Goal: Task Accomplishment & Management: Manage account settings

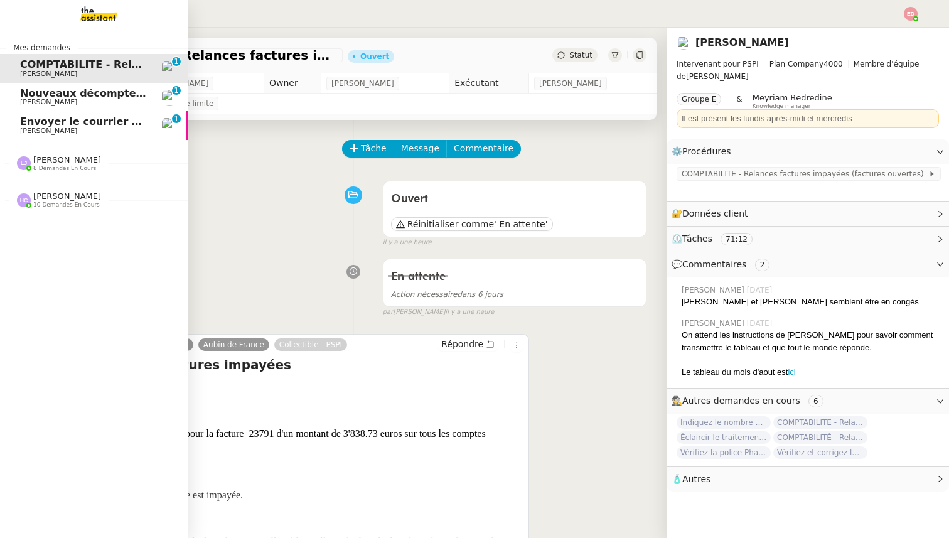
click at [27, 91] on span "Nouveaux décomptes de commissions" at bounding box center [127, 93] width 215 height 12
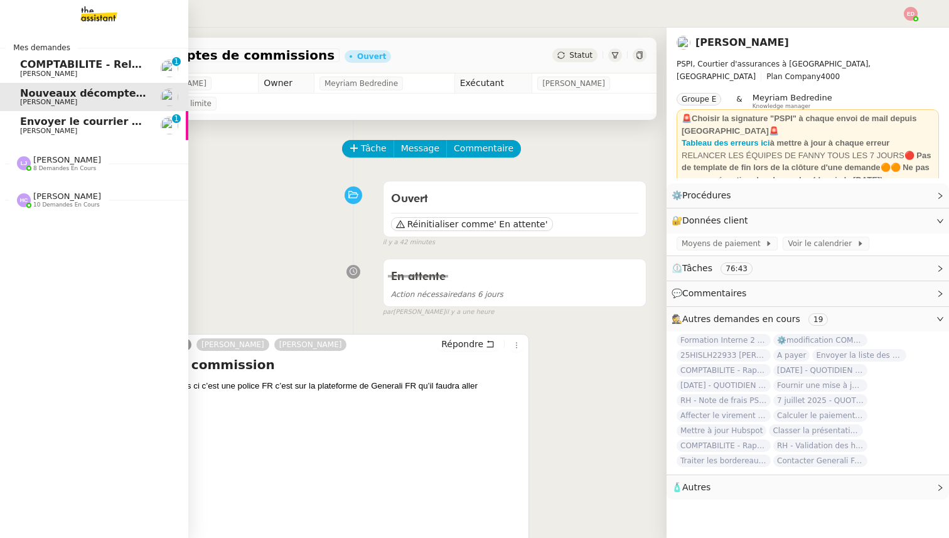
click at [35, 121] on span "Envoyer le courrier recommandé" at bounding box center [112, 122] width 185 height 12
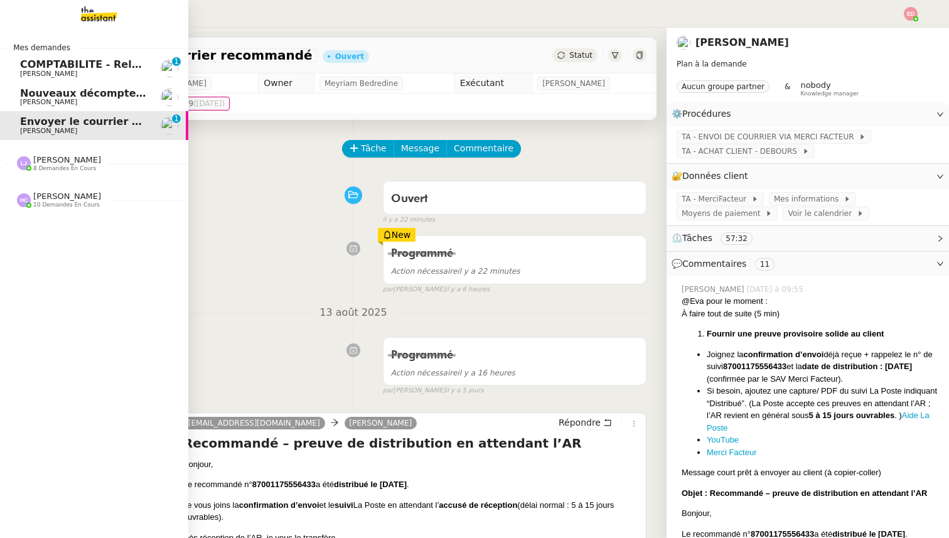
click at [51, 163] on span "[PERSON_NAME]" at bounding box center [67, 159] width 68 height 9
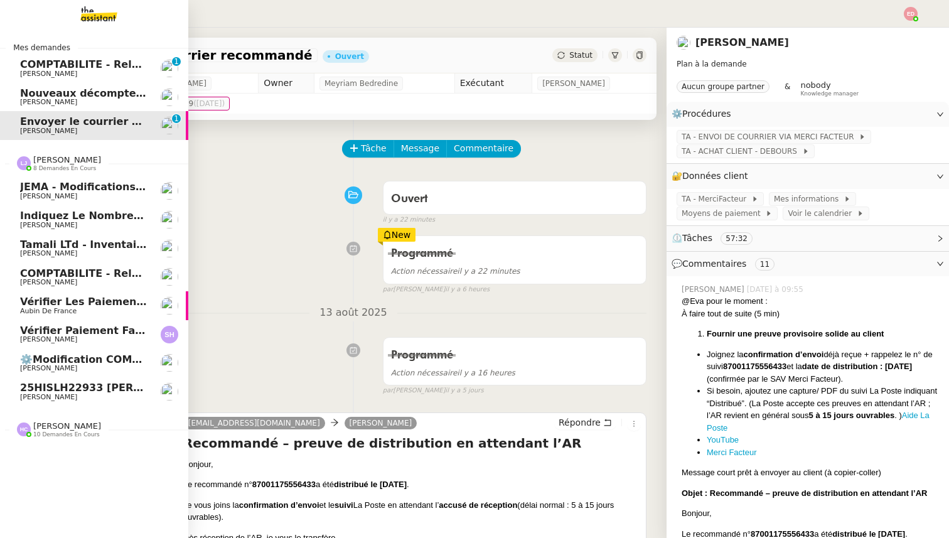
click at [70, 332] on span "Vérifier paiement facture 22930" at bounding box center [111, 331] width 183 height 12
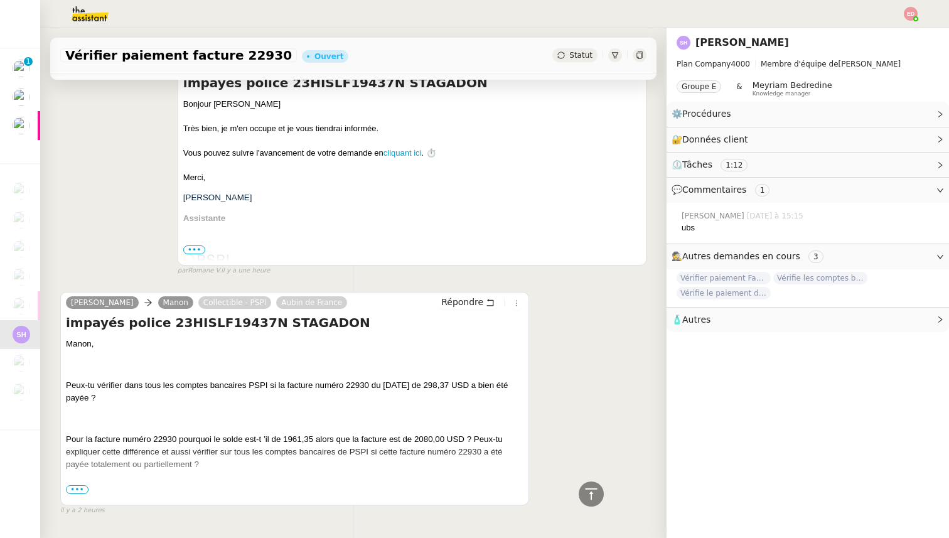
scroll to position [293, 0]
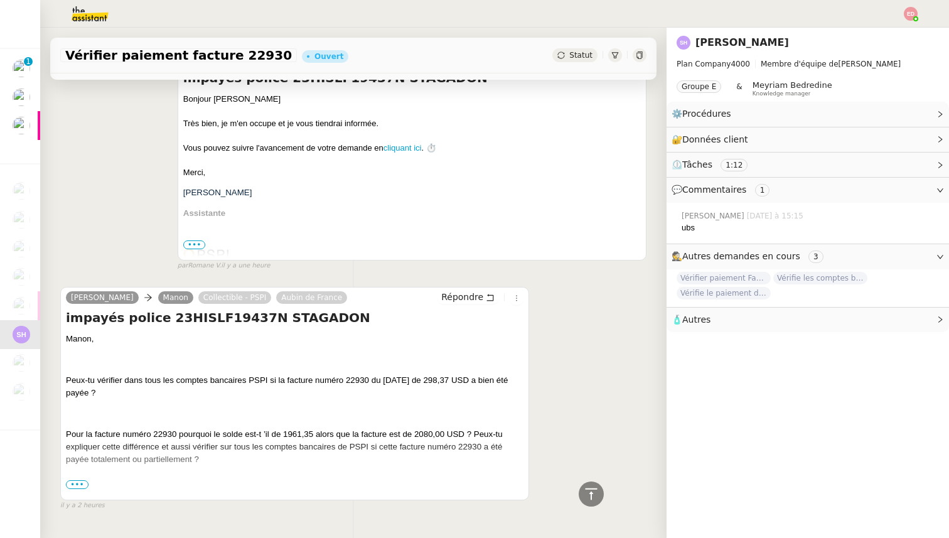
click at [78, 485] on span "•••" at bounding box center [77, 484] width 23 height 9
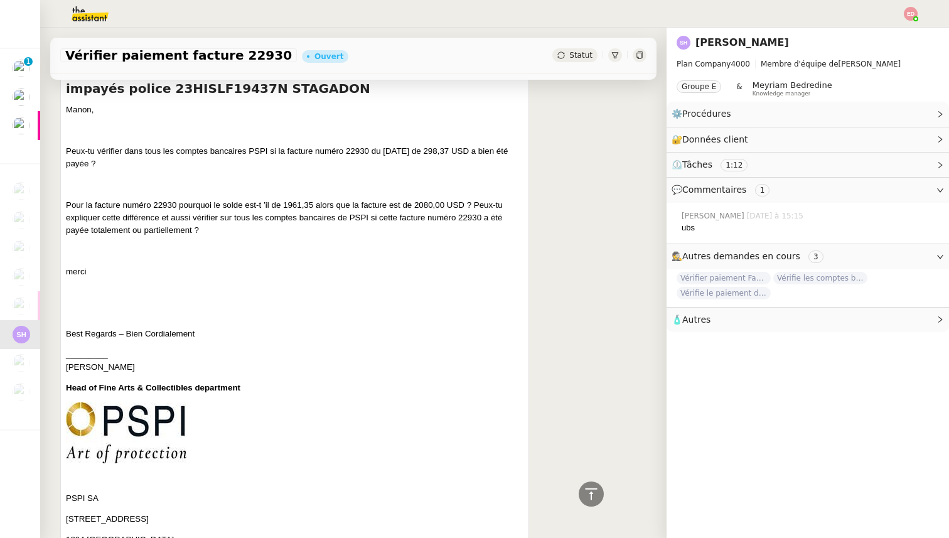
scroll to position [500, 0]
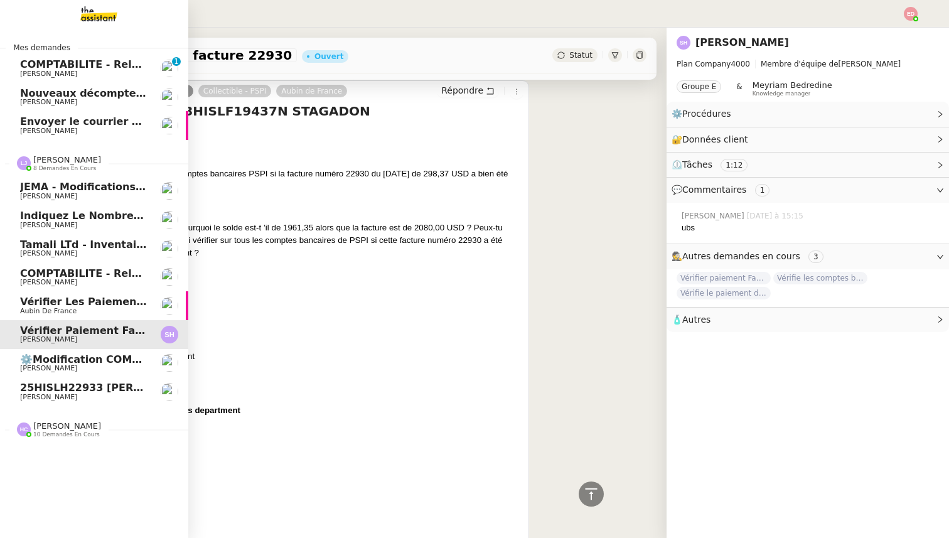
click at [48, 361] on span "⚙️modification COMPTABILITE - Relances factures impayées (factures ouvertes)" at bounding box center [248, 359] width 456 height 12
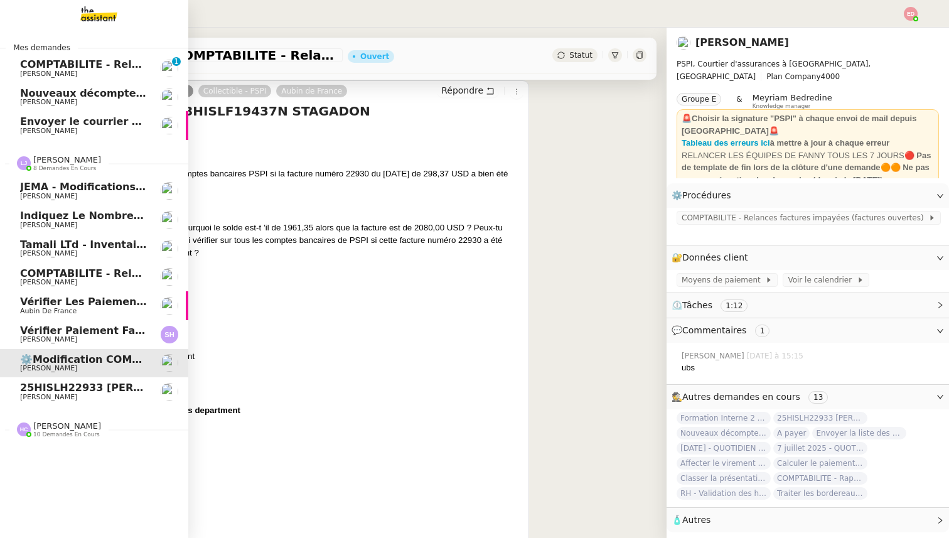
scroll to position [159, 0]
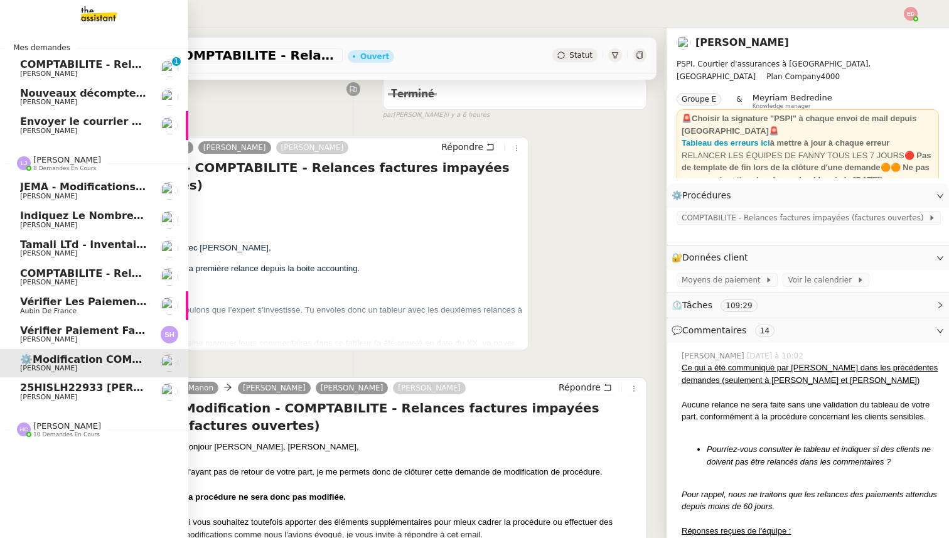
click at [46, 395] on span "[PERSON_NAME]" at bounding box center [48, 397] width 57 height 8
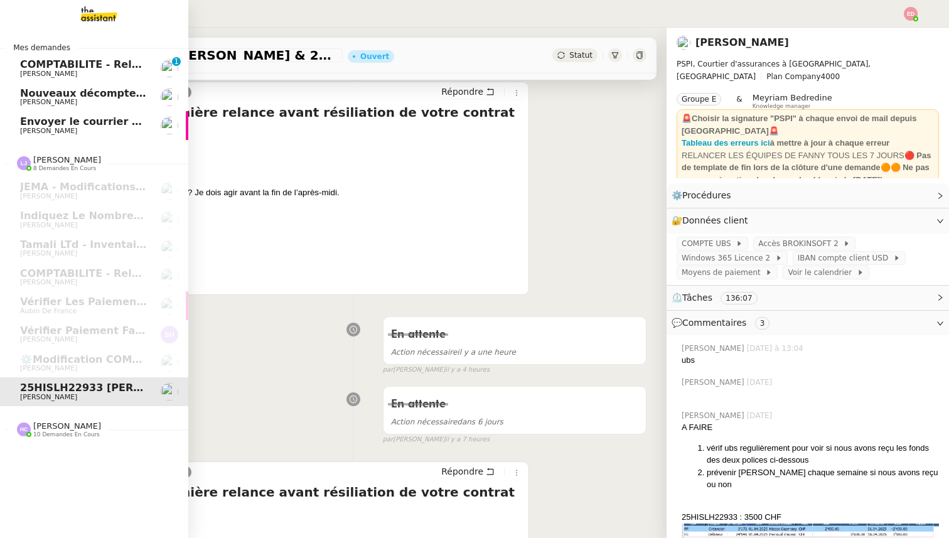
click at [33, 428] on div "Hannah Cassar 10 demandes en cours" at bounding box center [59, 429] width 84 height 16
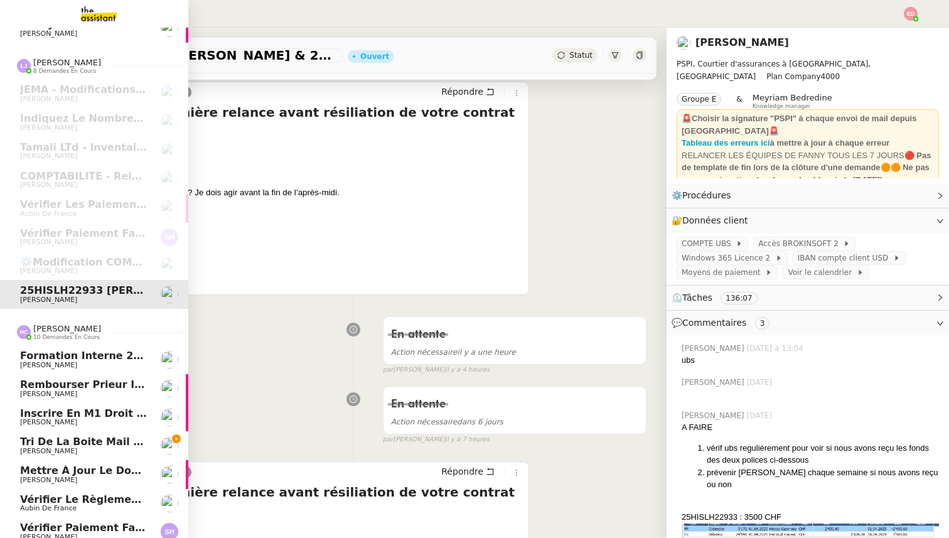
scroll to position [191, 0]
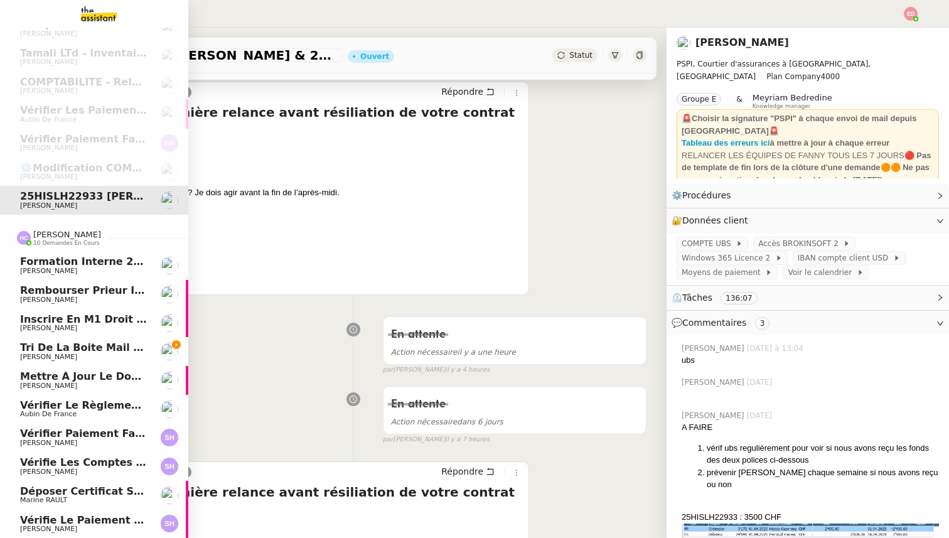
click at [72, 518] on span "Vérifie le paiement de la facture 24513" at bounding box center [135, 520] width 230 height 12
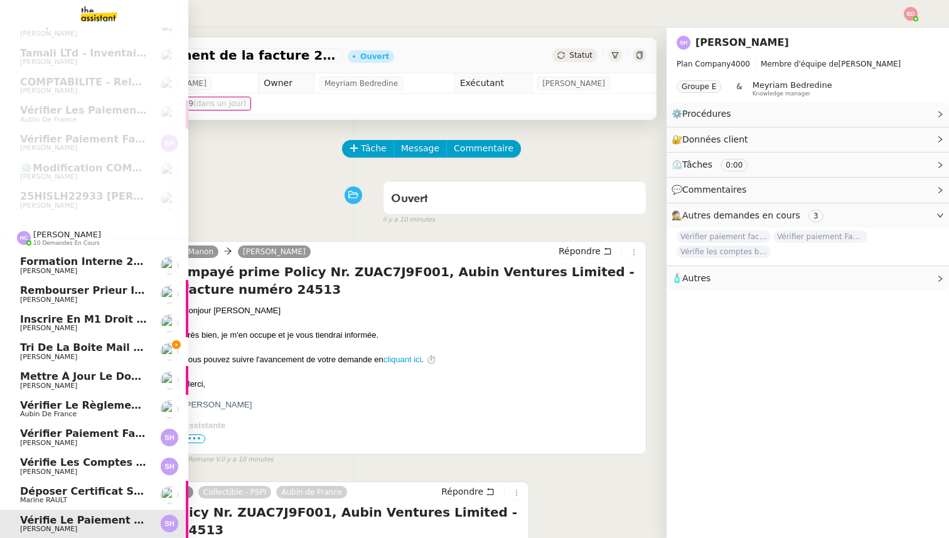
click at [67, 465] on span "Vérifie les comptes bancaires pour paiement manquant" at bounding box center [179, 462] width 319 height 12
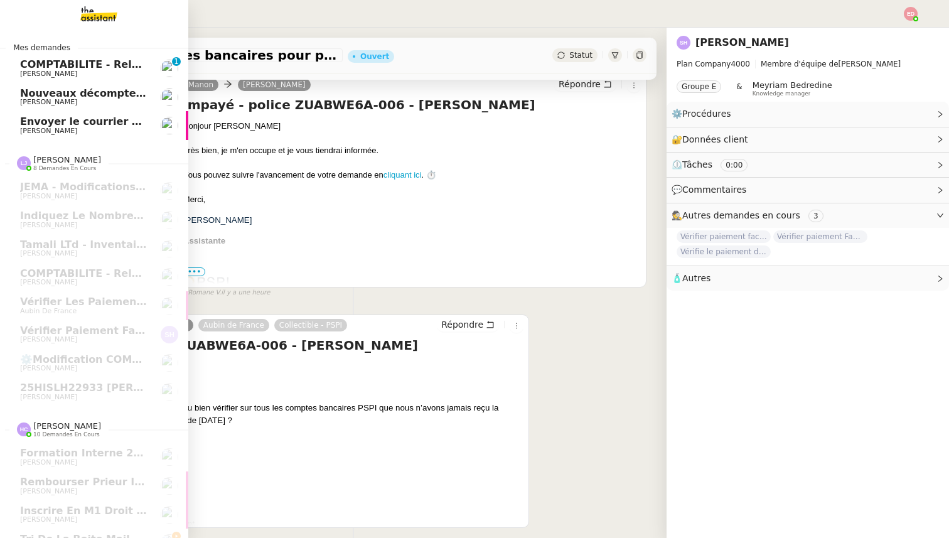
click at [95, 62] on span "COMPTABILITE - Relances factures impayées - août 2025" at bounding box center [180, 64] width 320 height 12
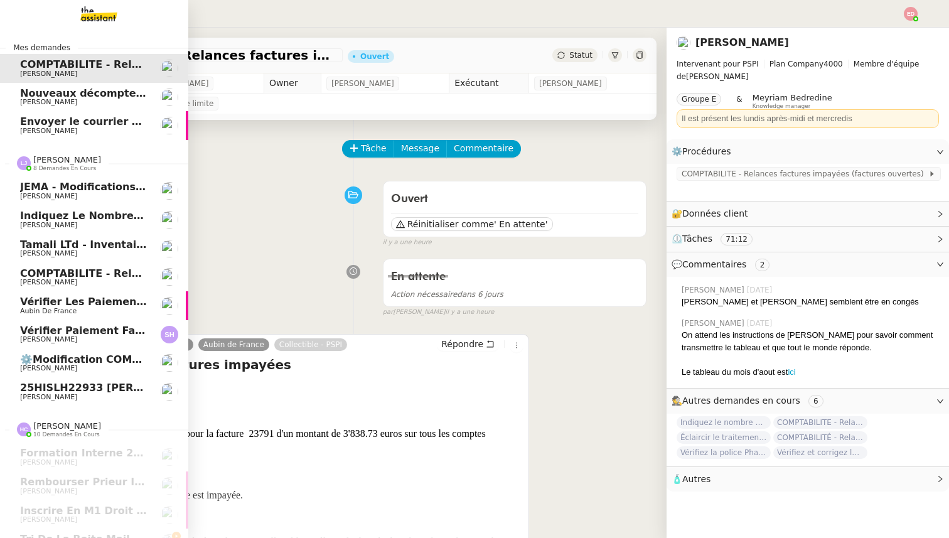
click at [63, 326] on span "Vérifier paiement facture 22930" at bounding box center [111, 331] width 183 height 12
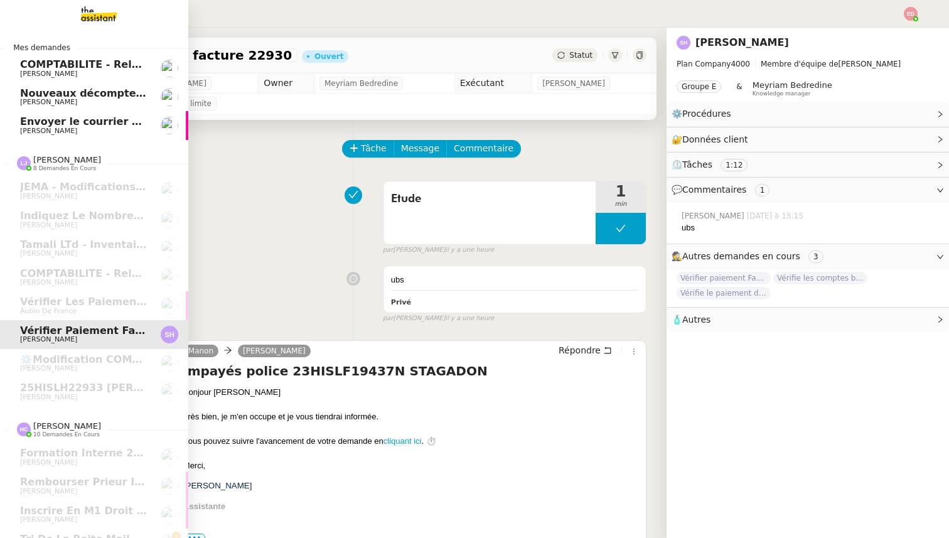
click at [91, 122] on span "Envoyer le courrier recommandé" at bounding box center [112, 122] width 185 height 12
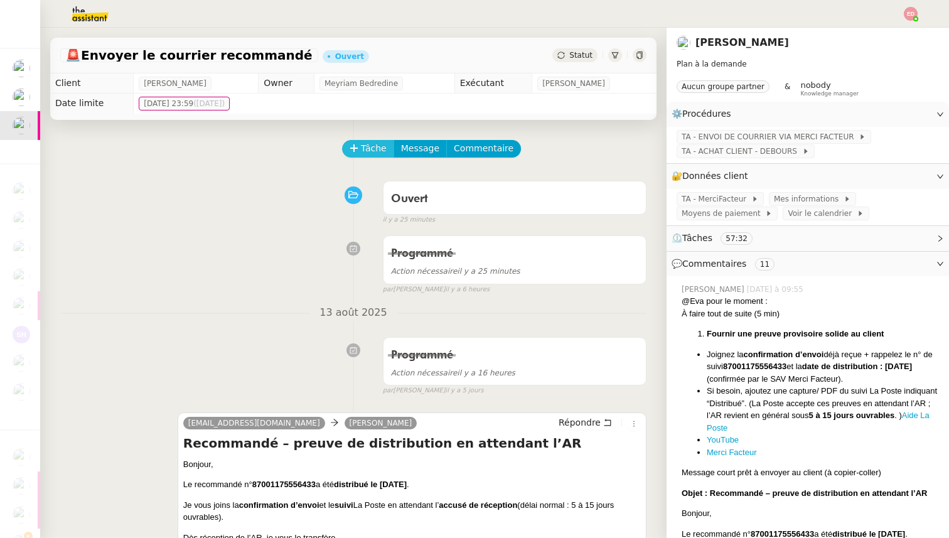
click at [351, 150] on icon at bounding box center [354, 148] width 9 height 9
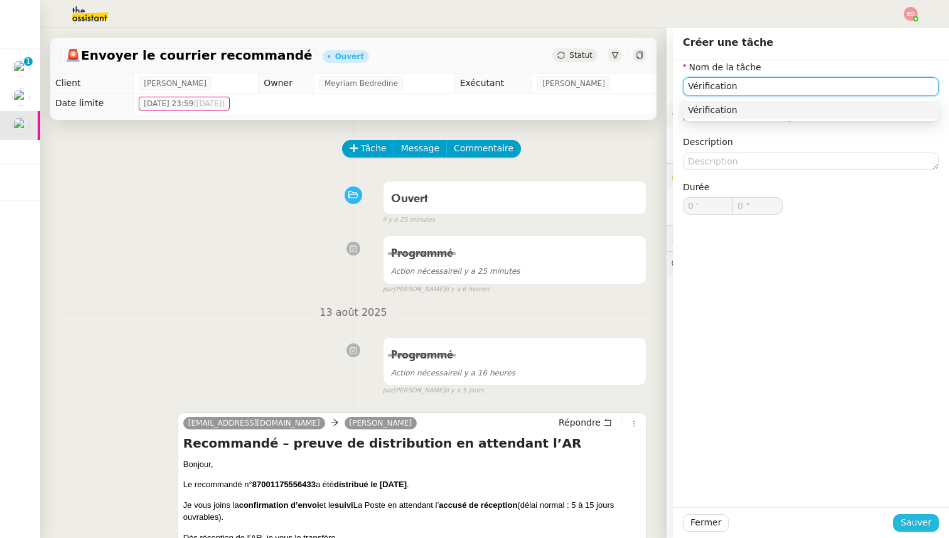
type input "Vérification"
click at [909, 522] on span "Sauver" at bounding box center [916, 522] width 31 height 14
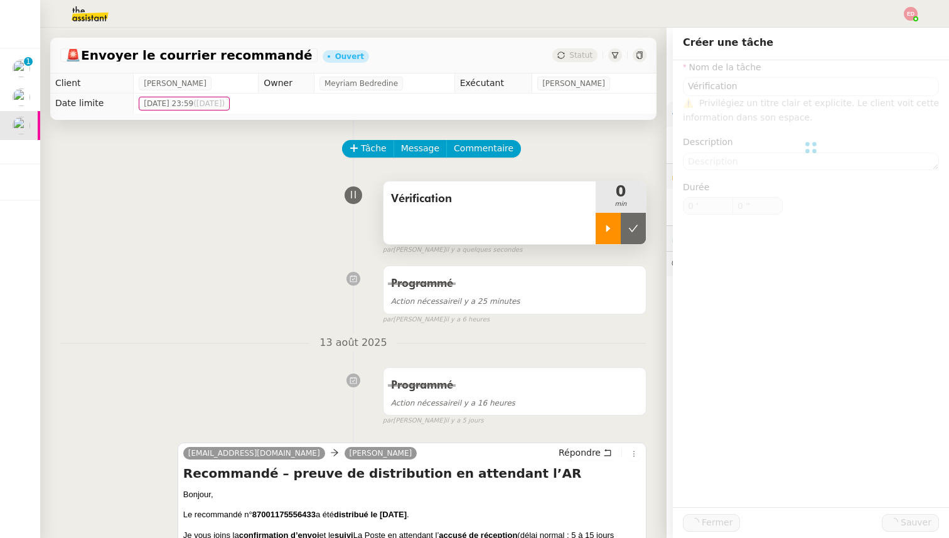
click at [617, 234] on div at bounding box center [608, 228] width 25 height 31
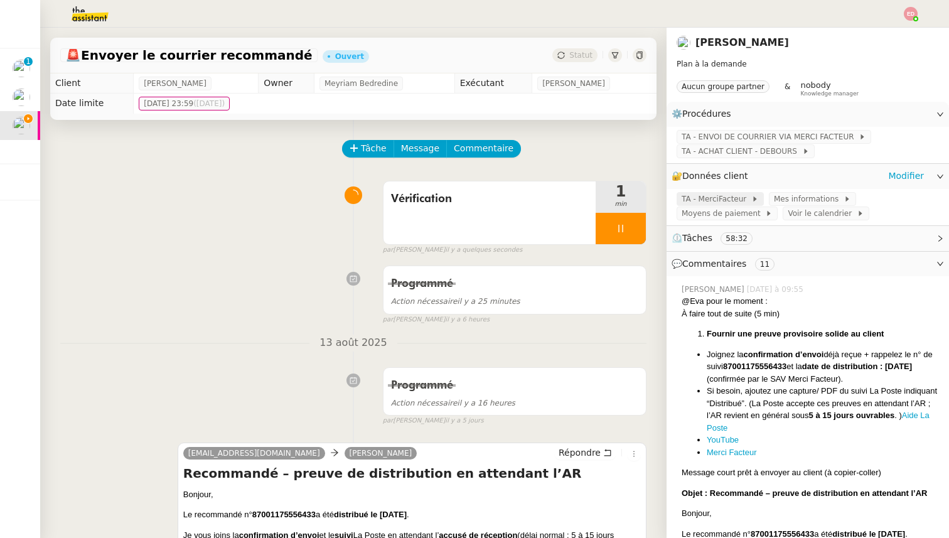
click at [723, 198] on span "TA - MerciFacteur" at bounding box center [717, 199] width 70 height 13
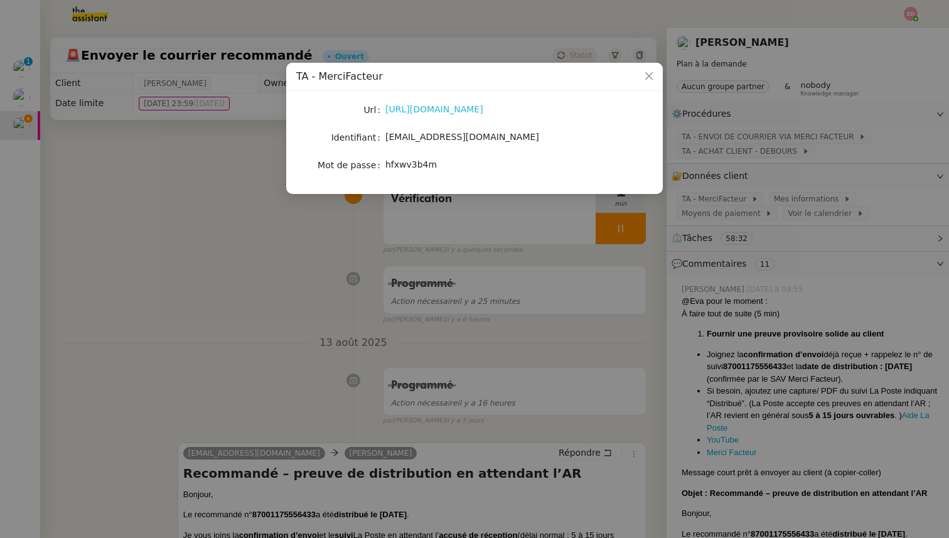
click at [437, 112] on link "https://www.merci-facteur.com/pro/" at bounding box center [435, 109] width 98 height 10
click at [381, 295] on nz-modal-container "TA - MerciFacteur Url https://www.merci-facteur.com/pro/ Identifiant groupe.fre…" at bounding box center [474, 269] width 949 height 538
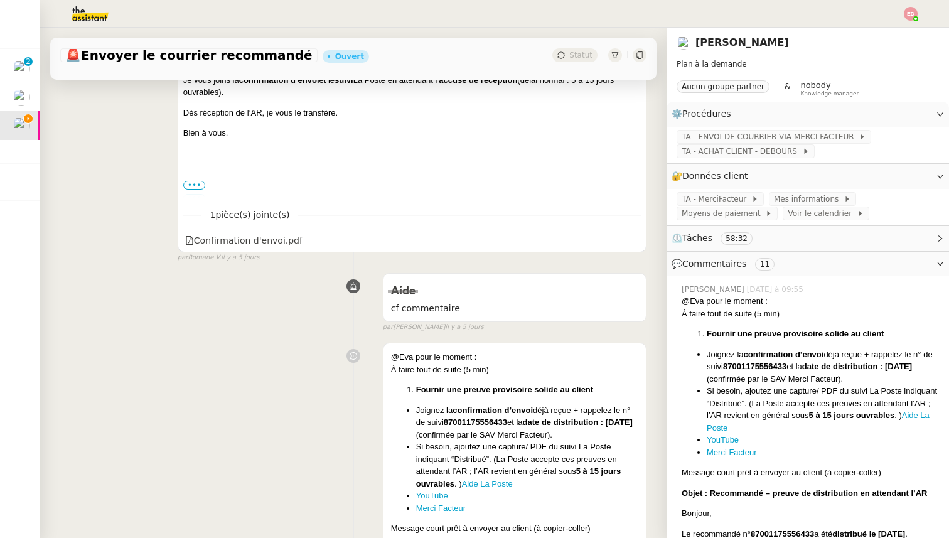
scroll to position [519, 0]
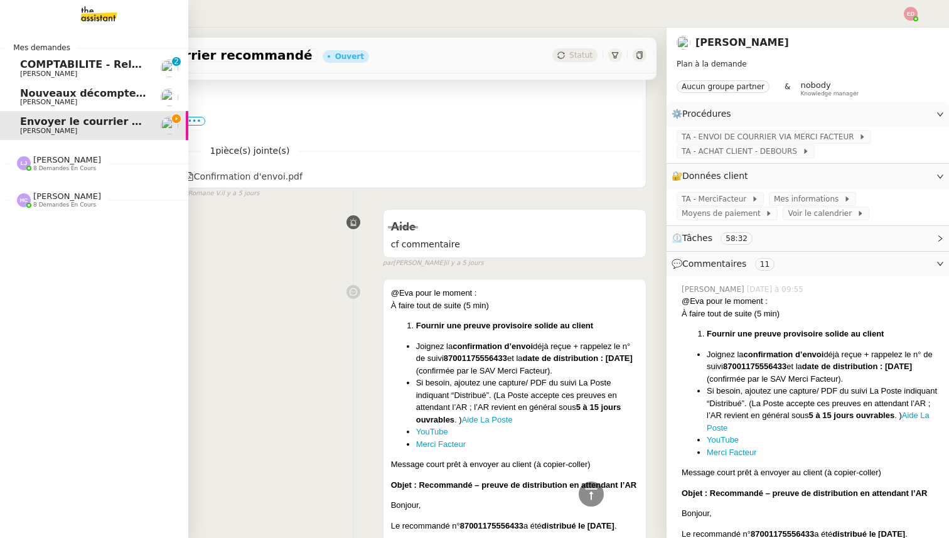
click at [53, 203] on span "8 demandes en cours" at bounding box center [64, 205] width 63 height 7
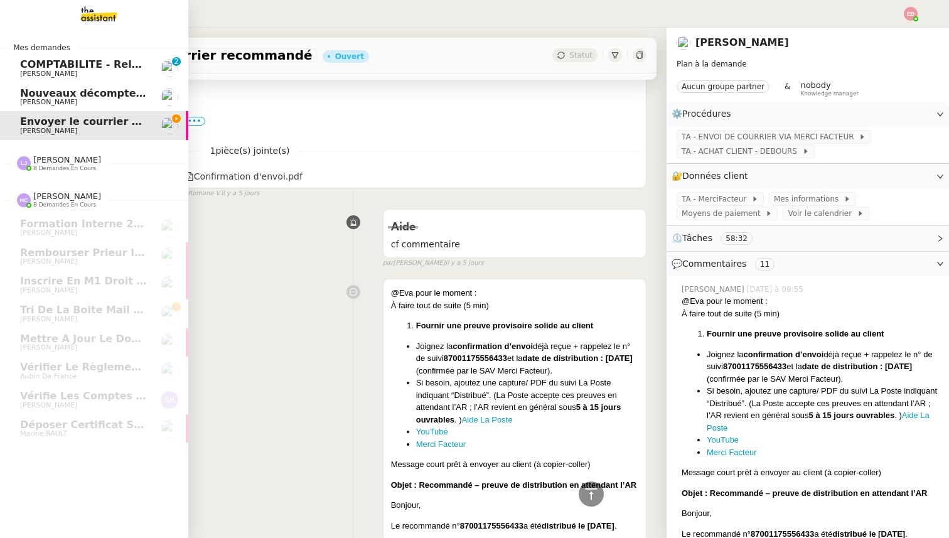
click at [47, 163] on span "[PERSON_NAME]" at bounding box center [67, 159] width 68 height 9
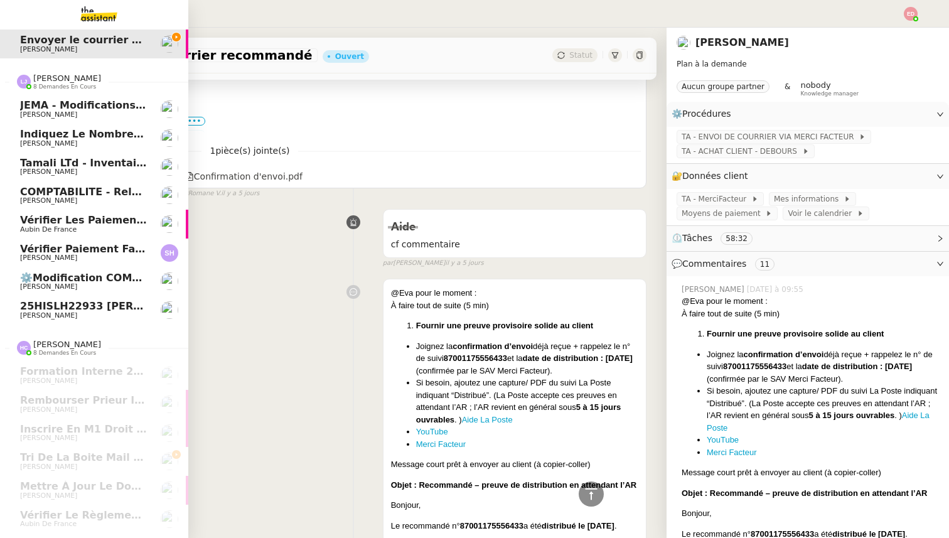
scroll to position [134, 0]
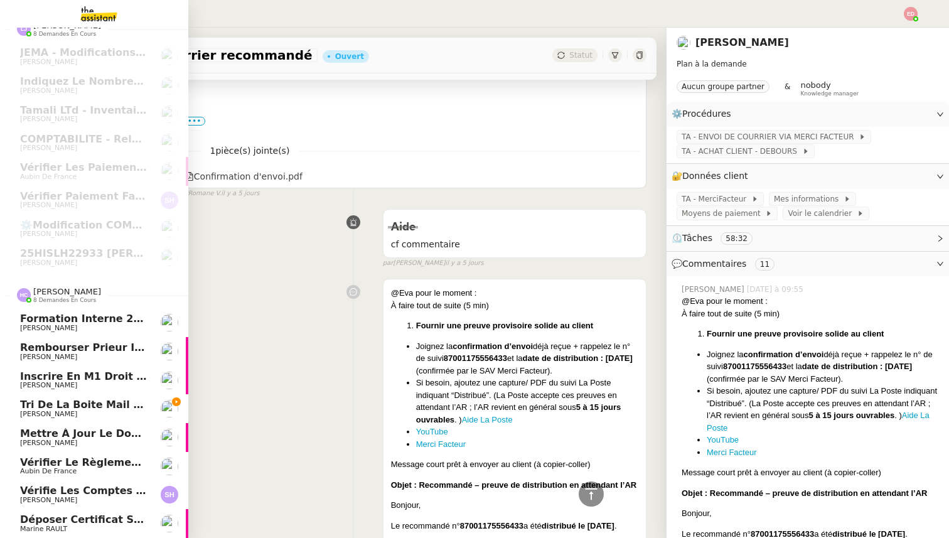
click at [64, 493] on span "Vérifie les comptes bancaires pour paiement manquant" at bounding box center [179, 491] width 319 height 12
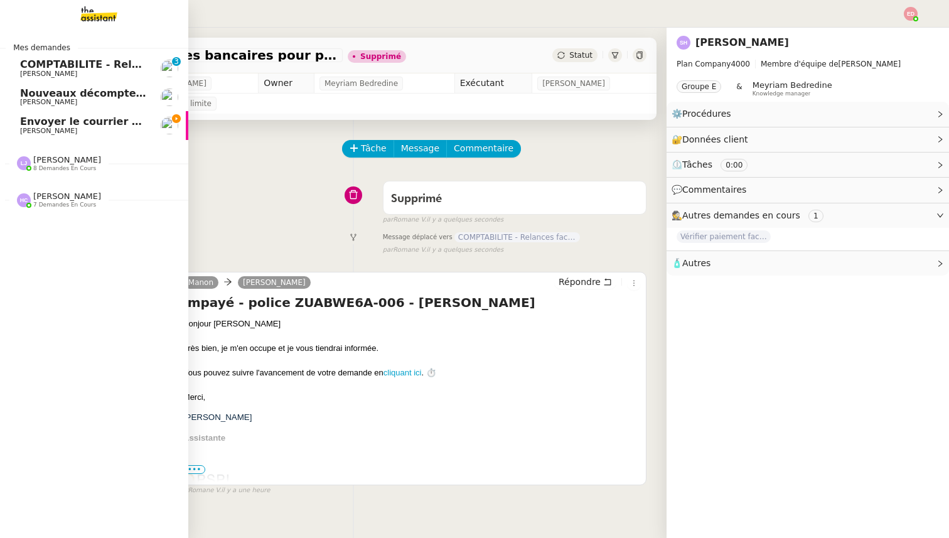
click at [45, 170] on span "8 demandes en cours" at bounding box center [64, 168] width 63 height 7
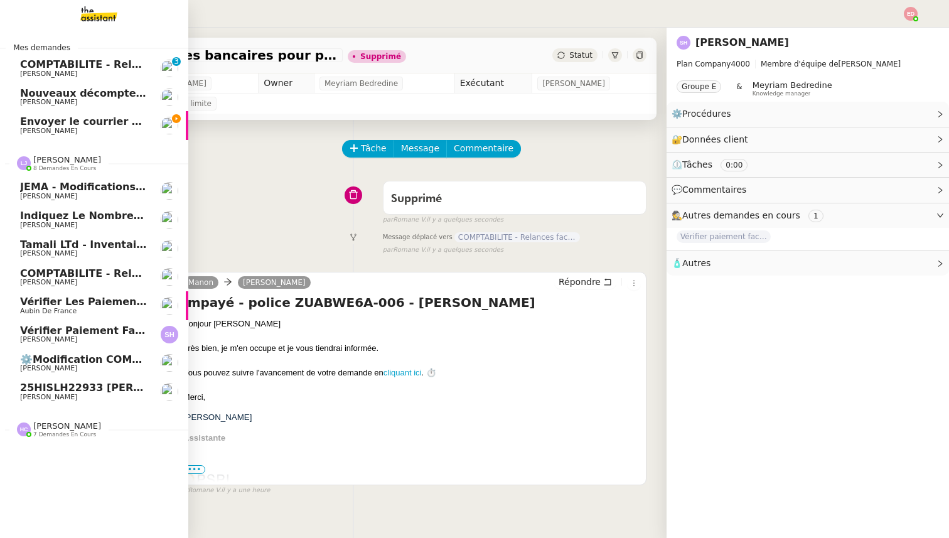
click at [57, 337] on span "[PERSON_NAME]" at bounding box center [83, 340] width 127 height 8
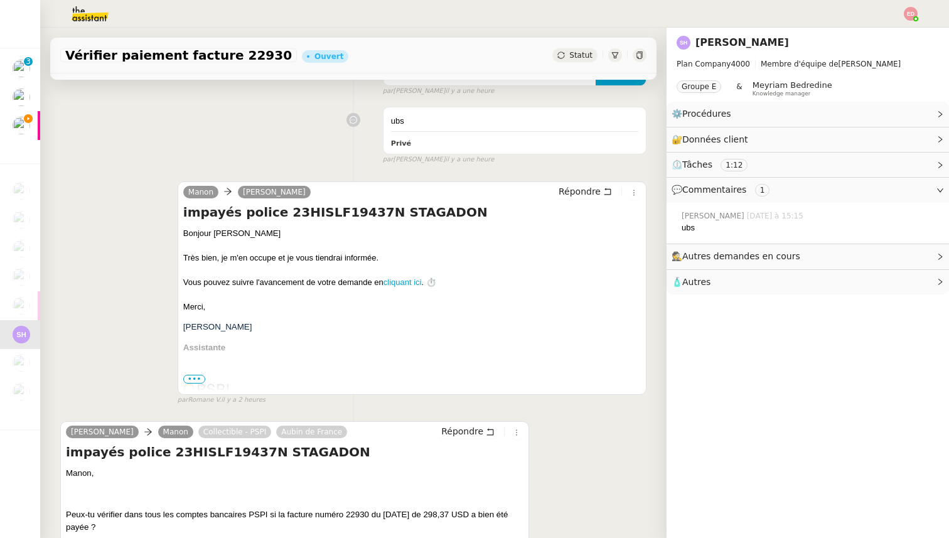
scroll to position [326, 0]
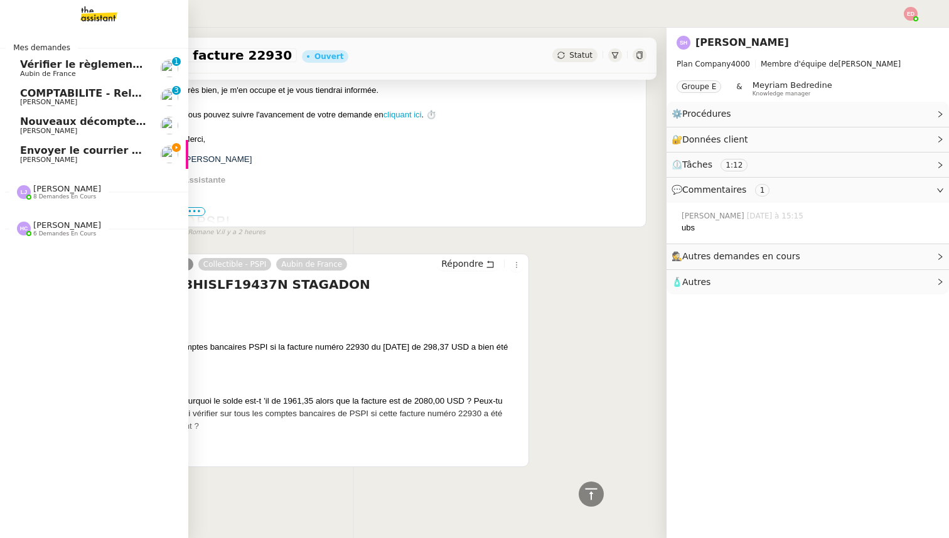
click at [43, 201] on div "Léa Jonville 8 demandes en cours" at bounding box center [94, 187] width 188 height 36
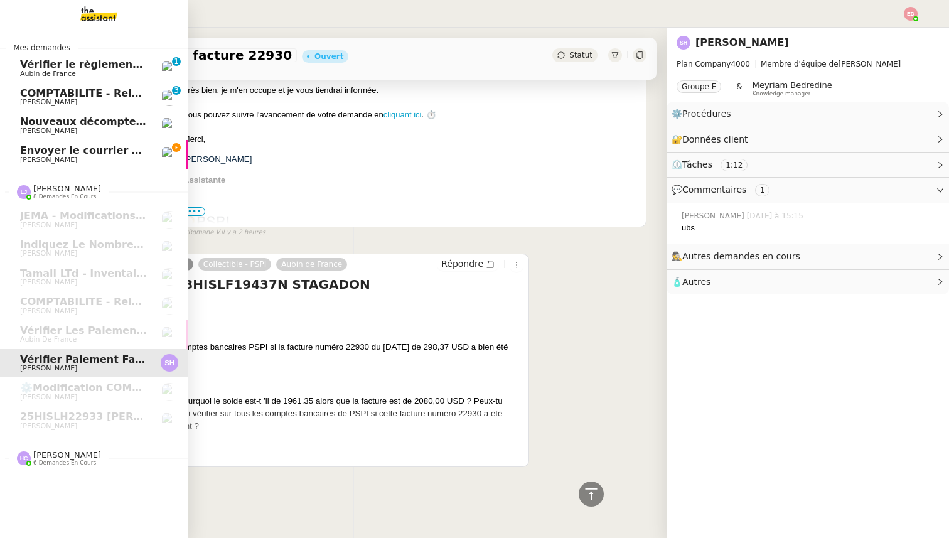
click at [68, 461] on span "6 demandes en cours" at bounding box center [64, 463] width 63 height 7
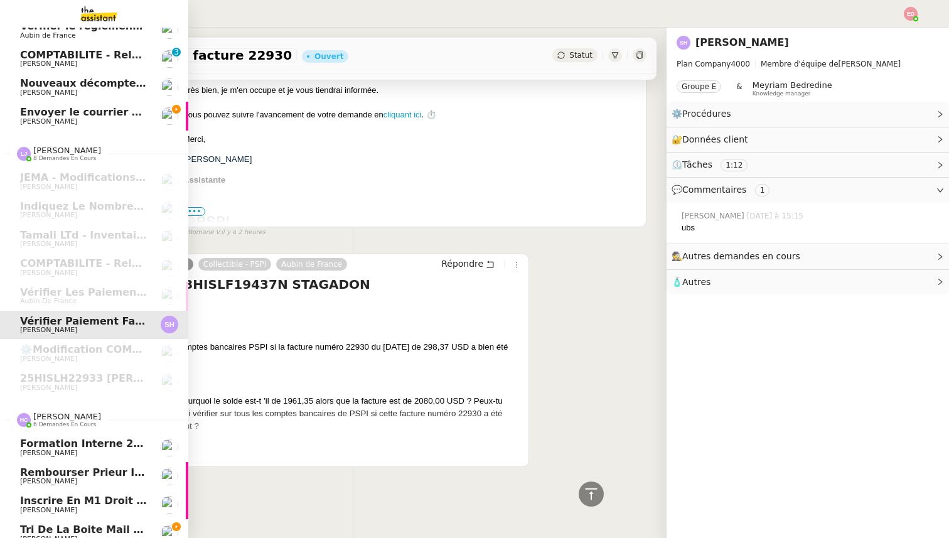
scroll to position [0, 0]
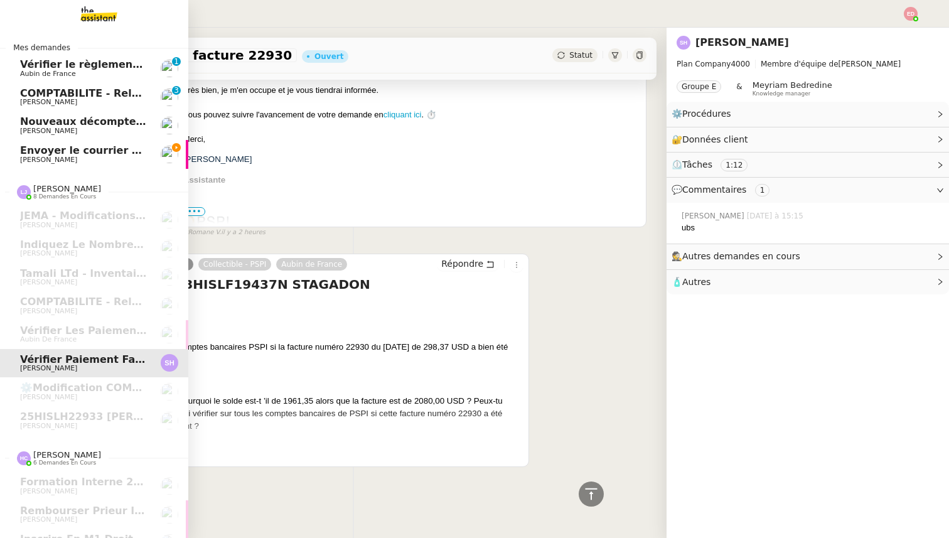
click at [78, 69] on span "Vérifier le règlement de la facture" at bounding box center [116, 64] width 193 height 12
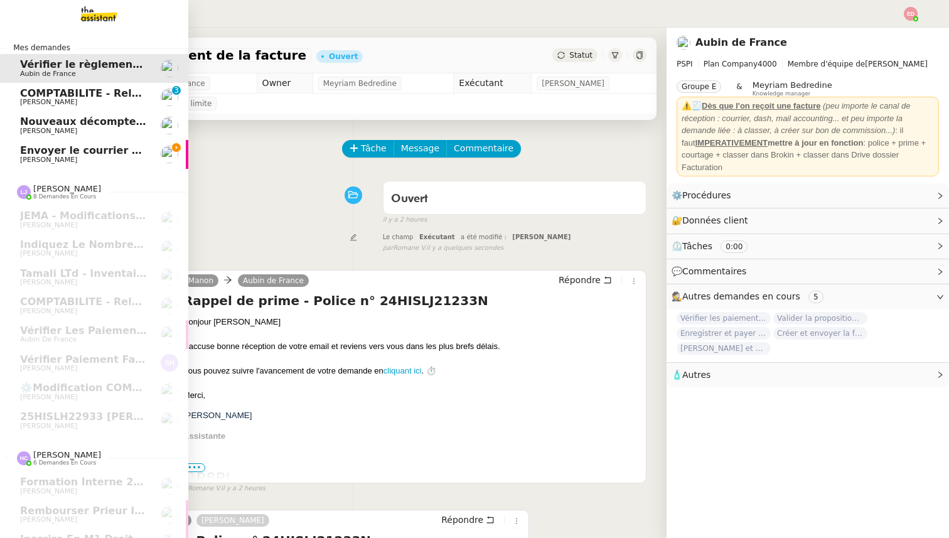
click at [35, 98] on span "[PERSON_NAME]" at bounding box center [48, 102] width 57 height 8
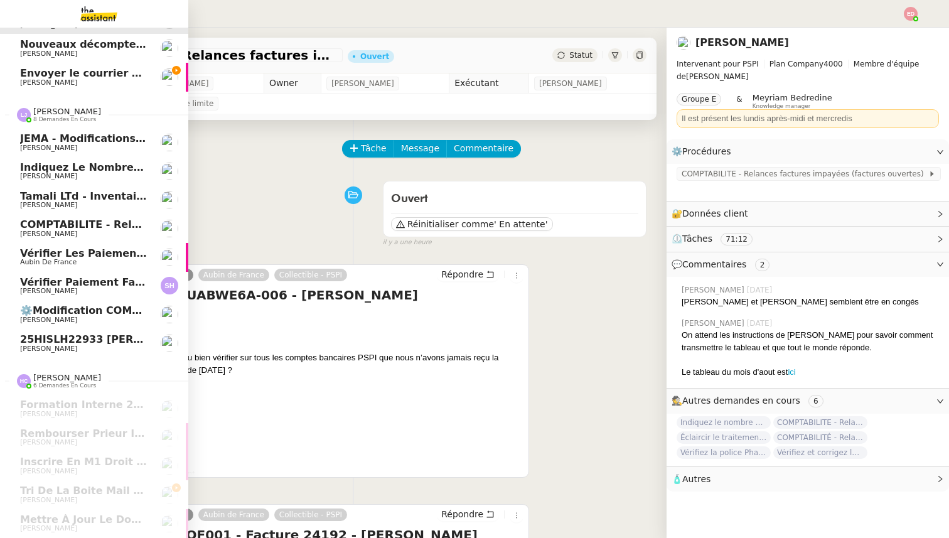
scroll to position [105, 0]
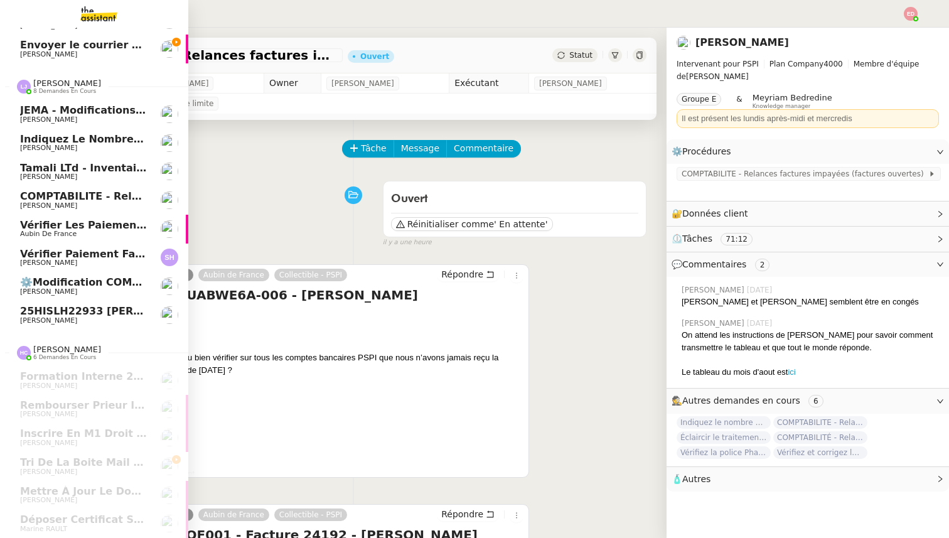
click at [80, 256] on span "Vérifier paiement facture 22930" at bounding box center [111, 254] width 183 height 12
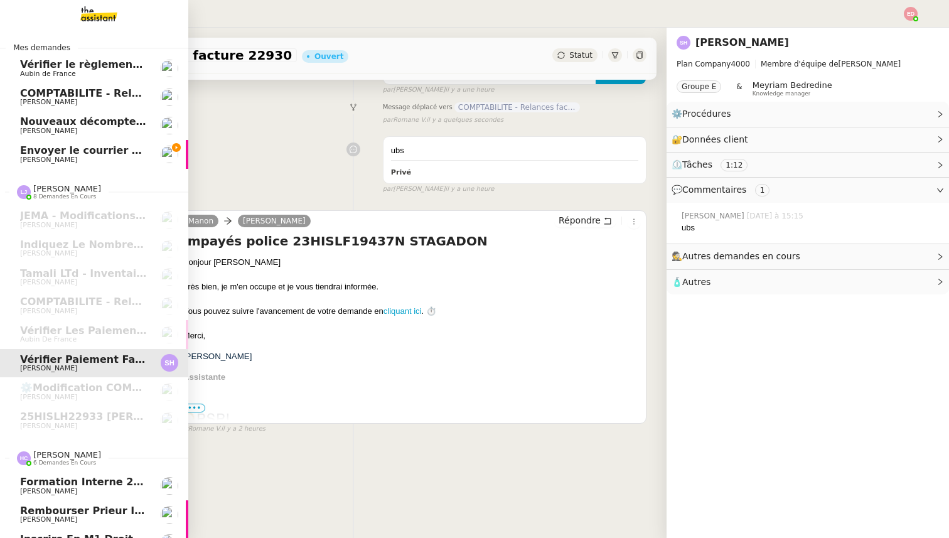
scroll to position [159, 0]
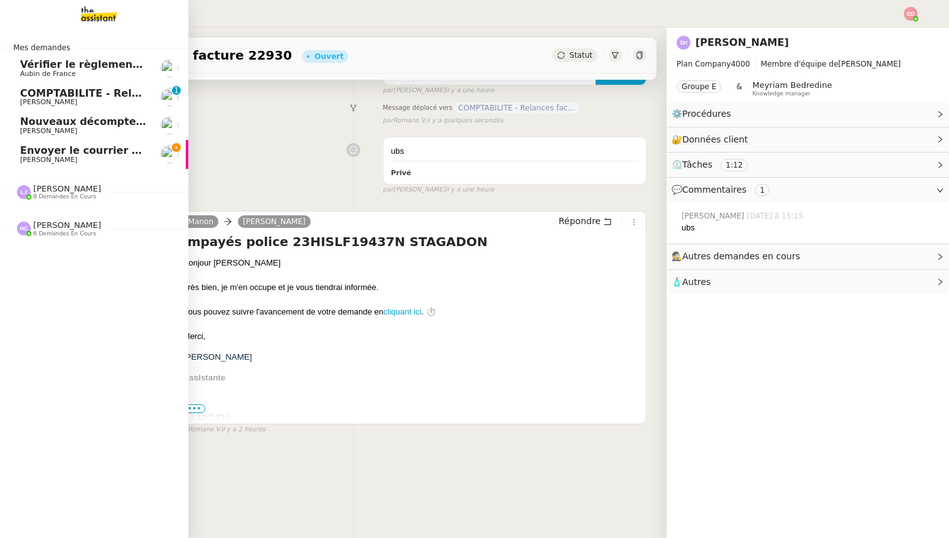
click at [81, 95] on span "COMPTABILITE - Relances factures impayées - août 2025" at bounding box center [180, 93] width 320 height 12
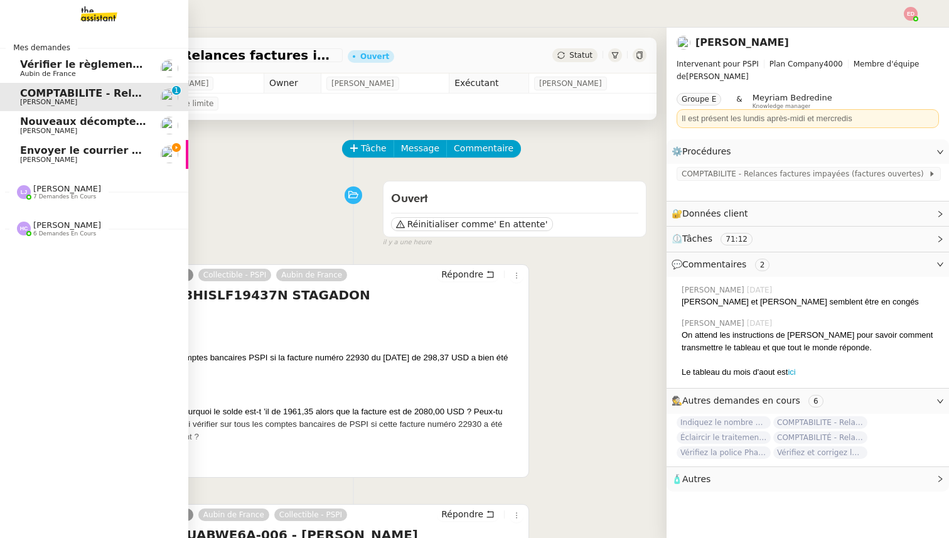
click at [45, 190] on span "[PERSON_NAME]" at bounding box center [67, 188] width 68 height 9
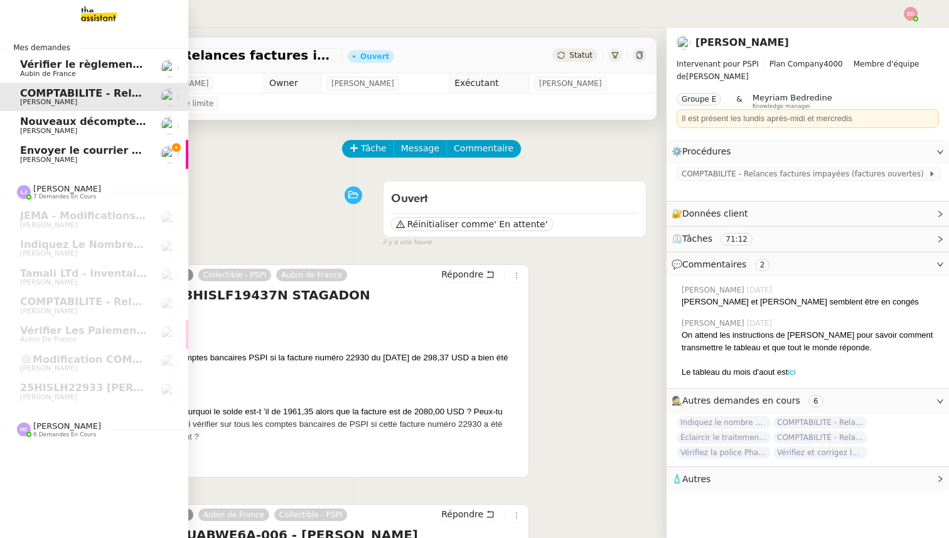
click at [46, 148] on span "Envoyer le courrier recommandé" at bounding box center [112, 150] width 185 height 12
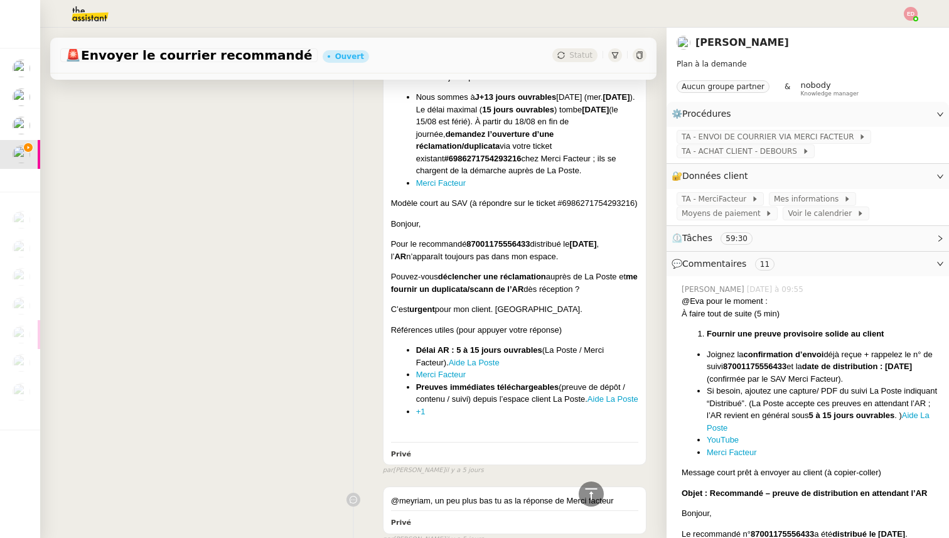
scroll to position [1173, 0]
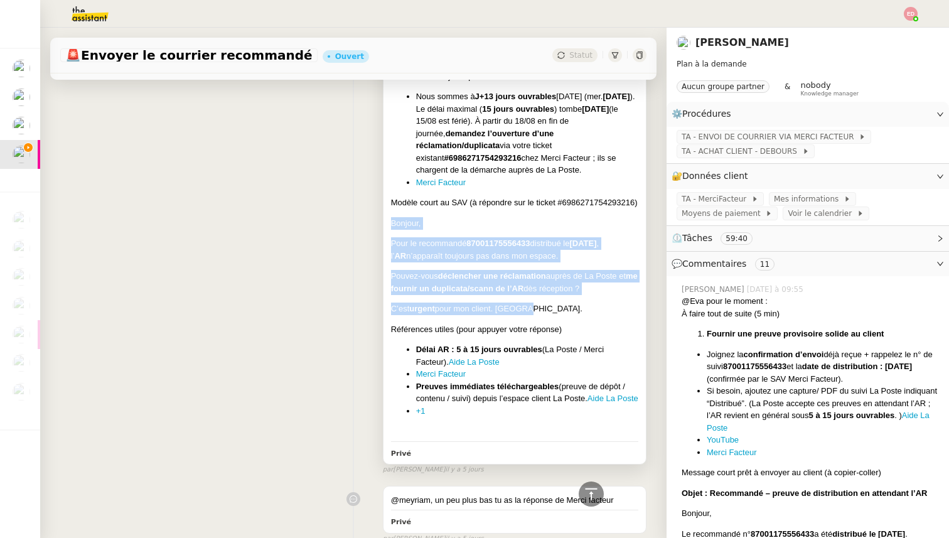
drag, startPoint x: 524, startPoint y: 310, endPoint x: 387, endPoint y: 218, distance: 164.7
click at [387, 218] on div "@Eva pour le moment : À faire tout de suite (5 min) Fournir une preuve provisoi…" at bounding box center [515, 45] width 262 height 838
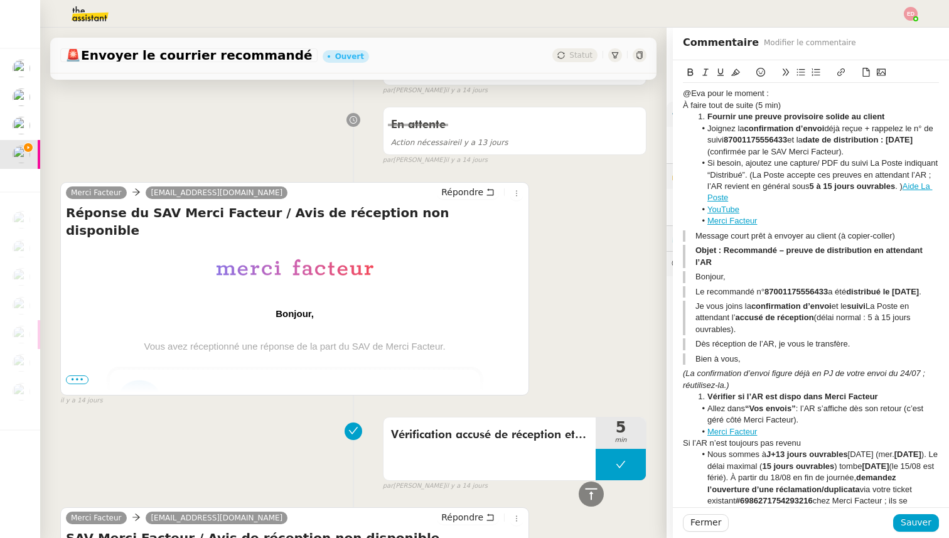
scroll to position [2412, 0]
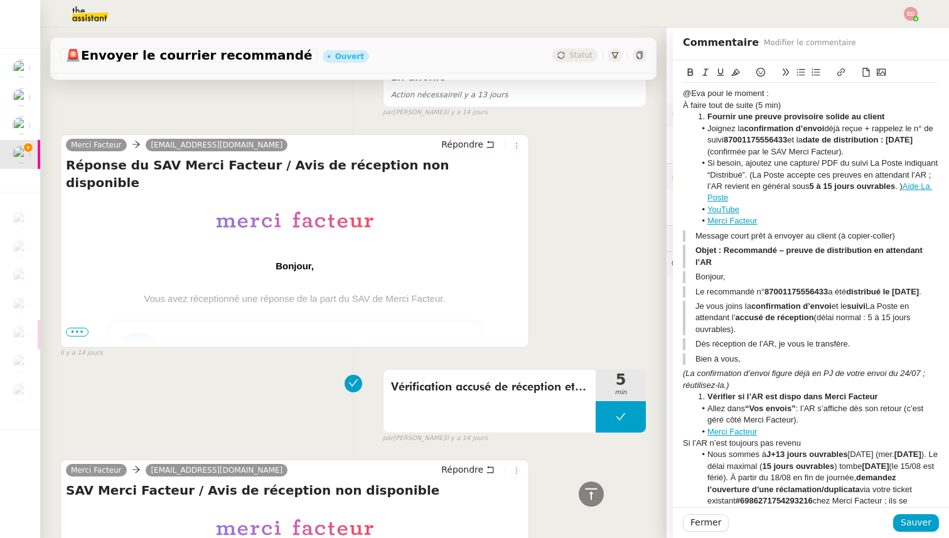
click at [74, 328] on span "•••" at bounding box center [77, 332] width 23 height 9
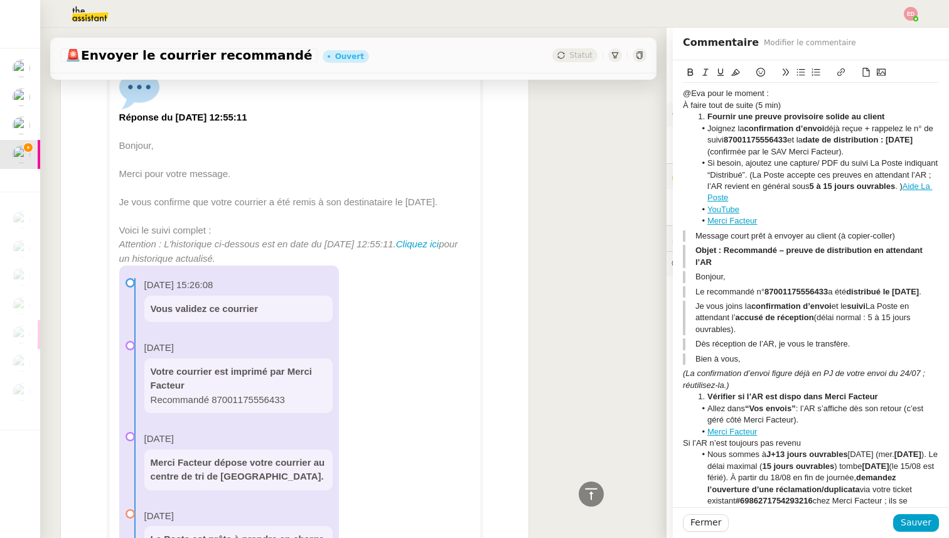
scroll to position [2681, 0]
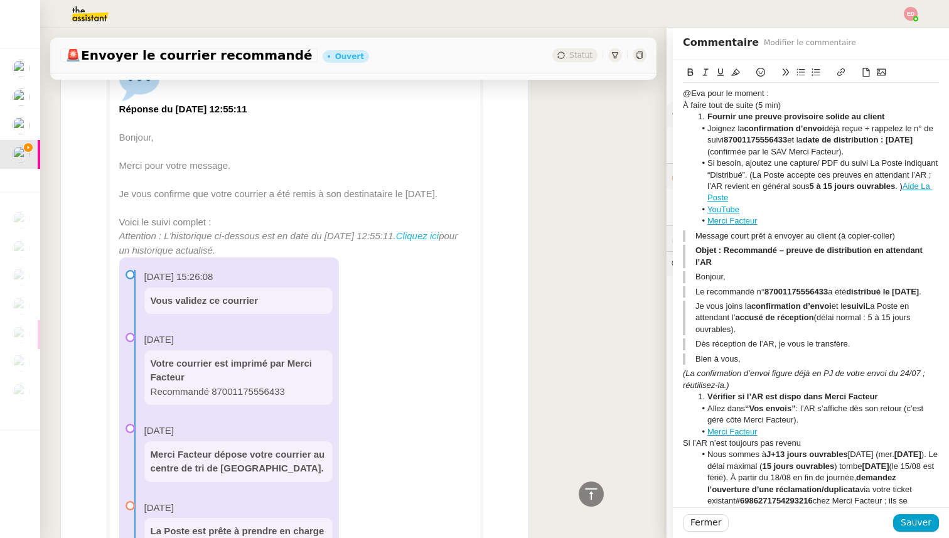
click at [431, 230] on link "Cliquez ici" at bounding box center [417, 235] width 43 height 11
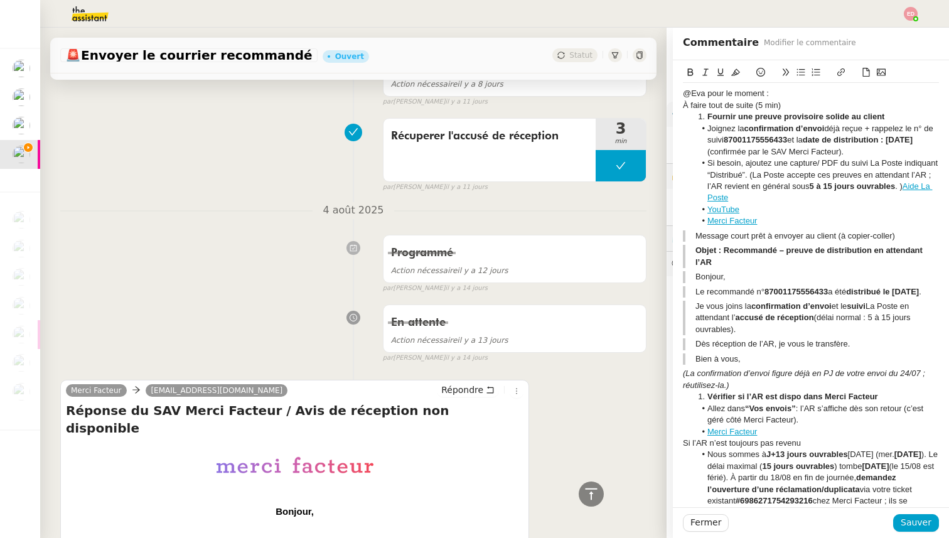
scroll to position [2407, 0]
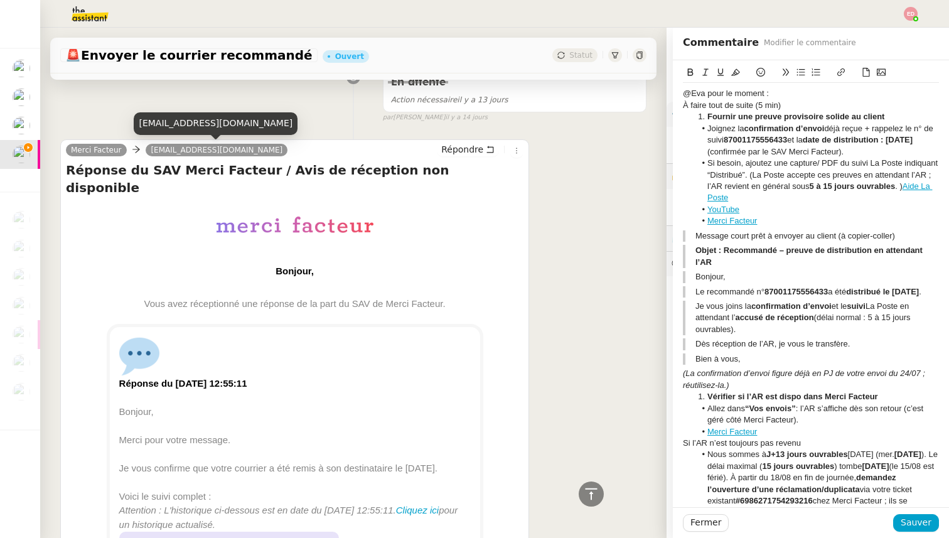
drag, startPoint x: 278, startPoint y: 150, endPoint x: 148, endPoint y: 148, distance: 130.0
click at [147, 148] on nz-tag "[EMAIL_ADDRESS][DOMAIN_NAME]" at bounding box center [217, 150] width 142 height 13
copy span "[EMAIL_ADDRESS][DOMAIN_NAME]"
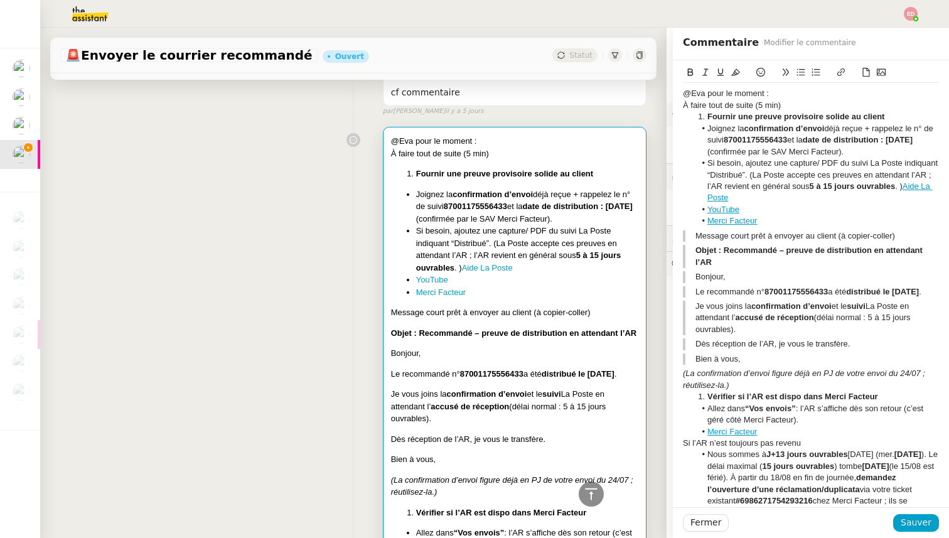
scroll to position [0, 0]
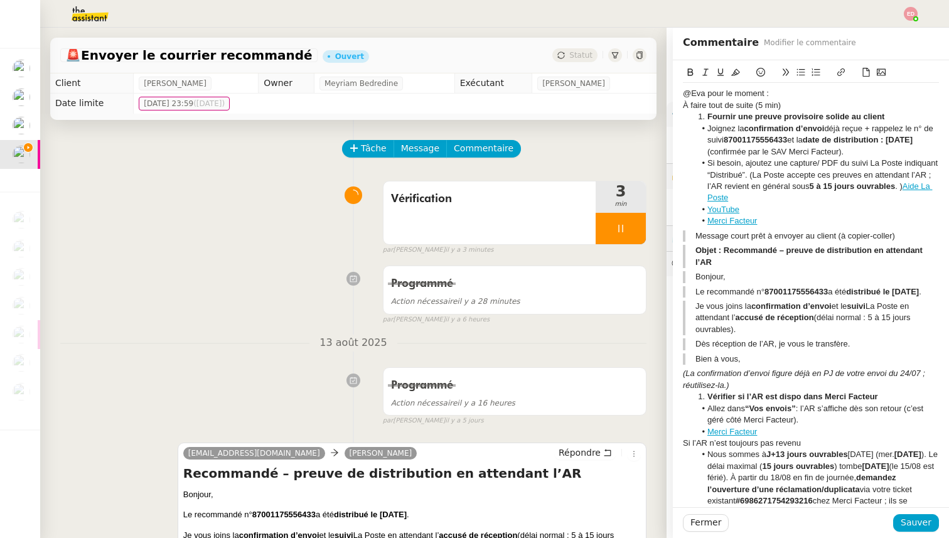
click at [257, 285] on div "Programmé Action nécessaire il y a 28 minutes false par Eva D. il y a 6 heures" at bounding box center [353, 292] width 586 height 65
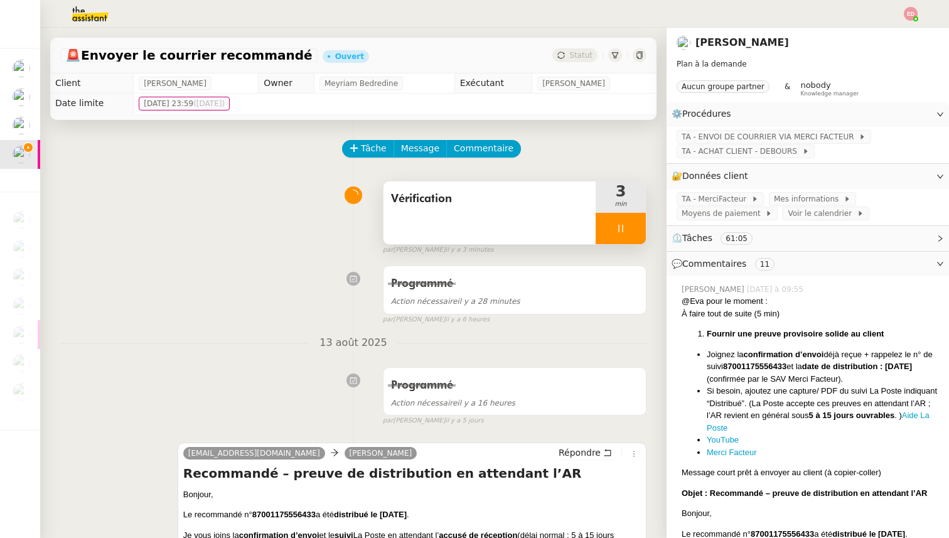
click at [529, 213] on div "Vérification" at bounding box center [490, 212] width 212 height 63
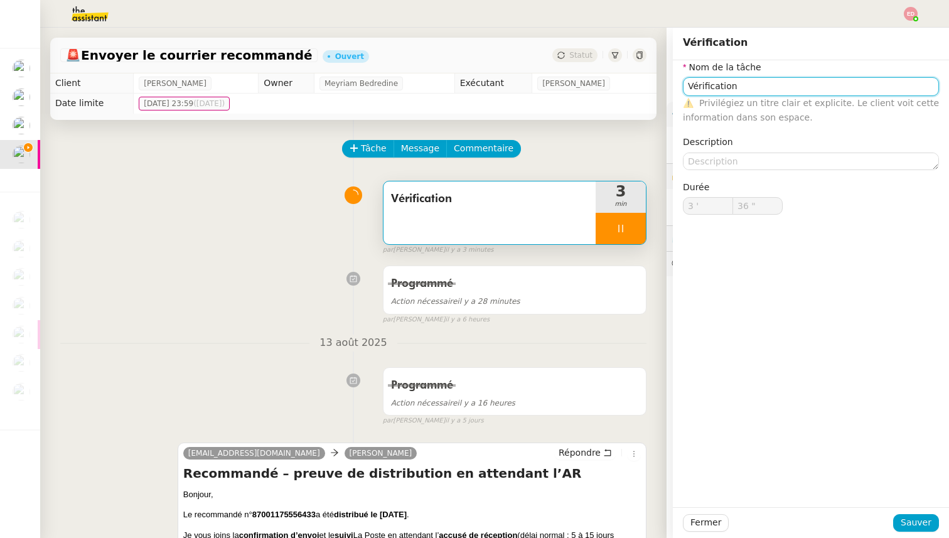
click at [768, 81] on input "Vérification" at bounding box center [811, 86] width 256 height 18
type input "Vérification"
type input "37 ""
type input "Vérification et ré"
type input "38 ""
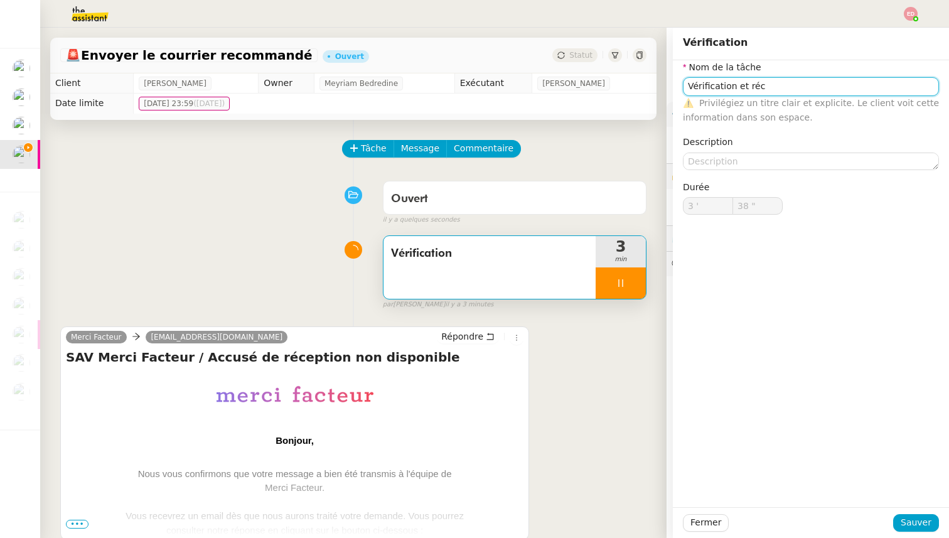
type input "Vérification"
type input "3 '"
type input "39 ""
type input "Vérification"
type input "3 '"
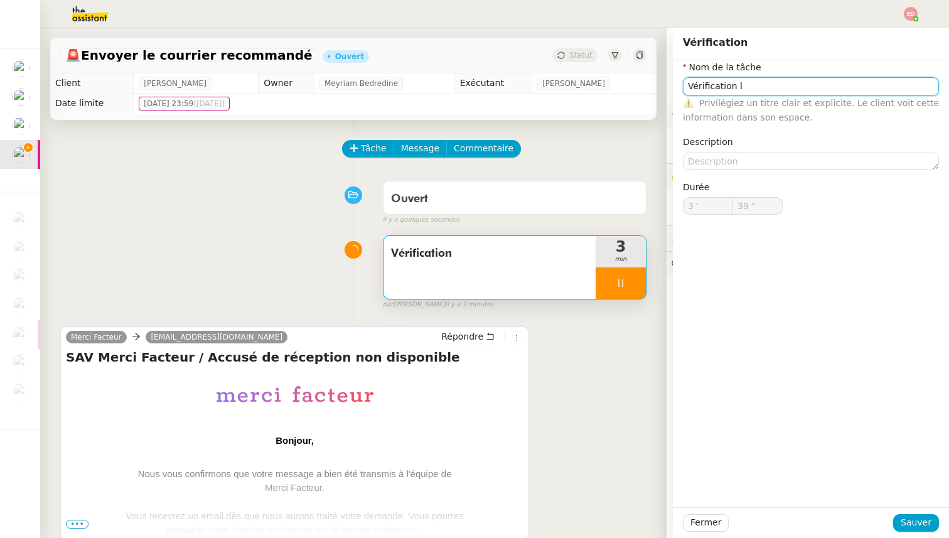
type input "39 ""
type input "Vérification"
type input "3 '"
type input "39 ""
type input "Vérification"
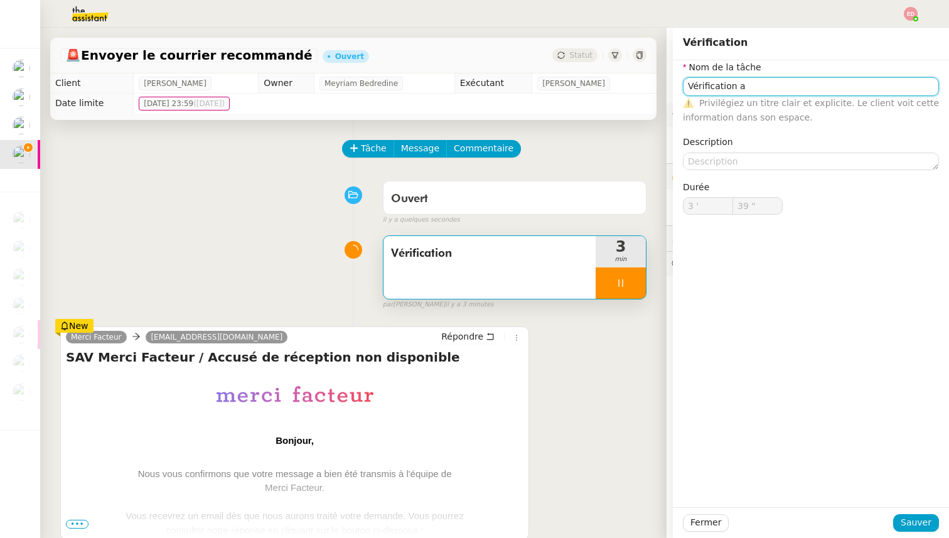
type input "3 '"
type input "39 ""
type input "Vérification"
type input "3 '"
type input "39 ""
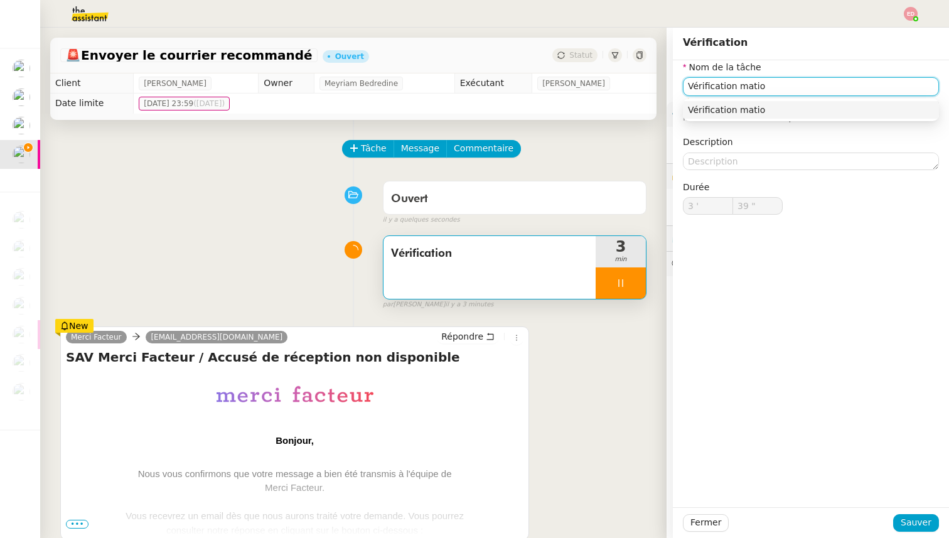
type input "Vérification mation"
type input "41 ""
click at [737, 85] on input "Vérification mation" at bounding box center [811, 86] width 256 height 18
type input "Vérification et mation"
type input "42 ""
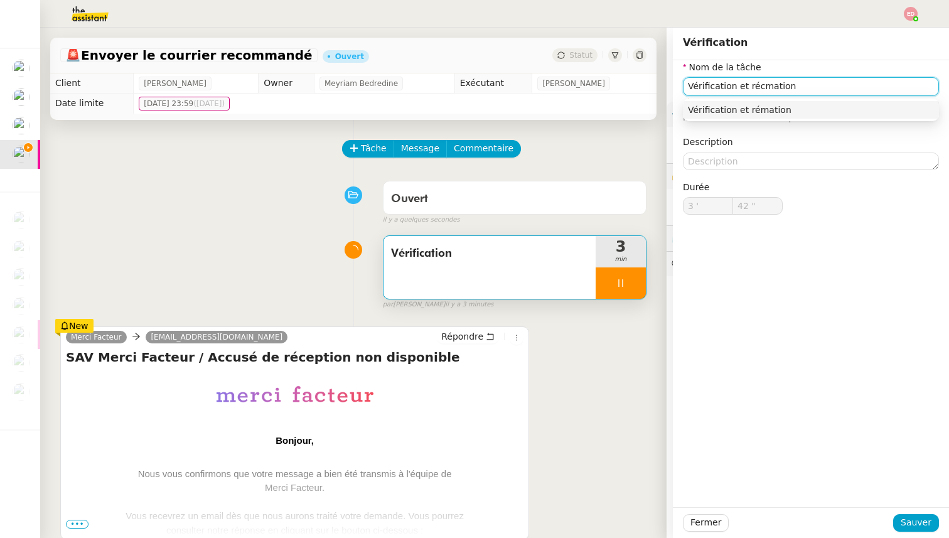
type input "Vérification et réclmation"
type input "43 ""
type input "Vérification et réclamation"
type input "44 ""
type input "Vérification et réclamation"
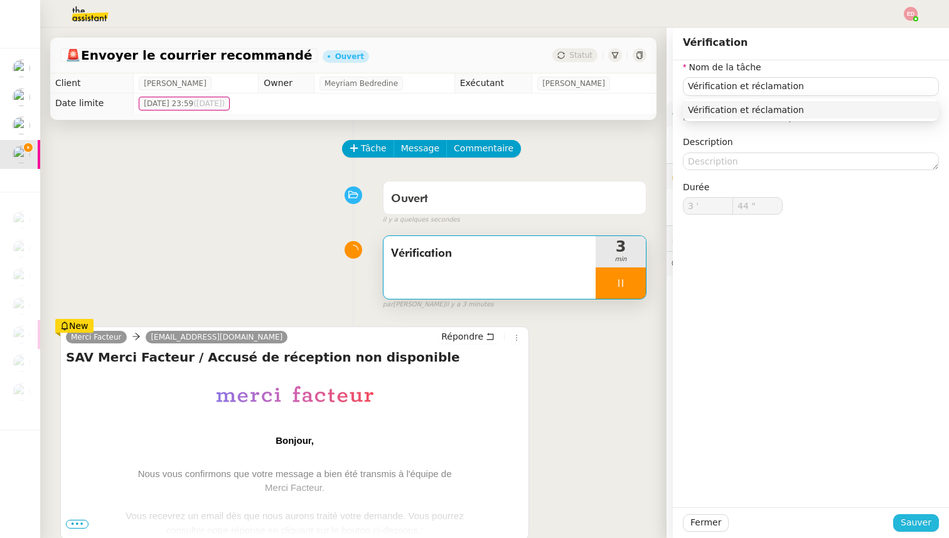
click at [912, 524] on span "Sauver" at bounding box center [916, 522] width 31 height 14
type input "45 ""
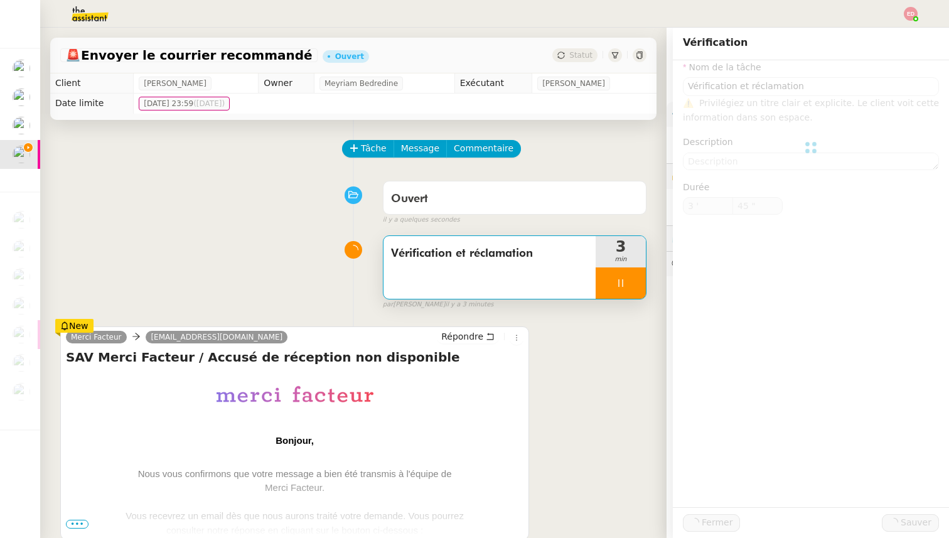
type input "Vérification et réclamation"
type input "3 '"
type input "46 ""
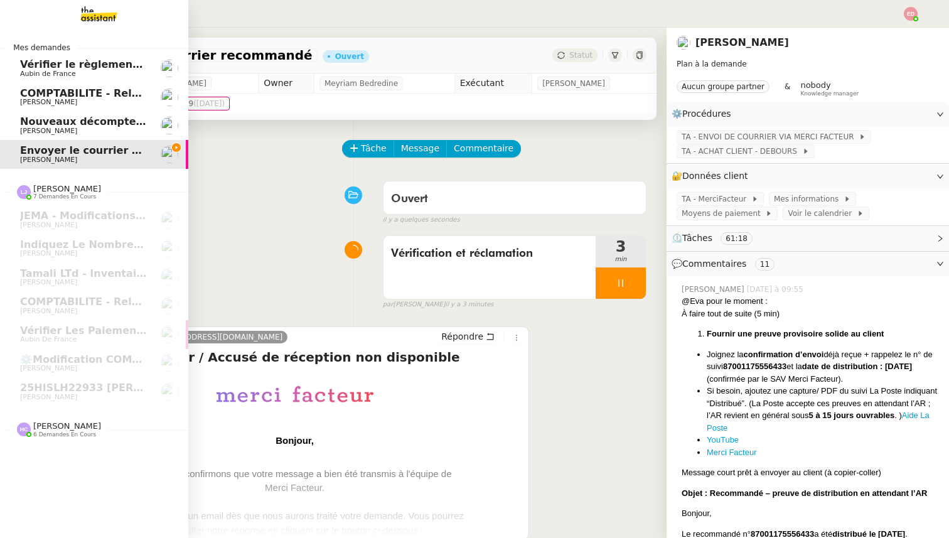
click at [35, 125] on span "Nouveaux décomptes de commissions" at bounding box center [127, 122] width 215 height 12
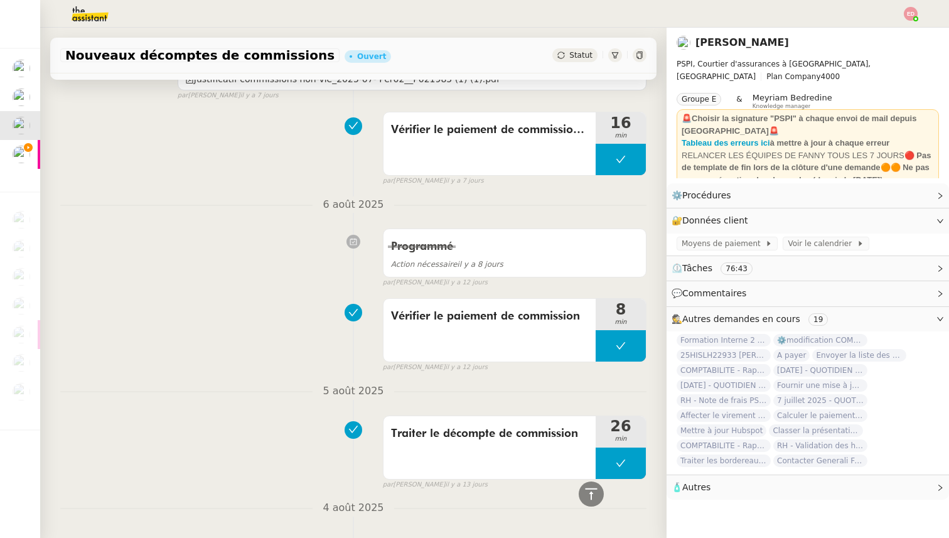
scroll to position [2415, 0]
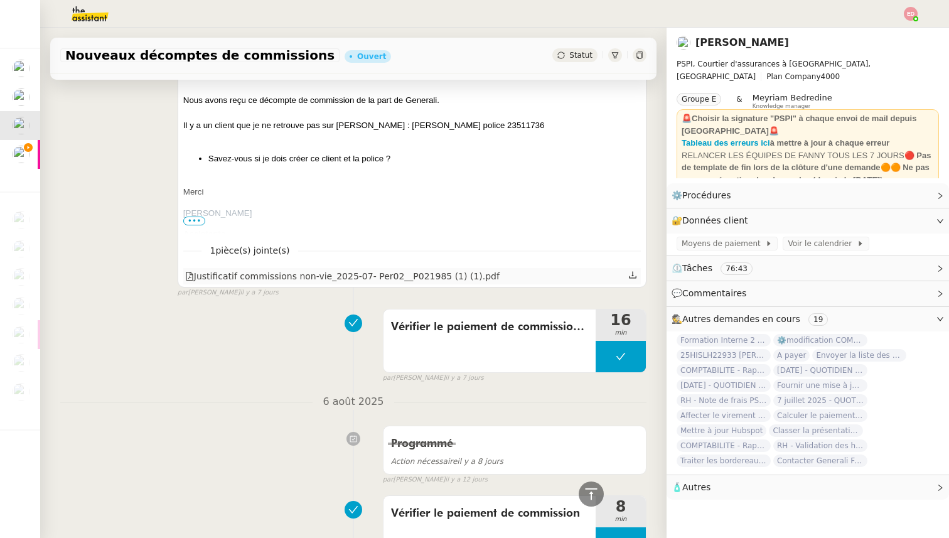
click at [631, 278] on icon at bounding box center [632, 275] width 9 height 9
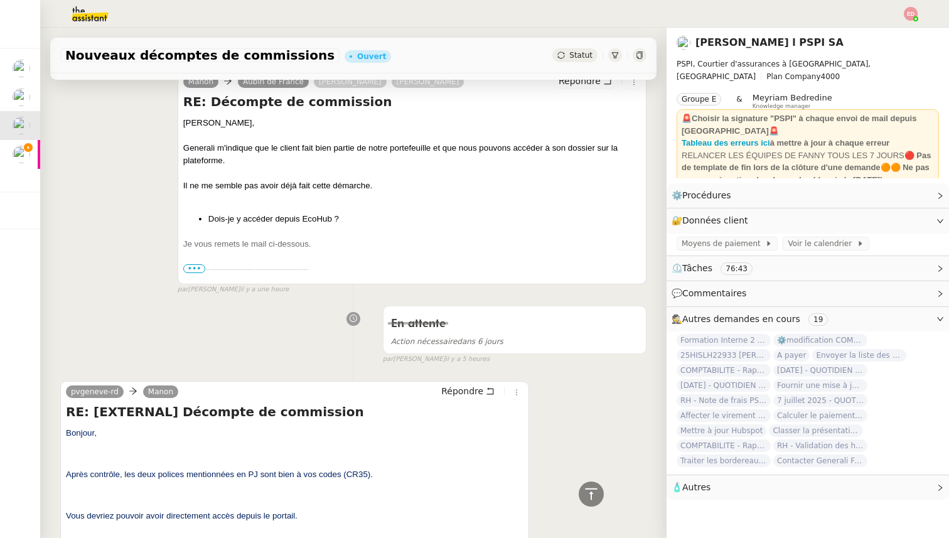
scroll to position [0, 0]
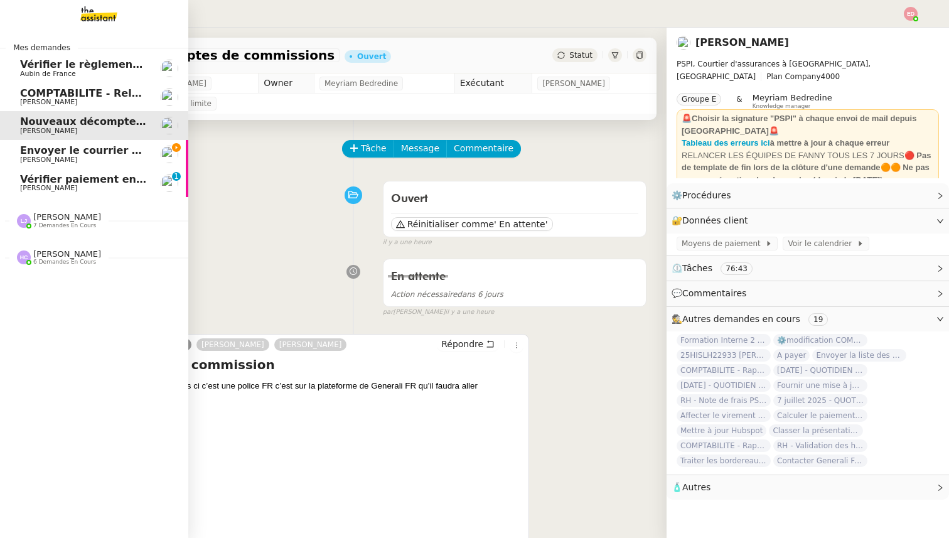
click at [34, 180] on span "Vérifier paiement en Euros pour Team2act" at bounding box center [139, 179] width 239 height 12
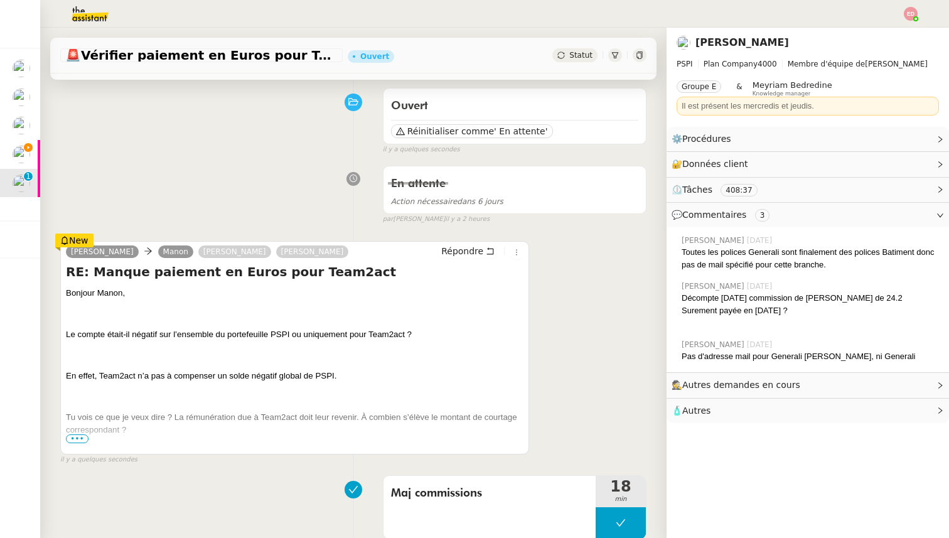
scroll to position [92, 0]
click at [80, 437] on span "•••" at bounding box center [77, 439] width 23 height 9
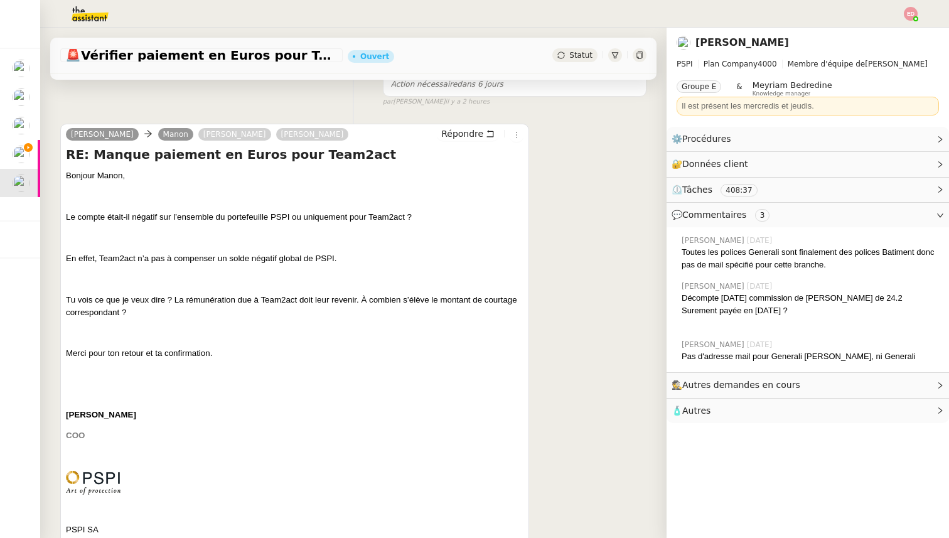
scroll to position [209, 0]
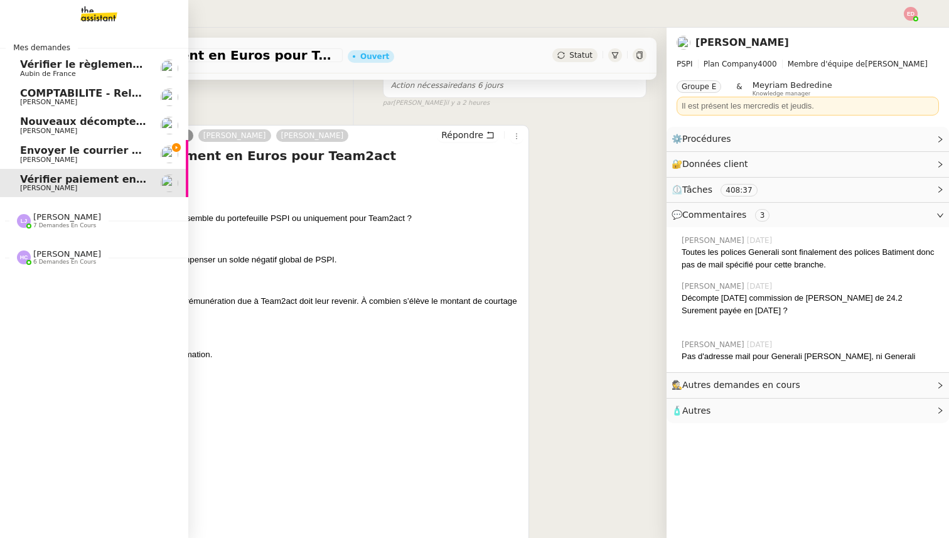
click at [57, 159] on span "[PERSON_NAME]" at bounding box center [48, 160] width 57 height 8
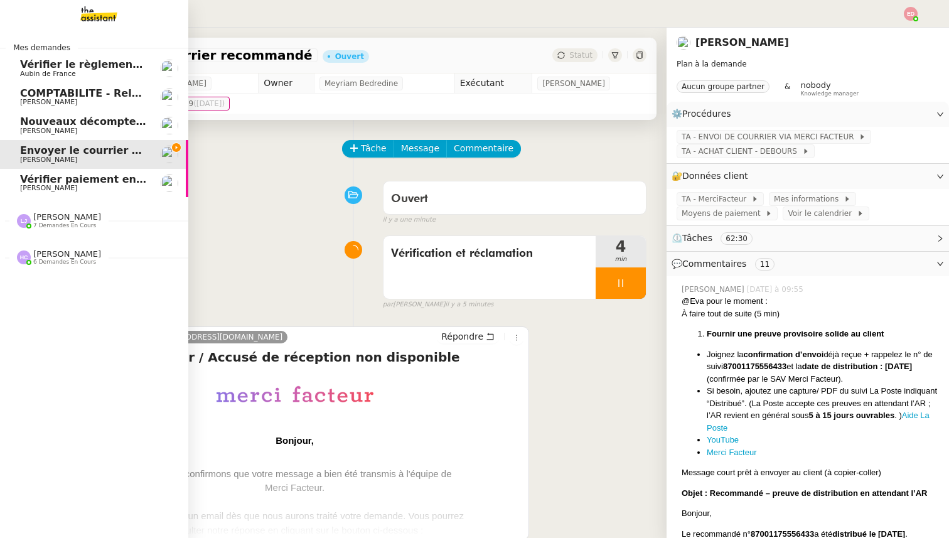
click at [60, 177] on span "Vérifier paiement en Euros pour Team2act" at bounding box center [139, 179] width 239 height 12
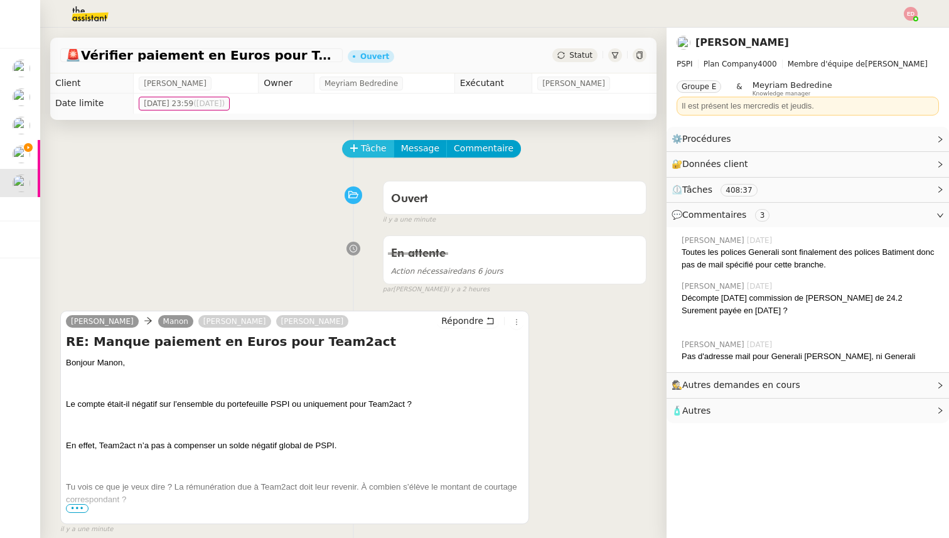
click at [368, 148] on span "Tâche" at bounding box center [374, 148] width 26 height 14
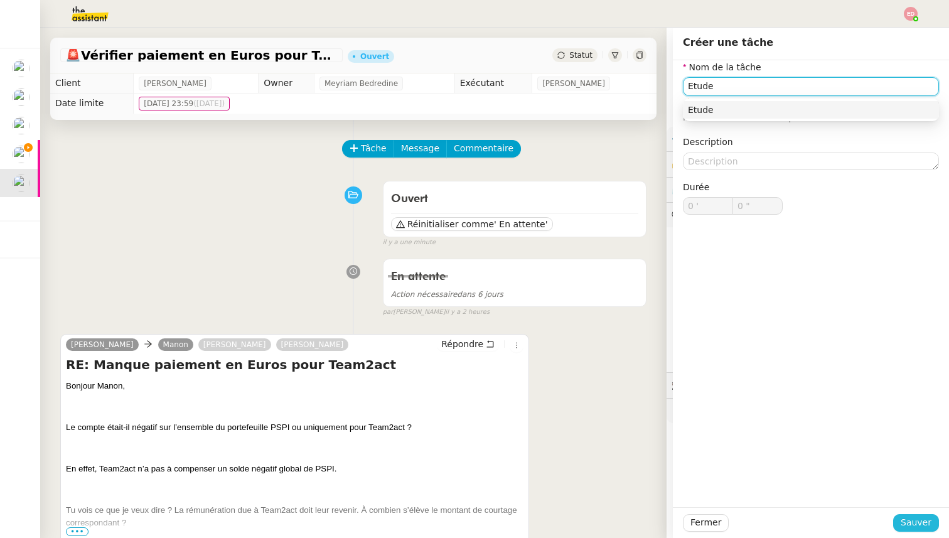
type input "Etude"
click at [920, 521] on span "Sauver" at bounding box center [916, 522] width 31 height 14
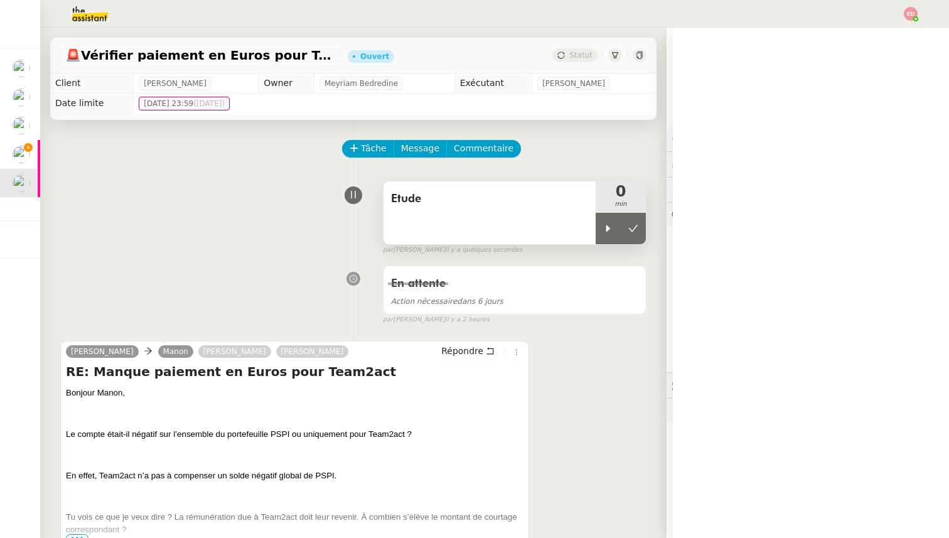
click at [429, 197] on span "Etude" at bounding box center [489, 199] width 197 height 19
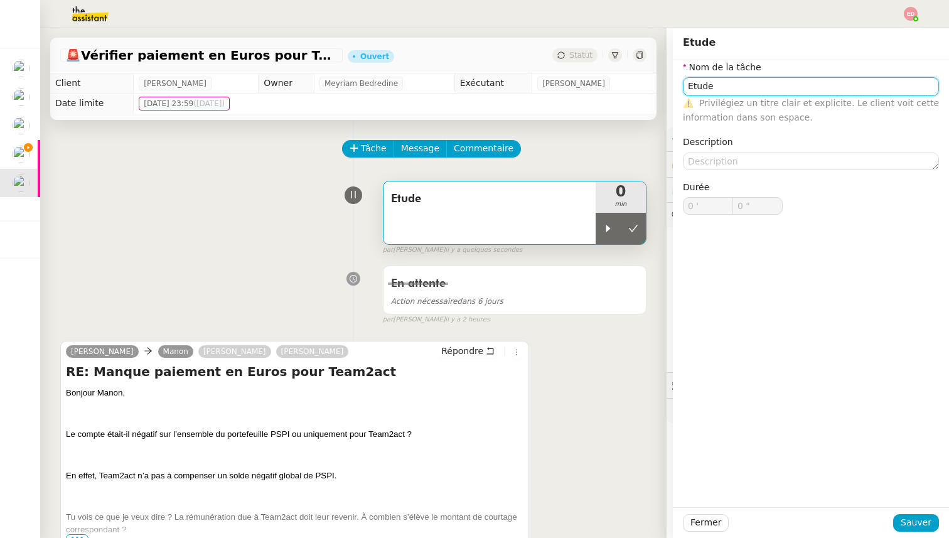
click at [756, 85] on input "Etude" at bounding box center [811, 86] width 256 height 18
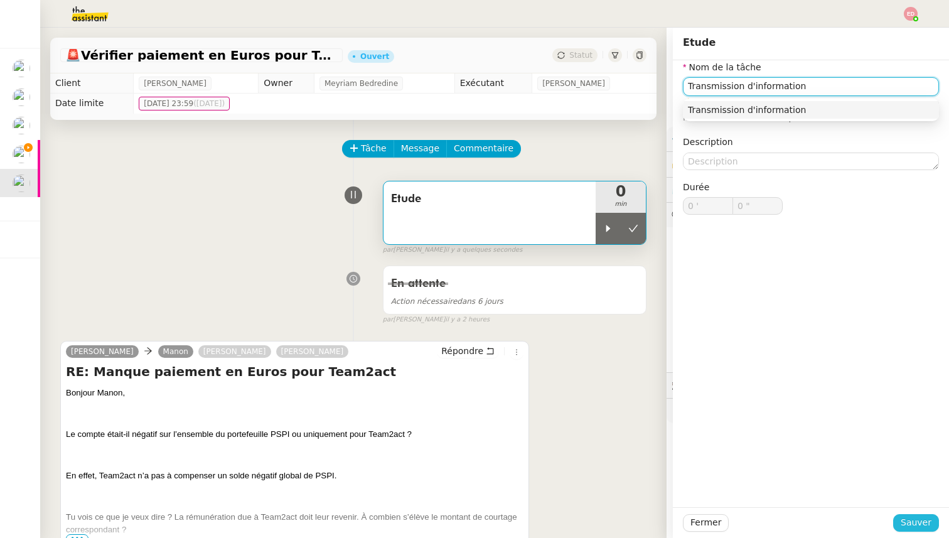
type input "Transmission d'information"
click at [904, 520] on span "Sauver" at bounding box center [916, 522] width 31 height 14
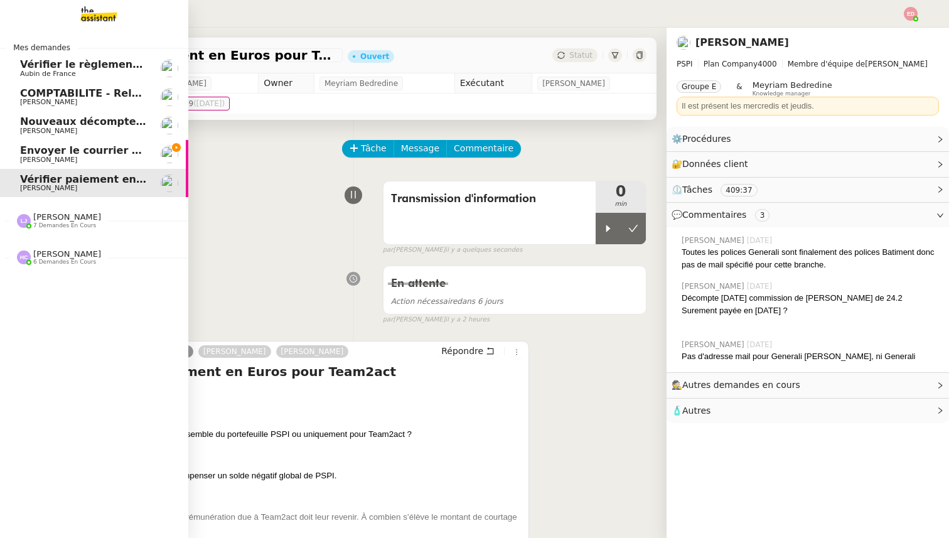
click at [48, 123] on span "Nouveaux décomptes de commissions" at bounding box center [127, 122] width 215 height 12
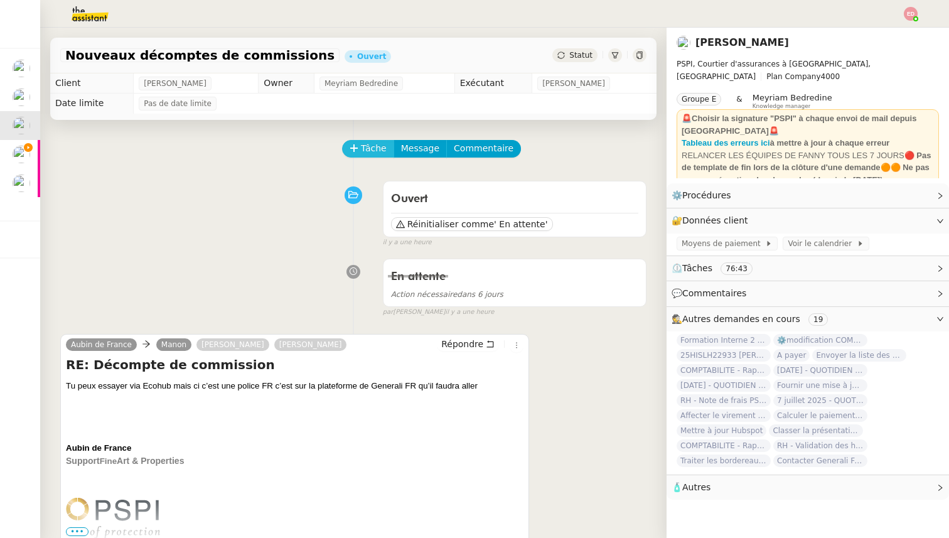
click at [371, 152] on span "Tâche" at bounding box center [374, 148] width 26 height 14
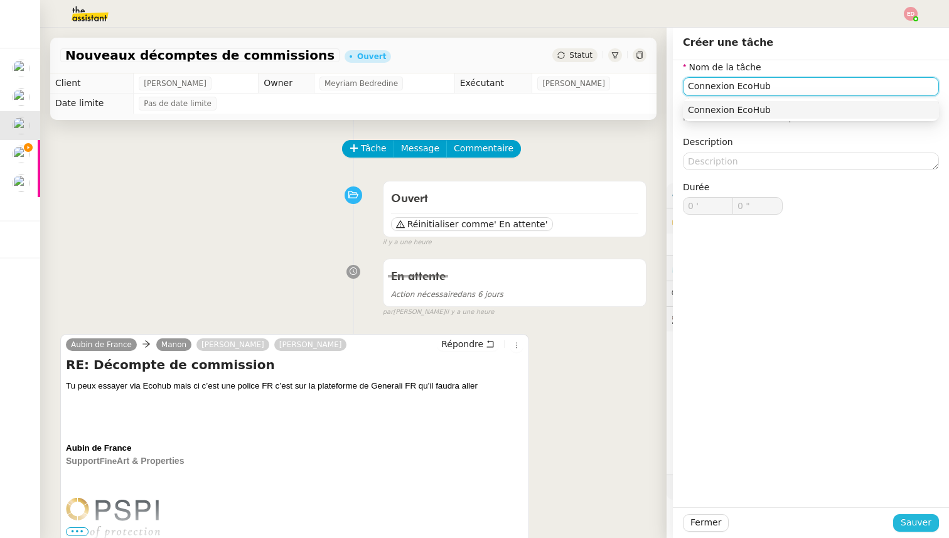
type input "Connexion EcoHub"
click at [900, 527] on button "Sauver" at bounding box center [916, 523] width 46 height 18
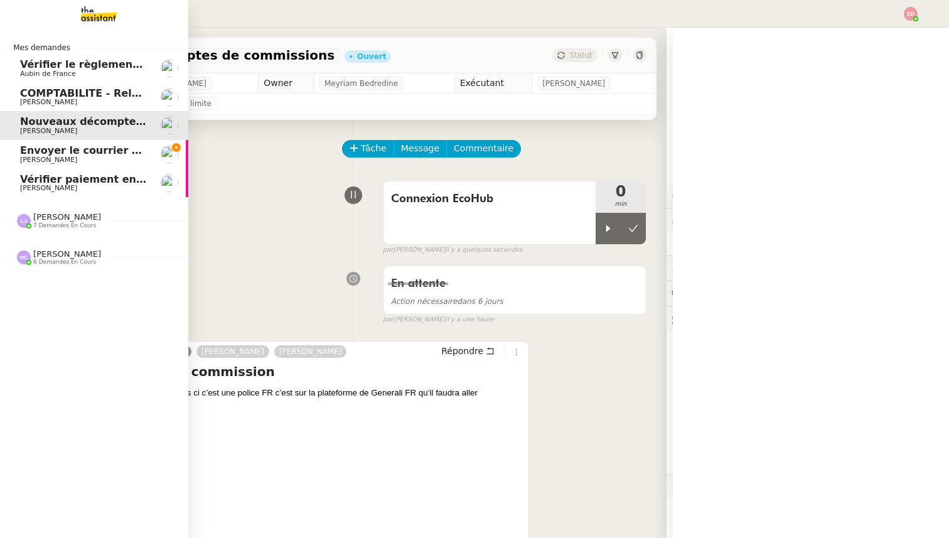
click at [52, 107] on link "COMPTABILITE - Relances factures impayées - août 2025 Pierrick Morel" at bounding box center [94, 97] width 188 height 29
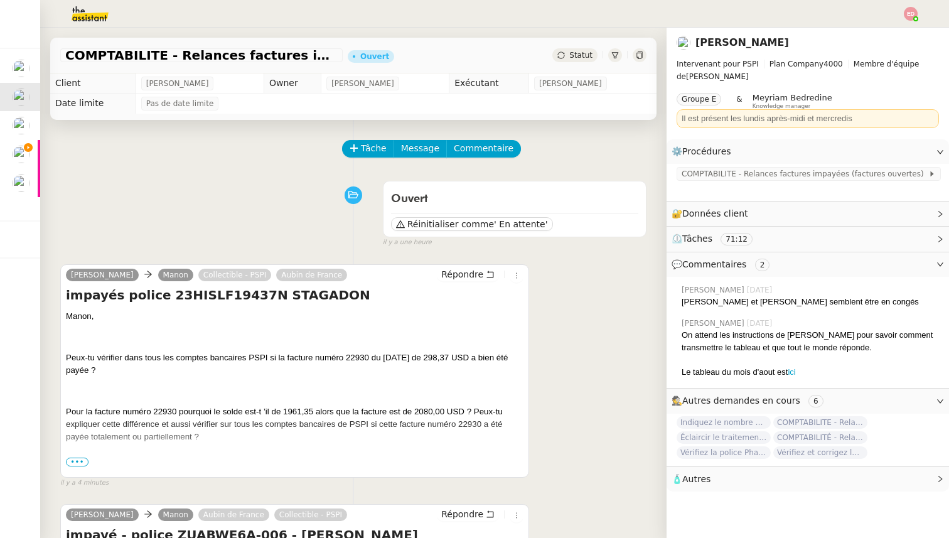
click at [581, 52] on span "Statut" at bounding box center [580, 55] width 23 height 9
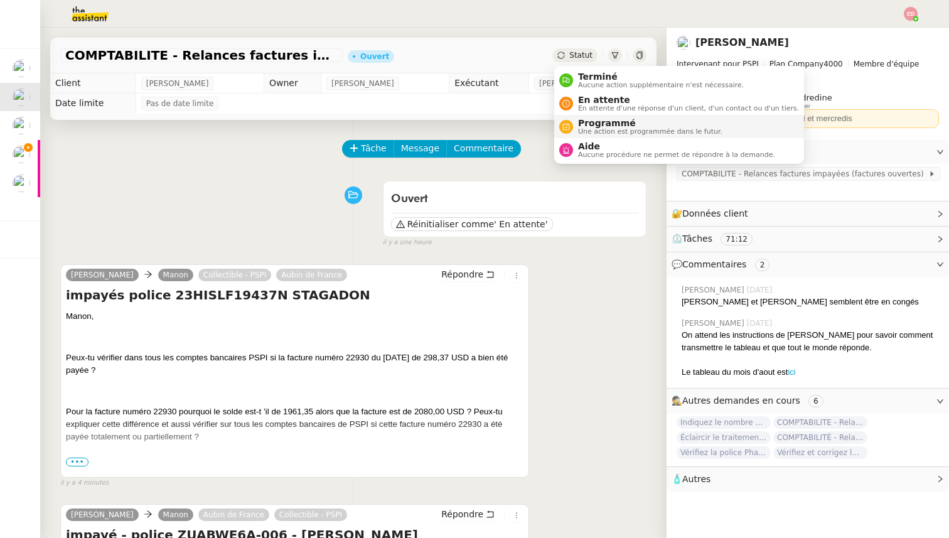
click at [600, 120] on span "Programmé" at bounding box center [650, 123] width 144 height 10
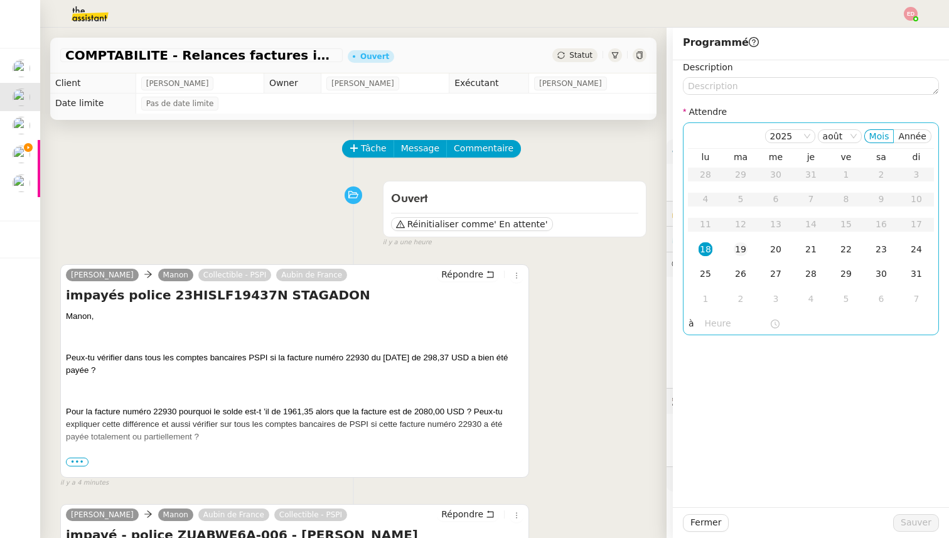
click at [744, 251] on div "19" at bounding box center [741, 249] width 14 height 14
click at [720, 328] on input "text" at bounding box center [737, 323] width 65 height 14
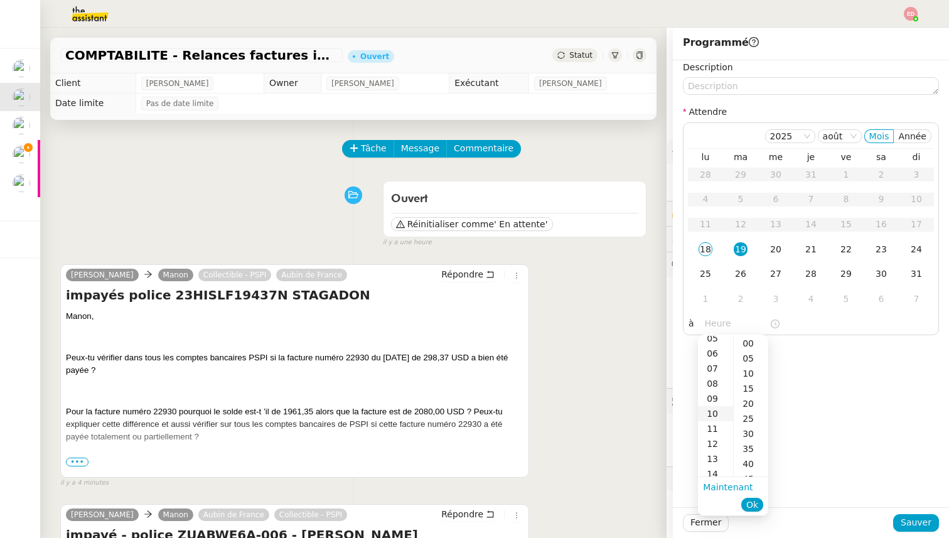
click at [718, 414] on div "10" at bounding box center [715, 413] width 35 height 15
click at [754, 341] on div "00" at bounding box center [751, 343] width 35 height 15
type input "10:00"
click at [753, 502] on span "Ok" at bounding box center [753, 505] width 12 height 13
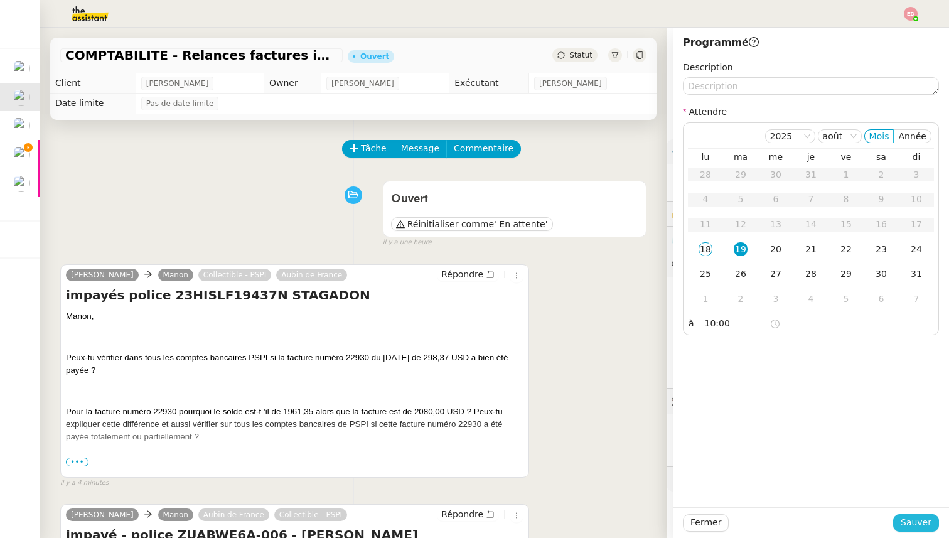
click at [925, 522] on span "Sauver" at bounding box center [916, 522] width 31 height 14
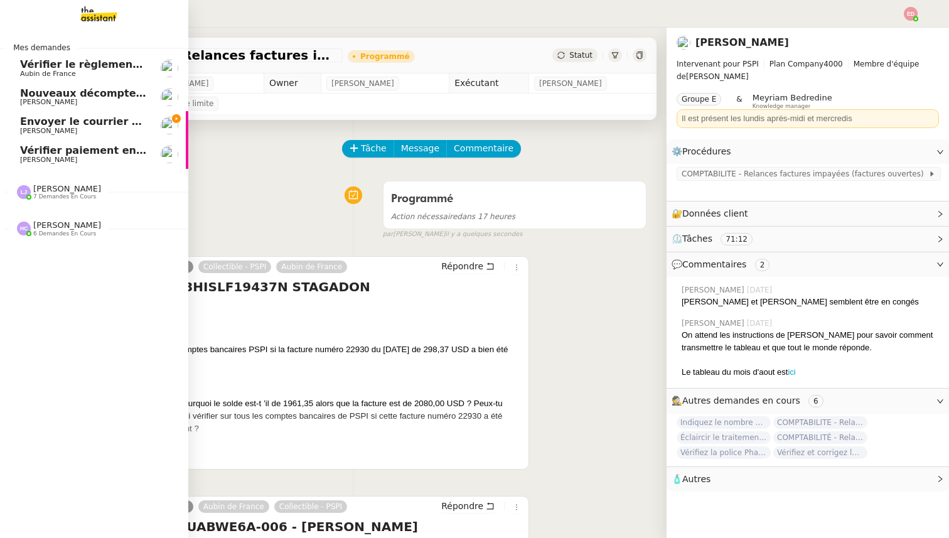
click at [20, 67] on span "Vérifier le règlement de la facture" at bounding box center [116, 64] width 193 height 12
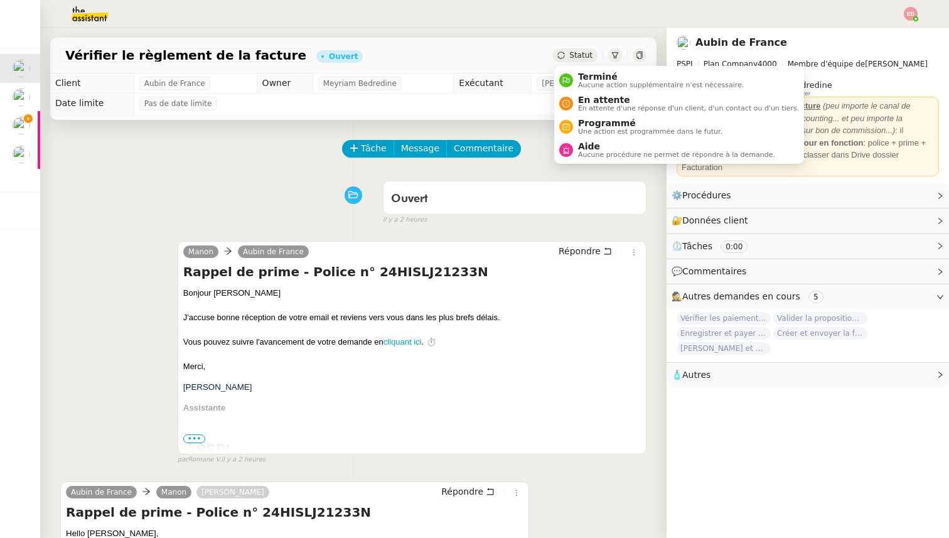
click at [571, 53] on span "Statut" at bounding box center [580, 55] width 23 height 9
click at [600, 121] on span "Programmé" at bounding box center [650, 123] width 144 height 10
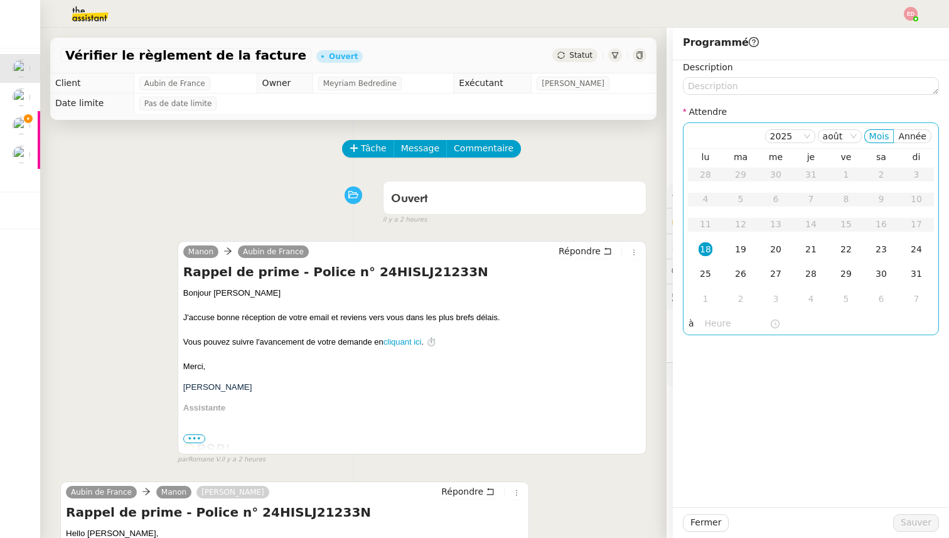
click at [704, 248] on div "18" at bounding box center [706, 249] width 14 height 14
click at [717, 320] on input "text" at bounding box center [737, 323] width 65 height 14
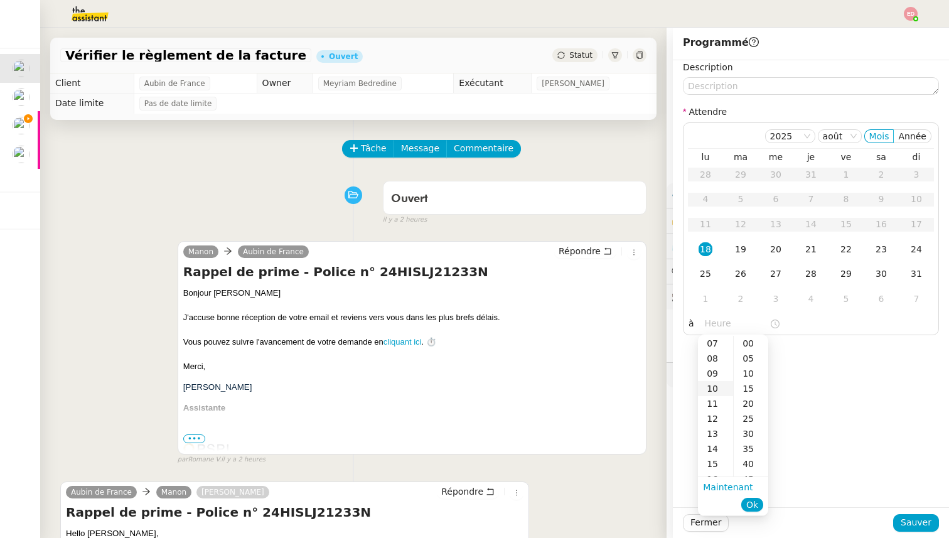
click at [718, 391] on div "10" at bounding box center [715, 388] width 35 height 15
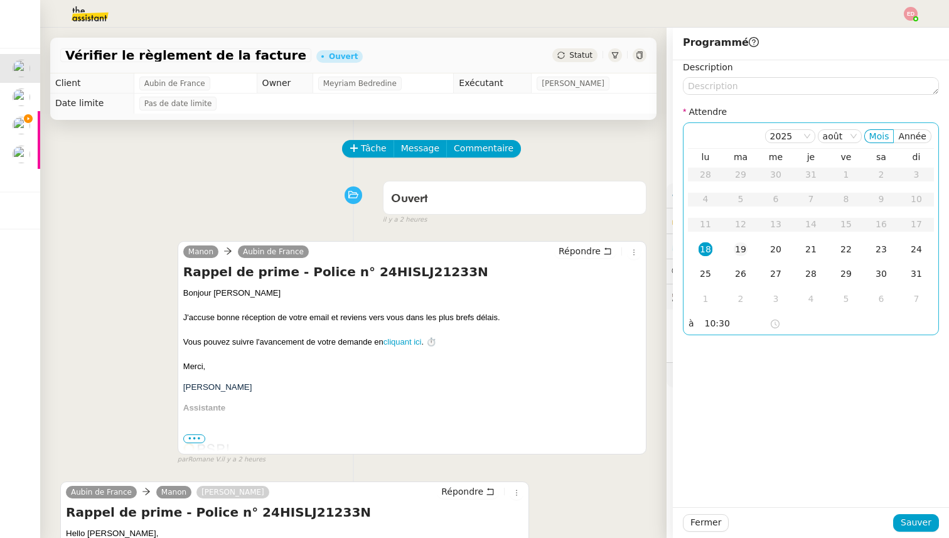
click at [745, 246] on div "19" at bounding box center [741, 249] width 14 height 14
click at [721, 326] on input "10:30" at bounding box center [737, 323] width 65 height 14
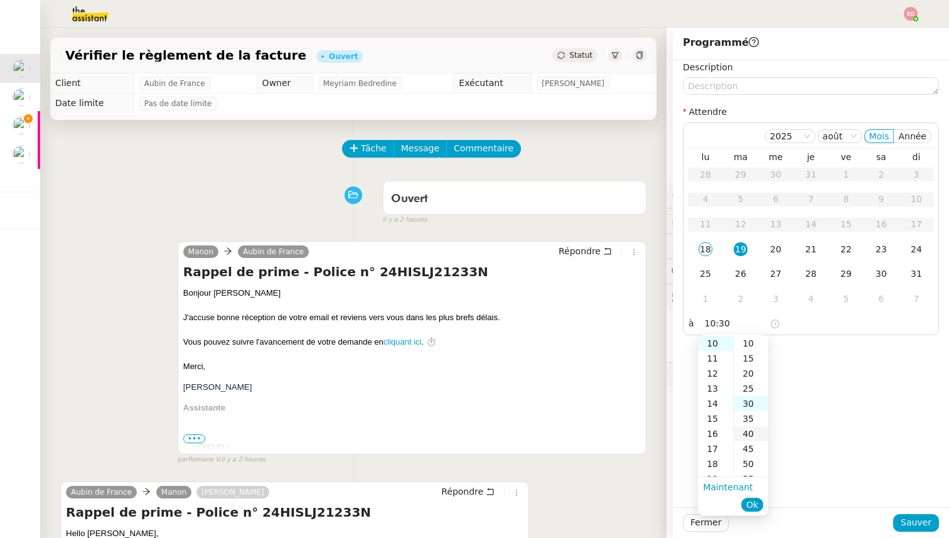
scroll to position [0, 0]
click at [749, 342] on div "00" at bounding box center [751, 343] width 35 height 15
type input "10:00"
click at [752, 506] on span "Ok" at bounding box center [753, 505] width 12 height 13
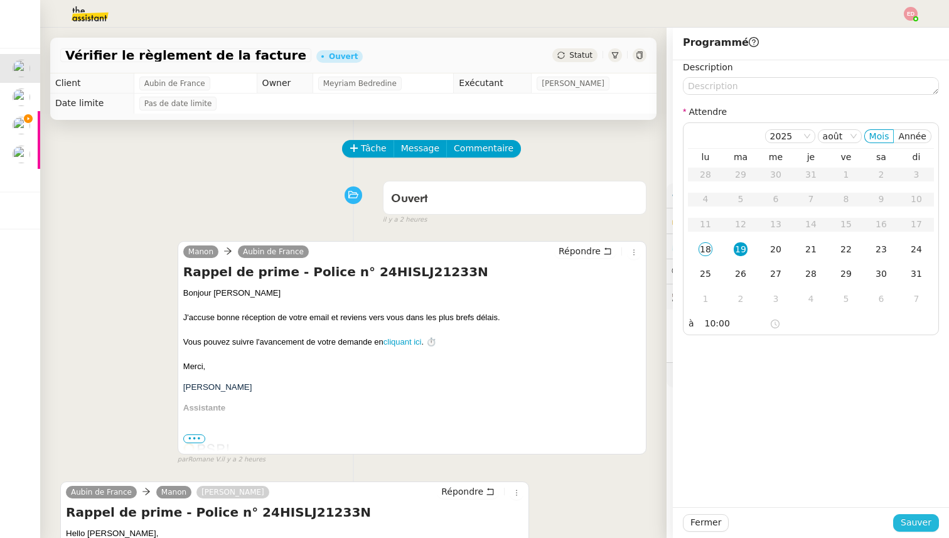
click at [921, 527] on span "Sauver" at bounding box center [916, 522] width 31 height 14
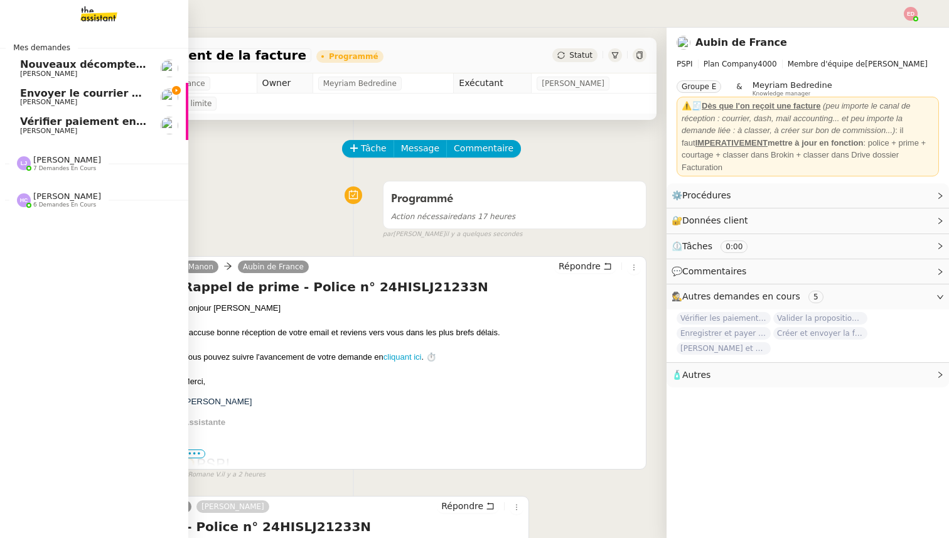
click at [51, 95] on span "Envoyer le courrier recommandé" at bounding box center [112, 93] width 185 height 12
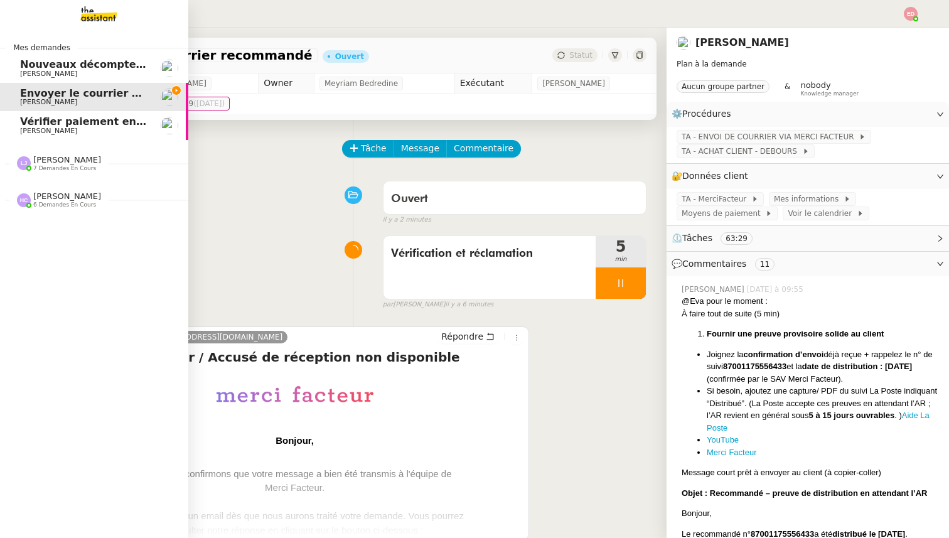
click at [57, 166] on span "7 demandes en cours" at bounding box center [64, 168] width 63 height 7
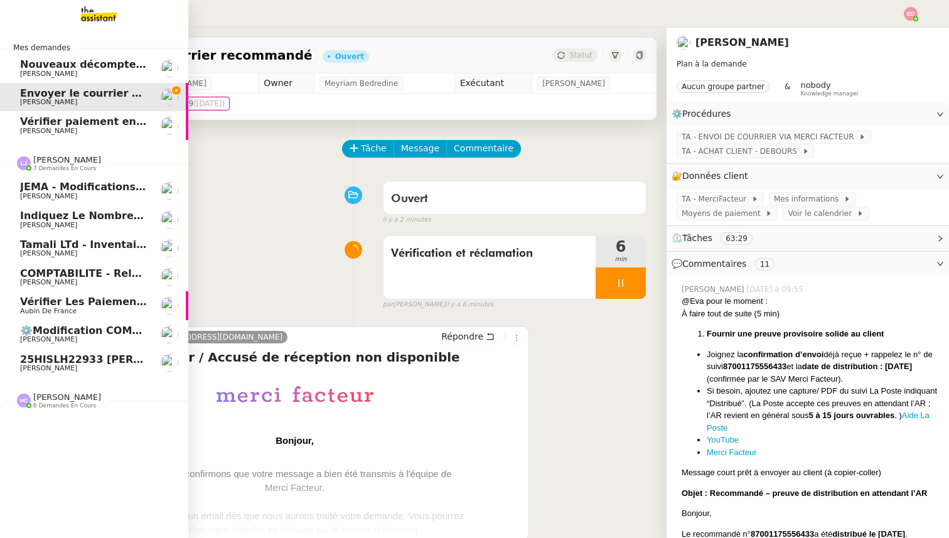
click at [61, 305] on span "Vérifier les paiements reçus" at bounding box center [102, 302] width 165 height 12
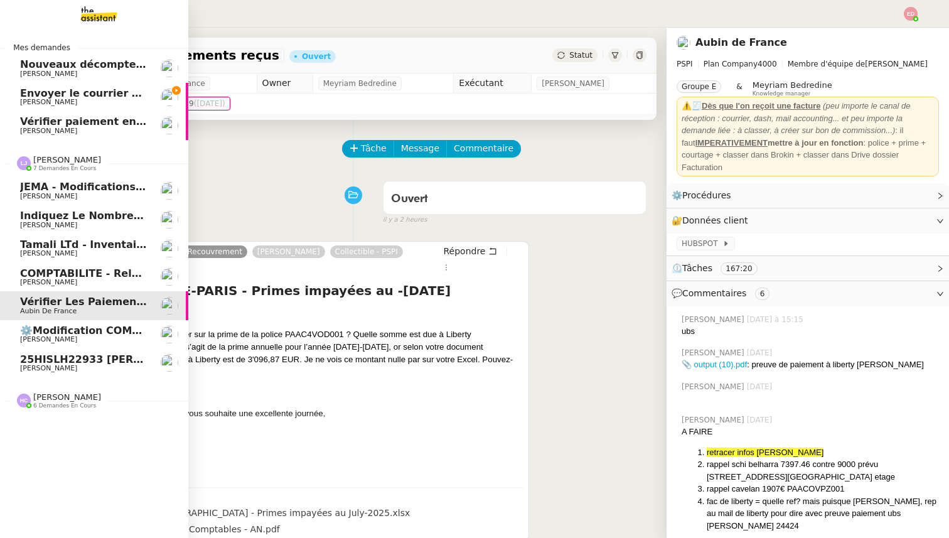
click at [57, 336] on span "[PERSON_NAME]" at bounding box center [48, 339] width 57 height 8
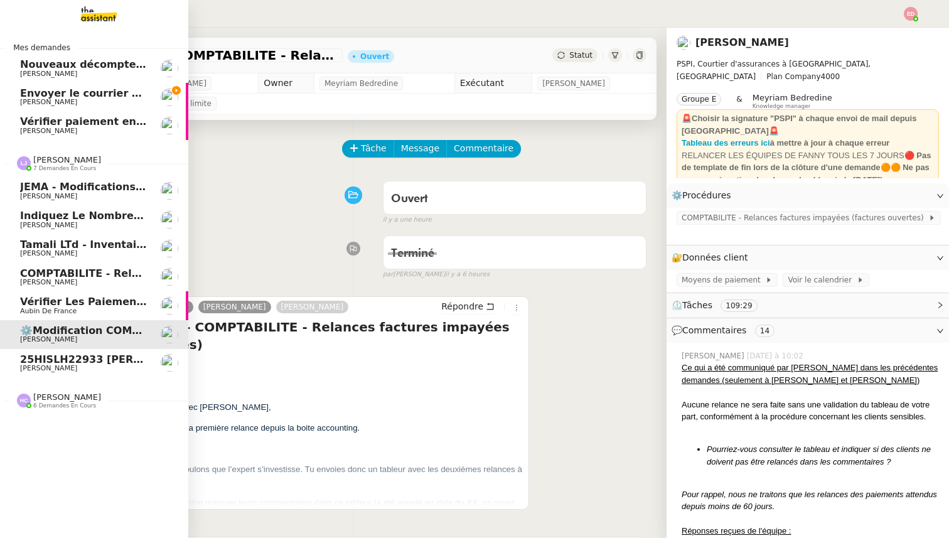
click at [55, 367] on span "[PERSON_NAME]" at bounding box center [48, 368] width 57 height 8
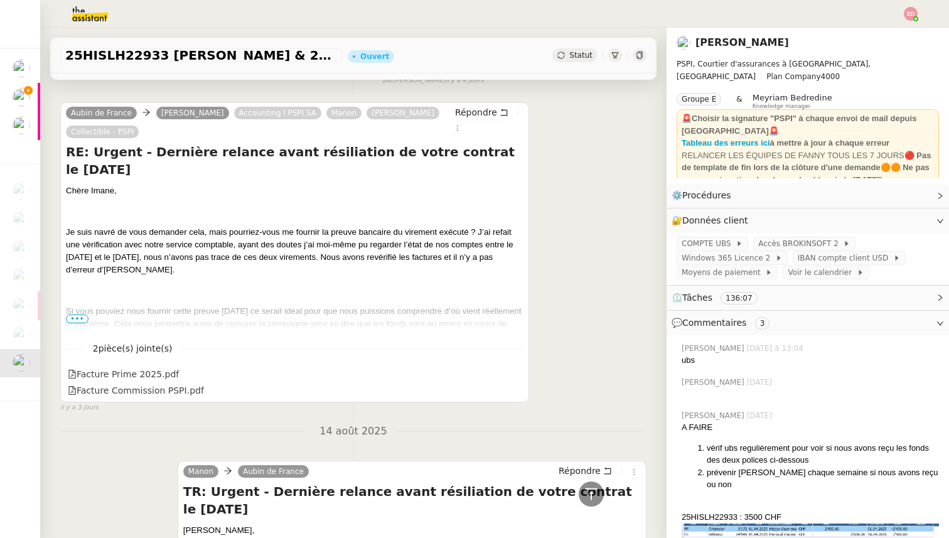
scroll to position [972, 0]
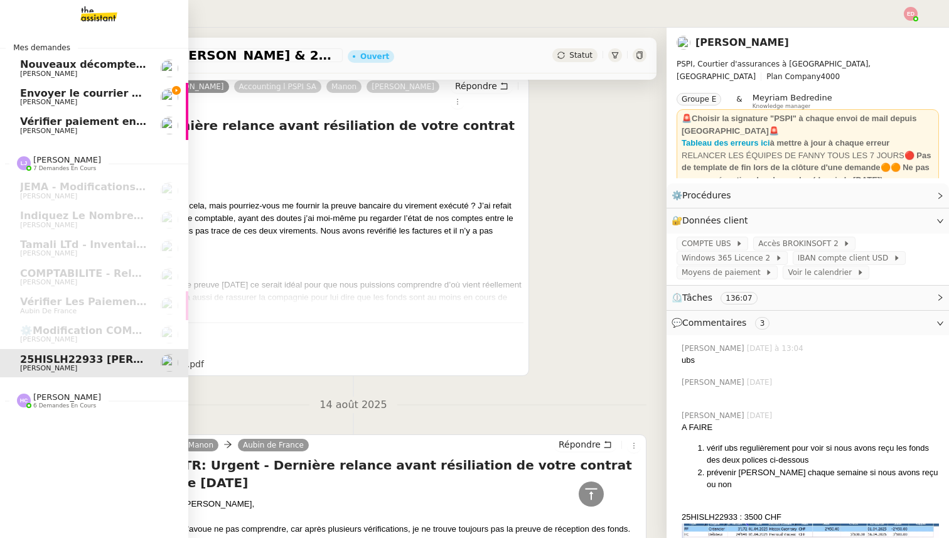
click at [77, 92] on span "Envoyer le courrier recommandé" at bounding box center [112, 93] width 185 height 12
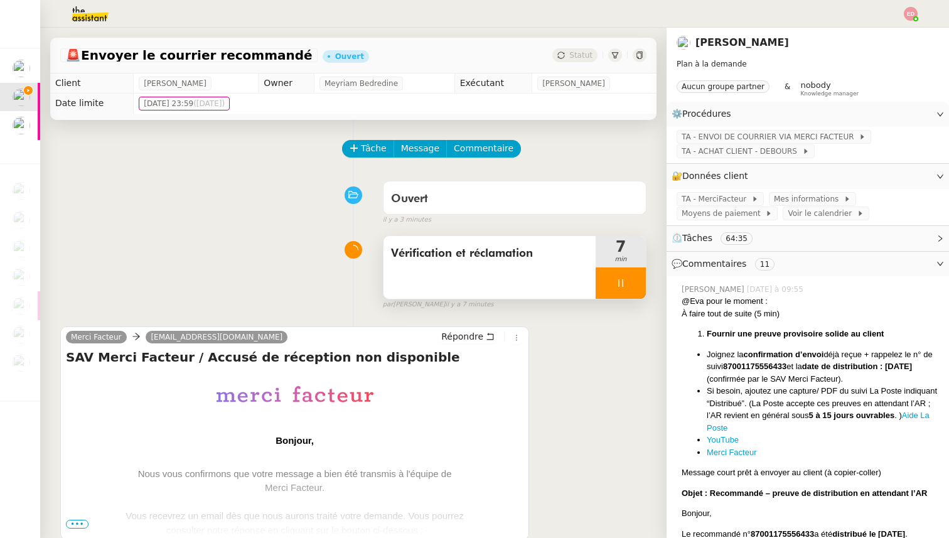
click at [641, 290] on div at bounding box center [621, 282] width 50 height 31
click at [641, 287] on button at bounding box center [633, 282] width 25 height 31
click at [582, 51] on span "Statut" at bounding box center [580, 55] width 23 height 9
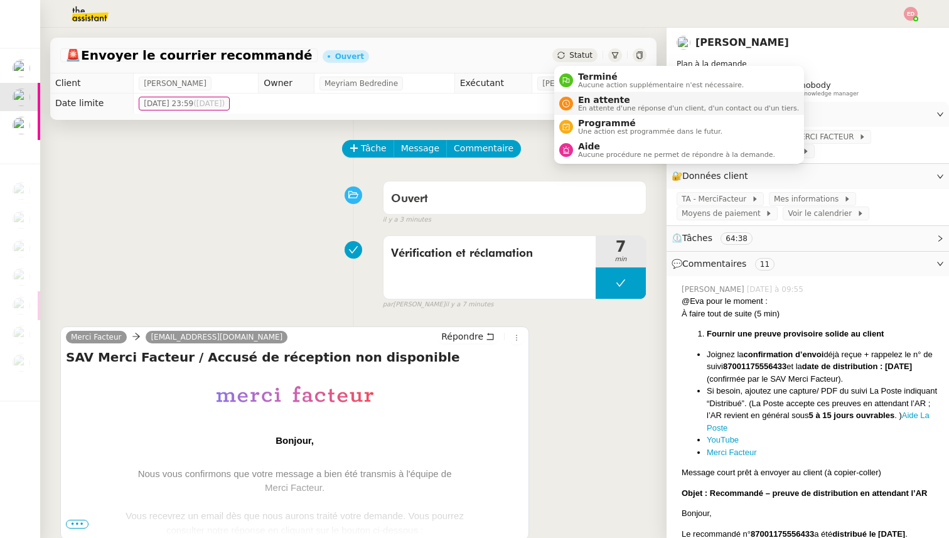
click at [594, 105] on span "En attente d'une réponse d'un client, d'un contact ou d'un tiers." at bounding box center [688, 108] width 221 height 7
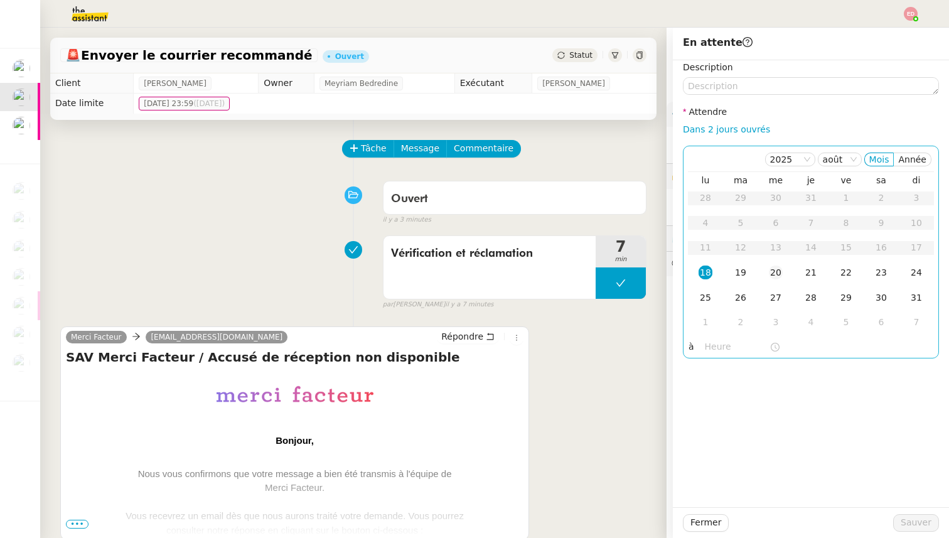
click at [776, 269] on div "20" at bounding box center [776, 273] width 14 height 14
click at [934, 525] on button "Sauver" at bounding box center [916, 523] width 46 height 18
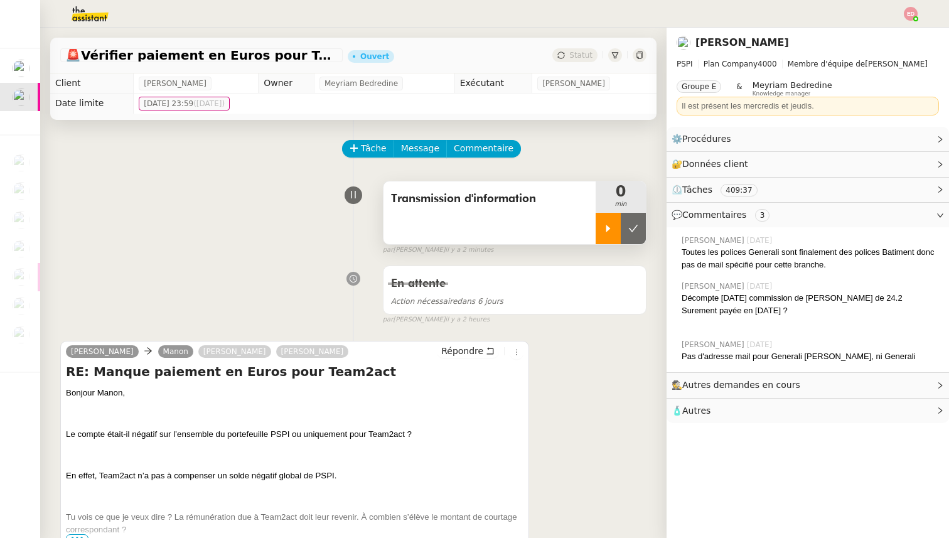
click at [601, 224] on div at bounding box center [608, 228] width 25 height 31
click at [475, 355] on span "Répondre" at bounding box center [462, 351] width 42 height 13
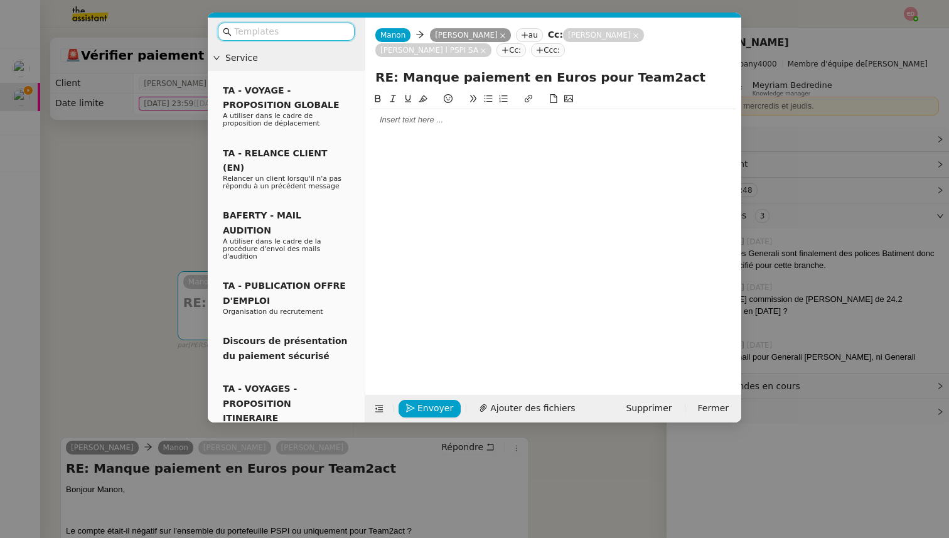
click at [406, 114] on div at bounding box center [553, 119] width 366 height 11
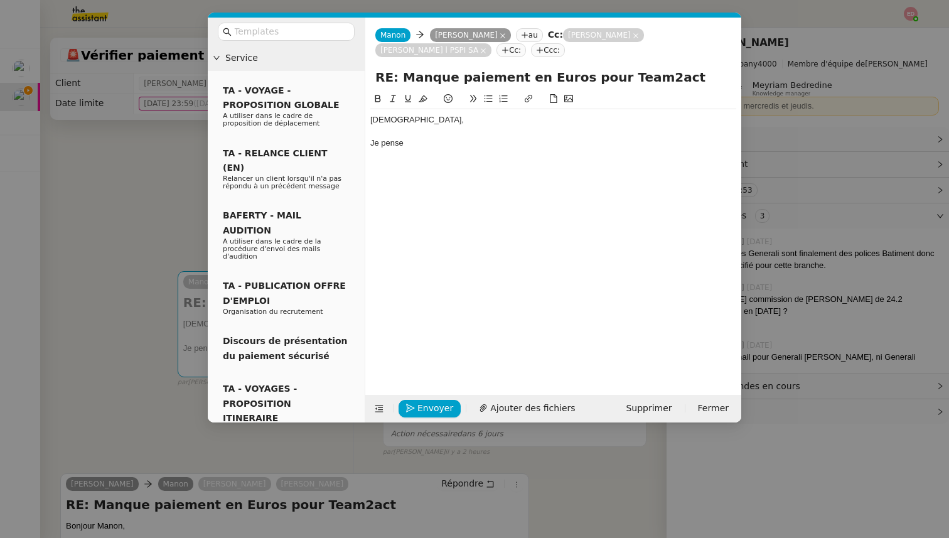
click at [380, 120] on div "ABdoullah," at bounding box center [553, 119] width 366 height 11
click at [415, 149] on div "Abdoullah, Je pense" at bounding box center [553, 131] width 366 height 45
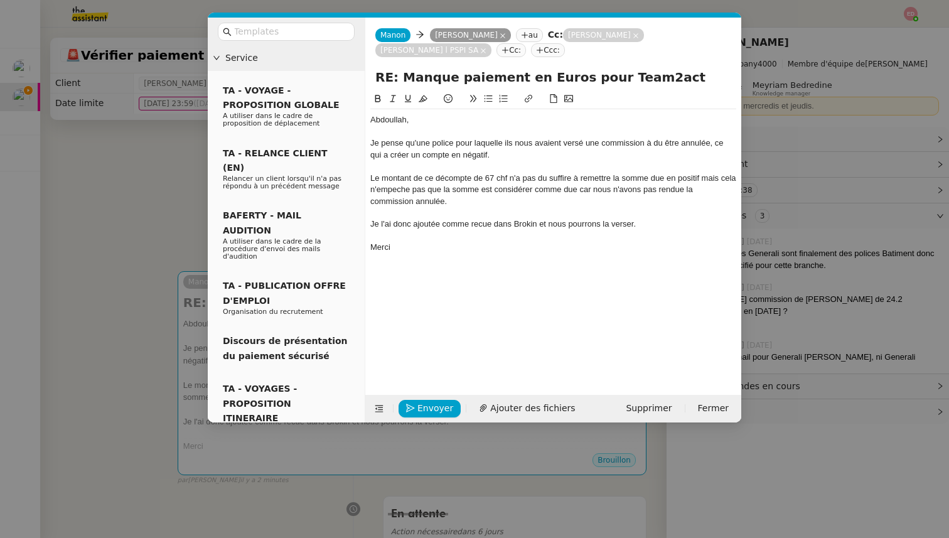
click at [486, 228] on div "Je l'ai donc ajoutée comme recue dans Brokin et nous pourrons la verser." at bounding box center [553, 223] width 366 height 11
click at [0, 0] on lt-span "reçue" at bounding box center [0, 0] width 0 height 0
click at [635, 226] on div "Je l'ai donc ajoutée comme reçue dans Brokin et nous pourrons la verser." at bounding box center [553, 223] width 366 height 11
click at [542, 180] on div "Le montant de ce décompte de 67 chf n'a pas du suffire à remettre la somme due …" at bounding box center [553, 190] width 366 height 35
click at [0, 0] on lt-span "dû" at bounding box center [0, 0] width 0 height 0
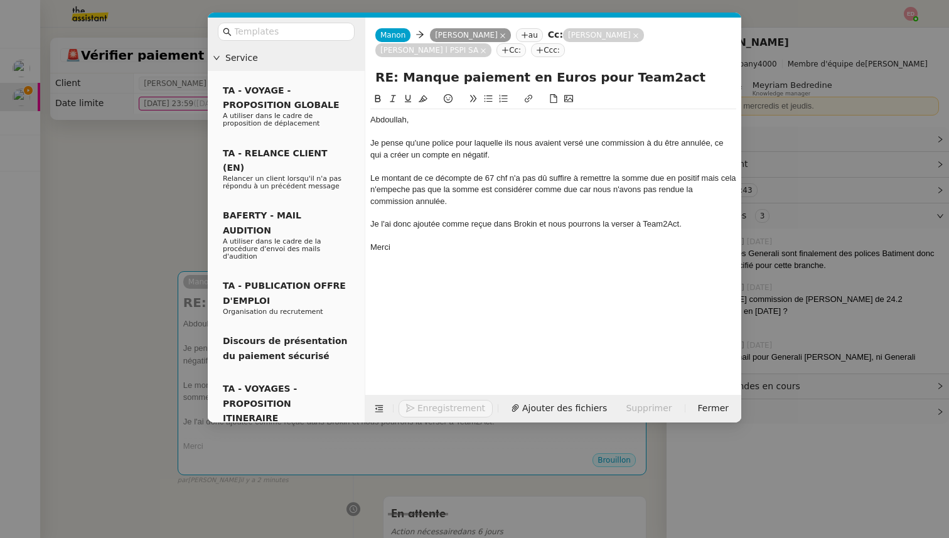
click at [399, 155] on div "Je pense qu'une police pour laquelle ils nous avaient versé une commission à du…" at bounding box center [553, 149] width 366 height 23
click at [0, 0] on lt-span "cré é" at bounding box center [0, 0] width 0 height 0
click at [657, 142] on div "Je pense qu'une police pour laquelle ils nous avaient versé une commission à du…" at bounding box center [553, 149] width 366 height 23
click at [0, 0] on lt-div "‘du’ semble moins probable que ‘dû’. dû Ignorer" at bounding box center [0, 0] width 0 height 0
click at [0, 0] on lt-em "dû" at bounding box center [0, 0] width 0 height 0
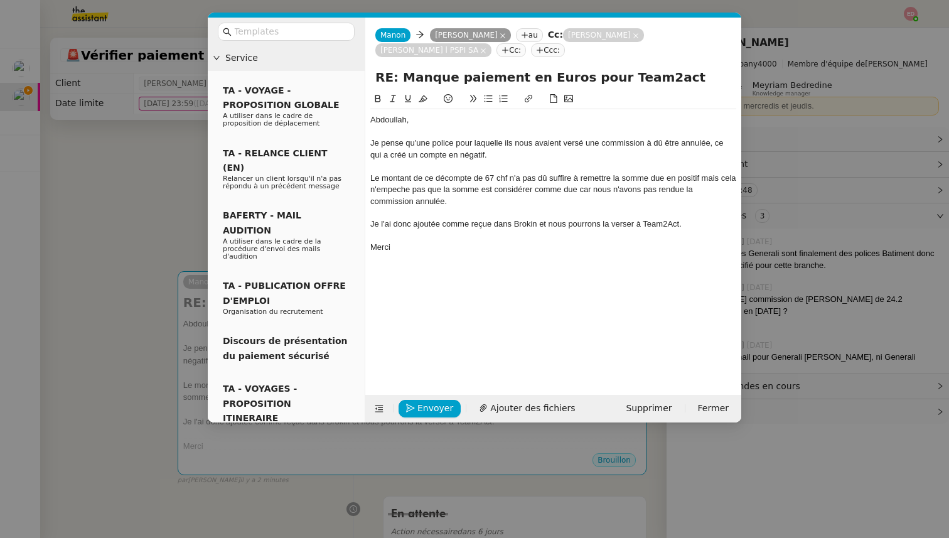
click at [522, 190] on div "Le montant de ce décompte de 67 chf n'a pas dû suffire à remettre la somme due …" at bounding box center [553, 190] width 366 height 35
click at [0, 0] on lt-span "considér ée" at bounding box center [0, 0] width 0 height 0
click at [589, 191] on div "Le montant de ce décompte de 67 chf n'a pas dû suffire à remettre la somme due …" at bounding box center [553, 190] width 366 height 35
click at [0, 0] on lt-span ", car" at bounding box center [0, 0] width 0 height 0
click at [665, 189] on div "Le montant de ce décompte de 67 chf n'a pas dû suffire à remettre la somme due …" at bounding box center [553, 190] width 366 height 35
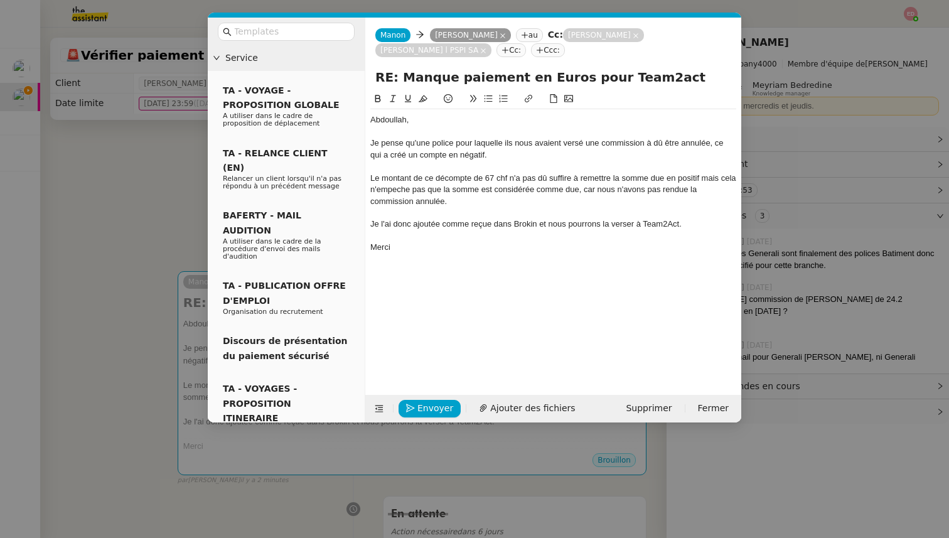
click at [0, 0] on lt-em "rendu" at bounding box center [0, 0] width 0 height 0
click at [708, 183] on div "Le montant de ce décompte de 67 chf n'a pas dû suffire à remettre la somme due …" at bounding box center [553, 190] width 366 height 35
click at [0, 0] on lt-span ", mais" at bounding box center [0, 0] width 0 height 0
click at [416, 193] on div "Le montant de ce décompte de 67 chf n'a pas dû suffire à remettre la somme due …" at bounding box center [553, 190] width 366 height 35
click at [0, 0] on lt-span "empêche" at bounding box center [0, 0] width 0 height 0
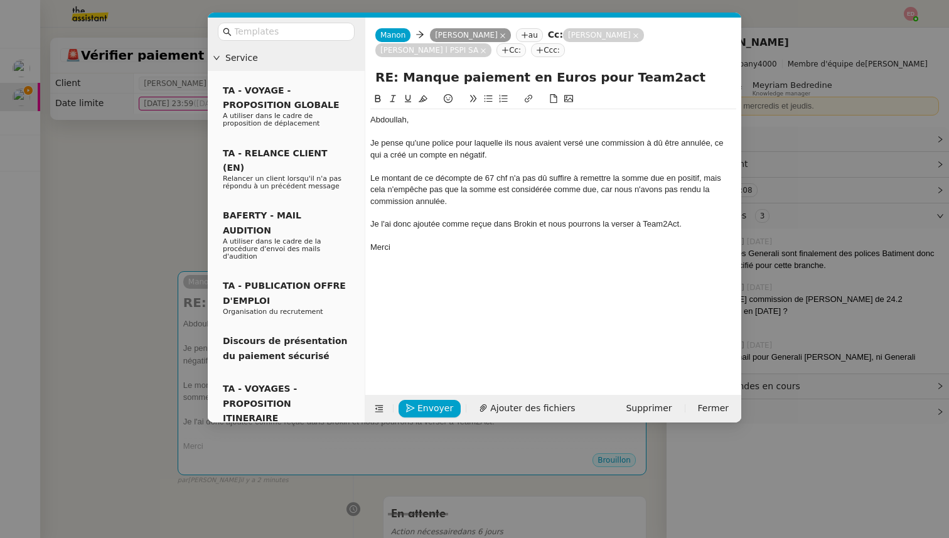
click at [175, 298] on nz-modal-container "Service TA - VOYAGE - PROPOSITION GLOBALE A utiliser dans le cadre de propositi…" at bounding box center [474, 269] width 949 height 538
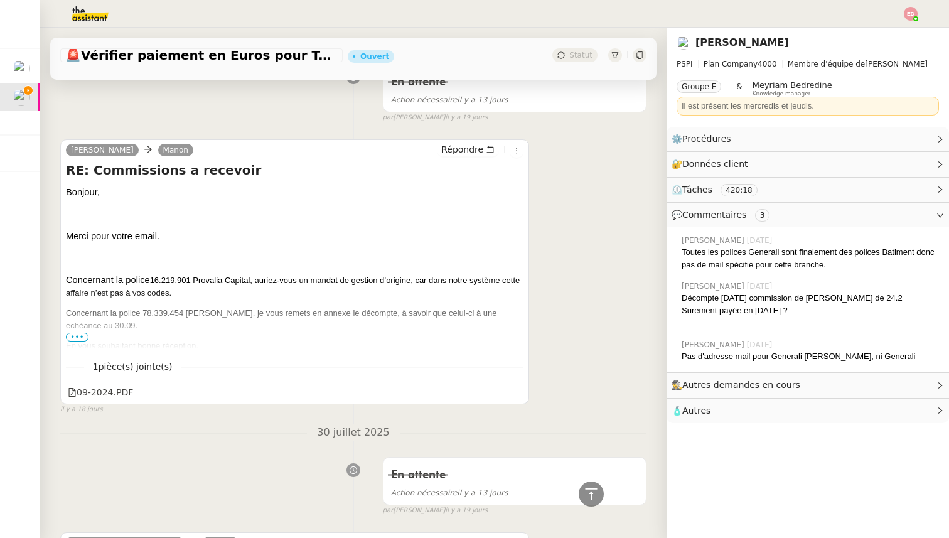
scroll to position [8058, 0]
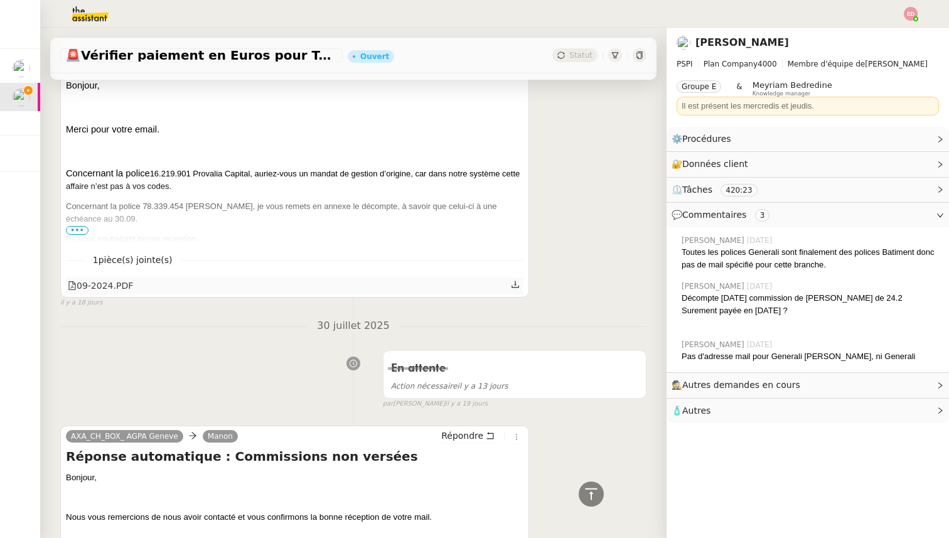
click at [514, 286] on icon at bounding box center [515, 284] width 9 height 9
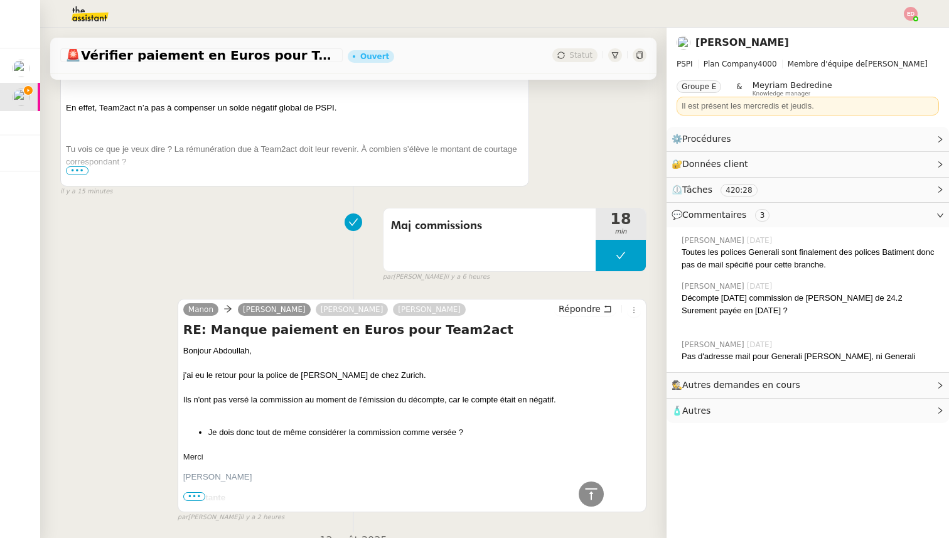
scroll to position [0, 0]
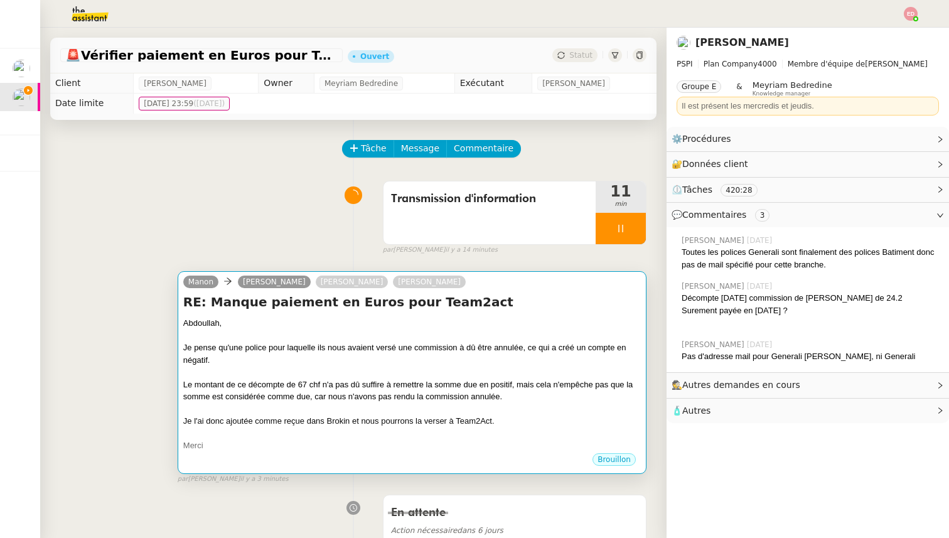
click at [321, 337] on div at bounding box center [412, 336] width 458 height 13
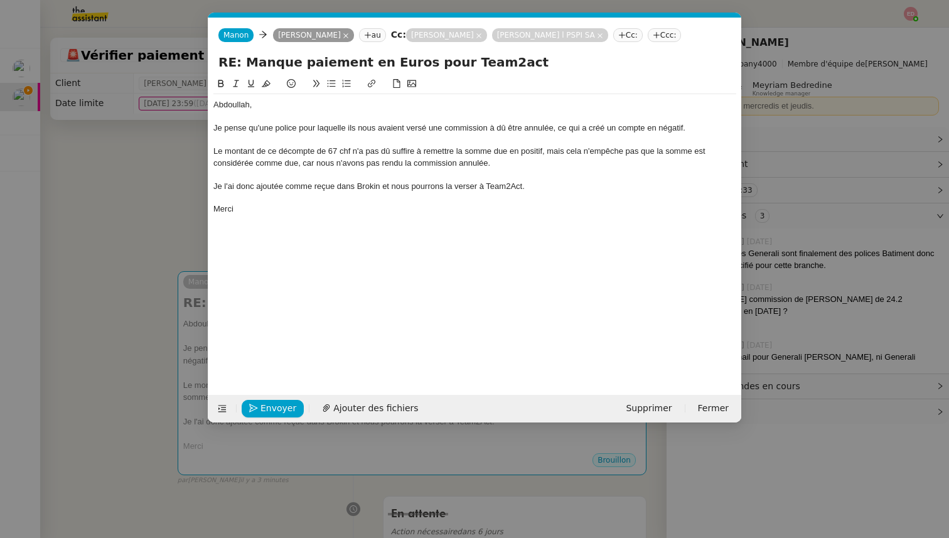
scroll to position [0, 26]
click at [353, 151] on div "Le montant de ce décompte de 67 chf n'a pas dû suffire à remettre la somme due …" at bounding box center [474, 157] width 523 height 23
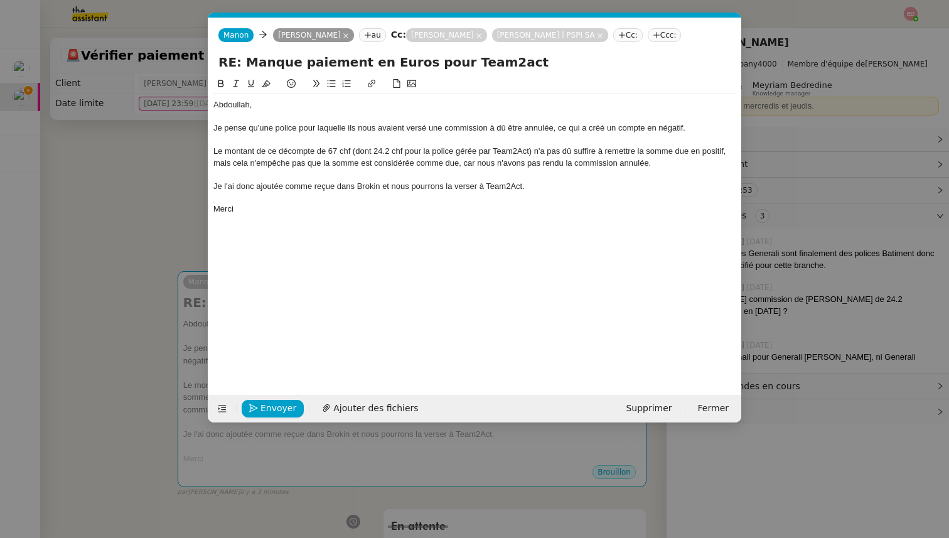
click at [502, 127] on div "Je pense qu'une police pour laquelle ils nous avaient versé une commission à dû…" at bounding box center [474, 127] width 523 height 11
click at [0, 0] on lt-span "a dû" at bounding box center [0, 0] width 0 height 0
click at [274, 404] on span "Envoyer" at bounding box center [279, 408] width 36 height 14
click at [274, 404] on span "Confirmer l'envoi" at bounding box center [298, 408] width 75 height 14
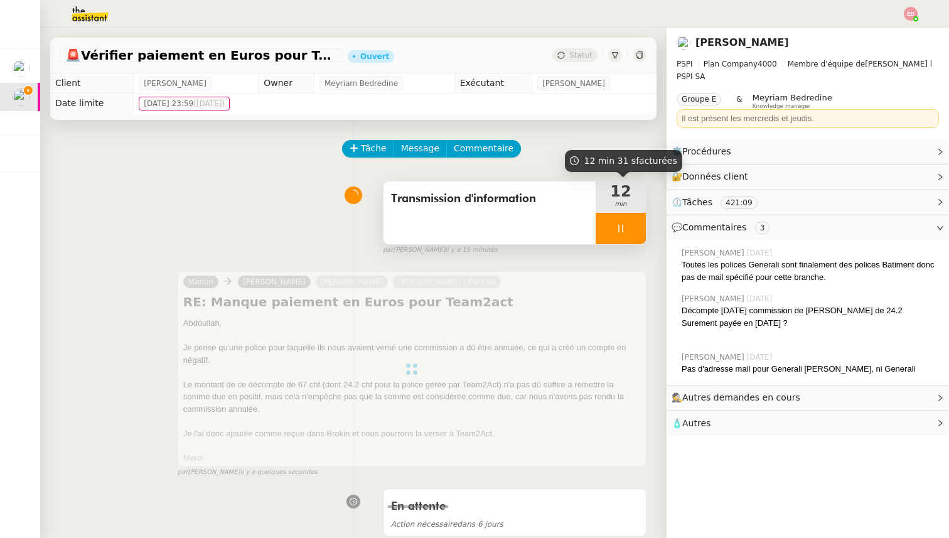
click at [644, 234] on div at bounding box center [621, 228] width 50 height 31
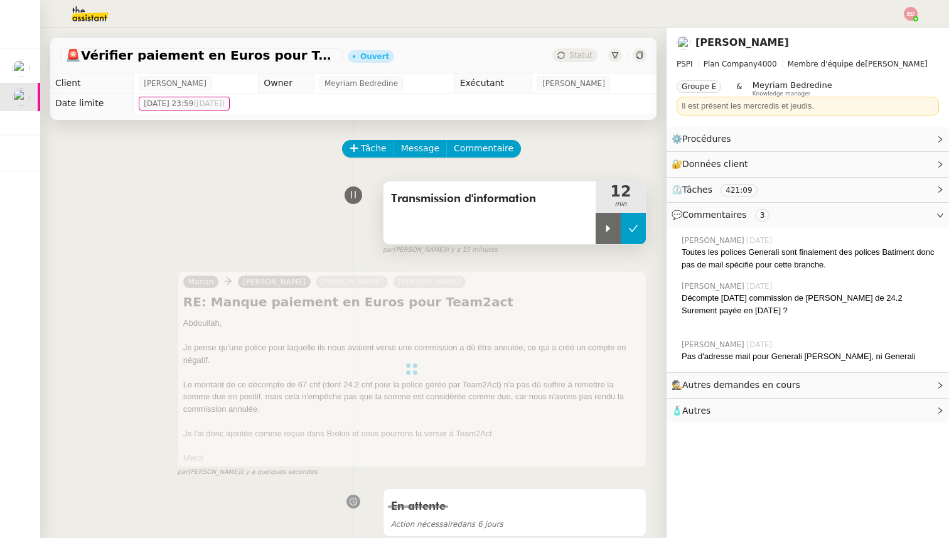
click at [644, 234] on button at bounding box center [633, 228] width 25 height 31
click at [524, 213] on div "Transmission d'information" at bounding box center [490, 212] width 212 height 63
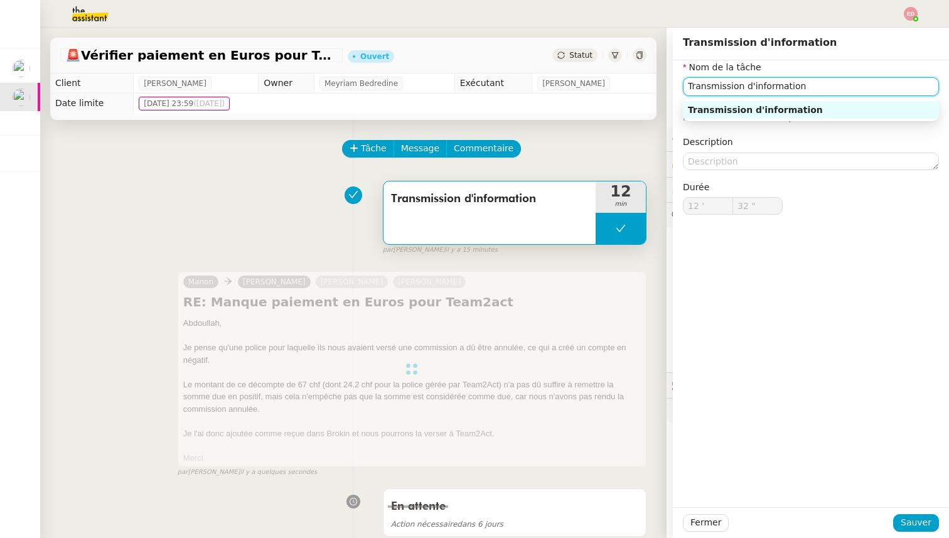
click at [710, 86] on input "Transmission d'information" at bounding box center [811, 86] width 256 height 18
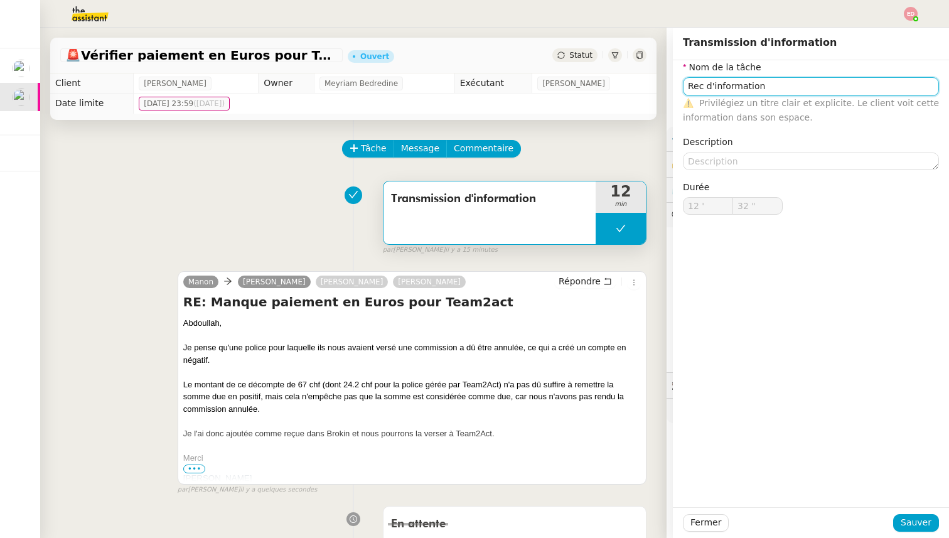
type input "Transmission d'information"
type input "12 '"
type input "32 ""
type input "Transmission d'information"
type input "12 '"
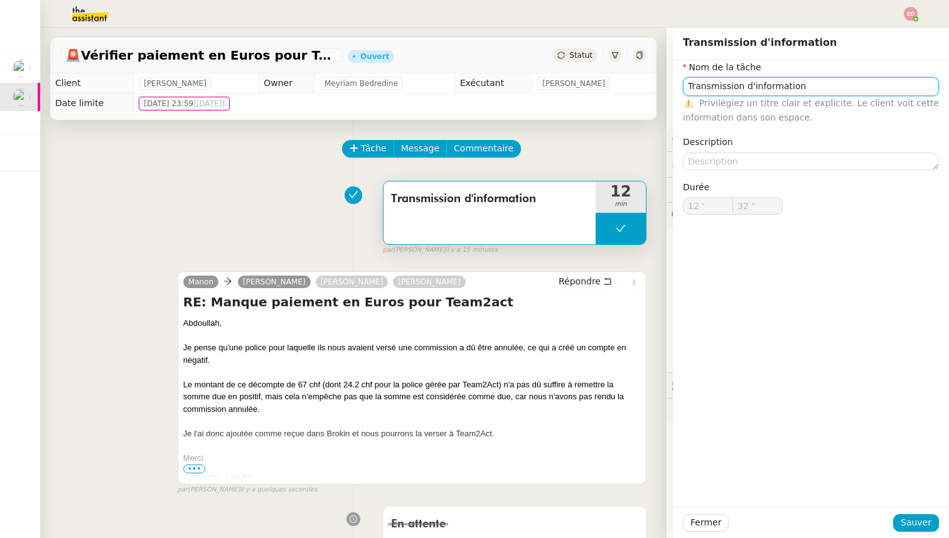
type input "32 ""
type input "Transmission d'information"
type input "12 '"
type input "32 ""
click at [701, 90] on input "Transmission d'information" at bounding box center [811, 86] width 256 height 18
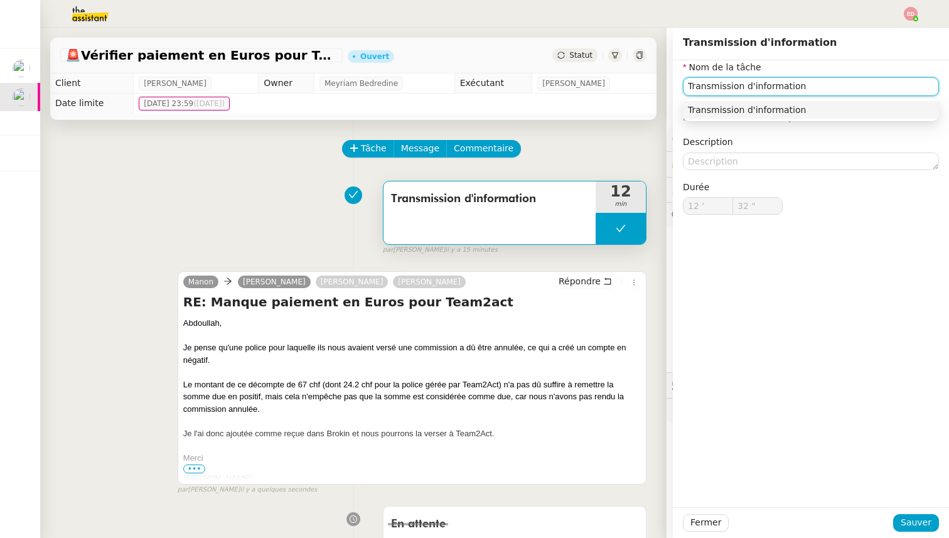
click at [701, 90] on input "Transmission d'information" at bounding box center [811, 86] width 256 height 18
type input "Recherche d'information"
click at [912, 520] on span "Sauver" at bounding box center [916, 522] width 31 height 14
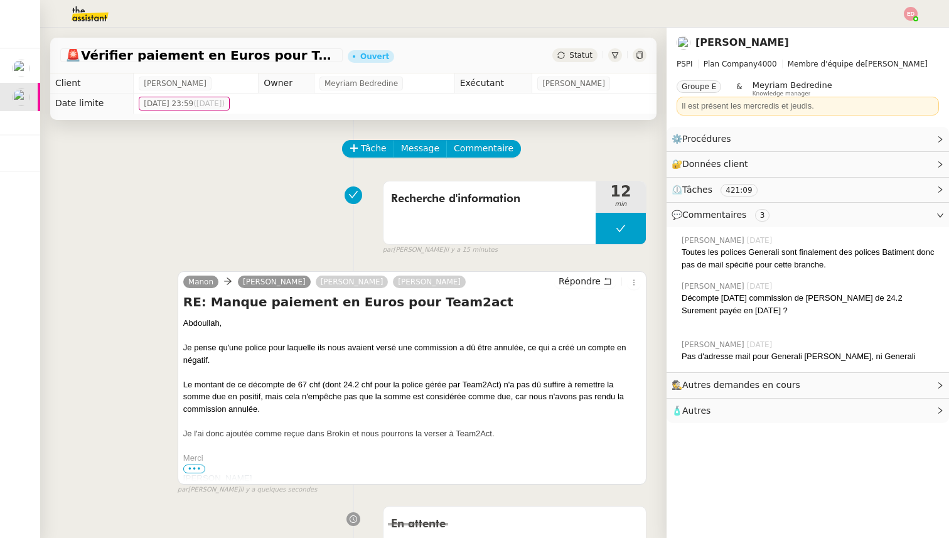
click at [580, 56] on span "Statut" at bounding box center [580, 55] width 23 height 9
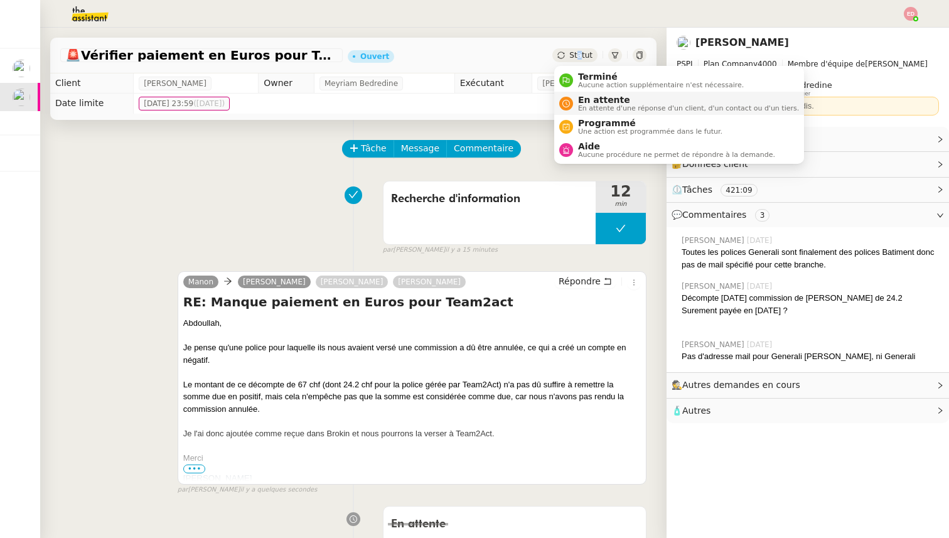
click at [595, 105] on span "En attente d'une réponse d'un client, d'un contact ou d'un tiers." at bounding box center [688, 108] width 221 height 7
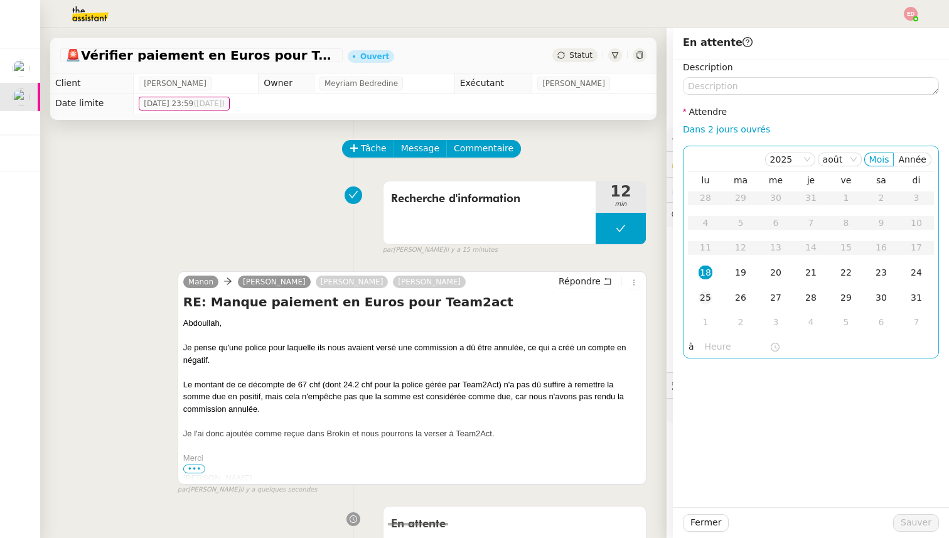
click at [707, 295] on div "25" at bounding box center [706, 298] width 14 height 14
click at [910, 518] on span "Sauver" at bounding box center [916, 522] width 31 height 14
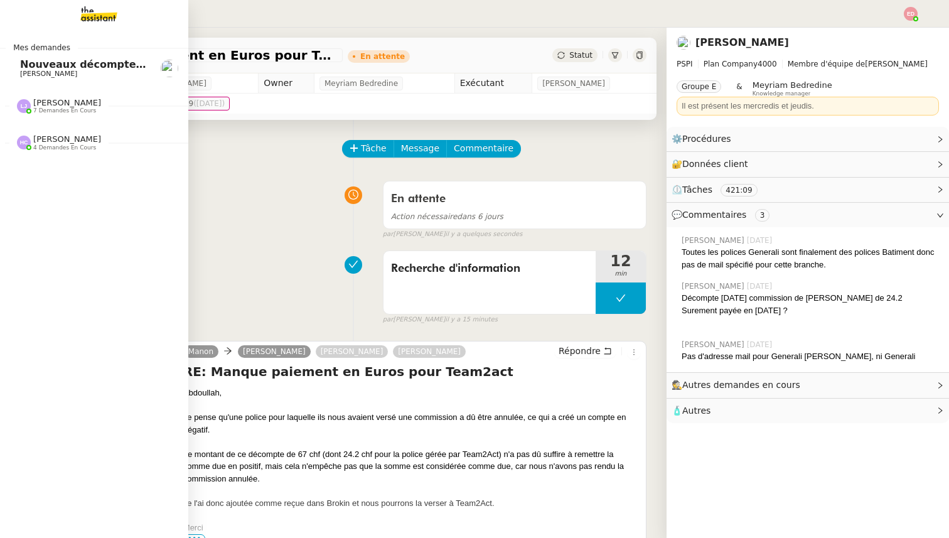
click at [34, 72] on span "[PERSON_NAME]" at bounding box center [48, 74] width 57 height 8
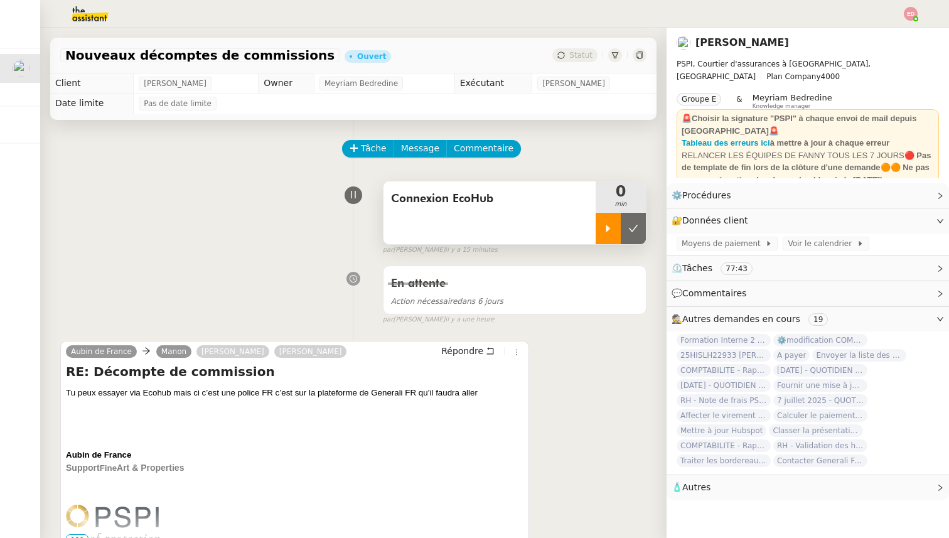
click at [606, 240] on div at bounding box center [608, 228] width 25 height 31
click at [908, 221] on link "Modifier" at bounding box center [906, 220] width 36 height 14
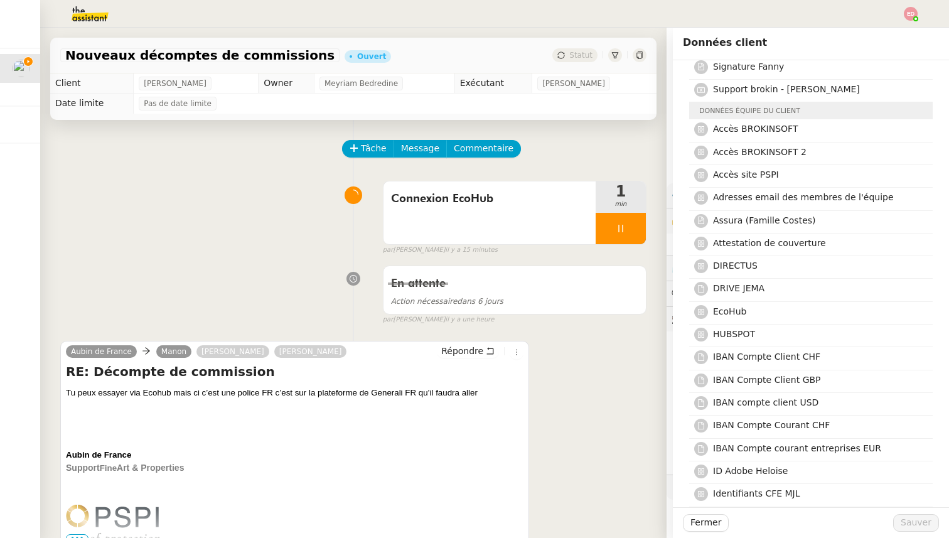
scroll to position [615, 0]
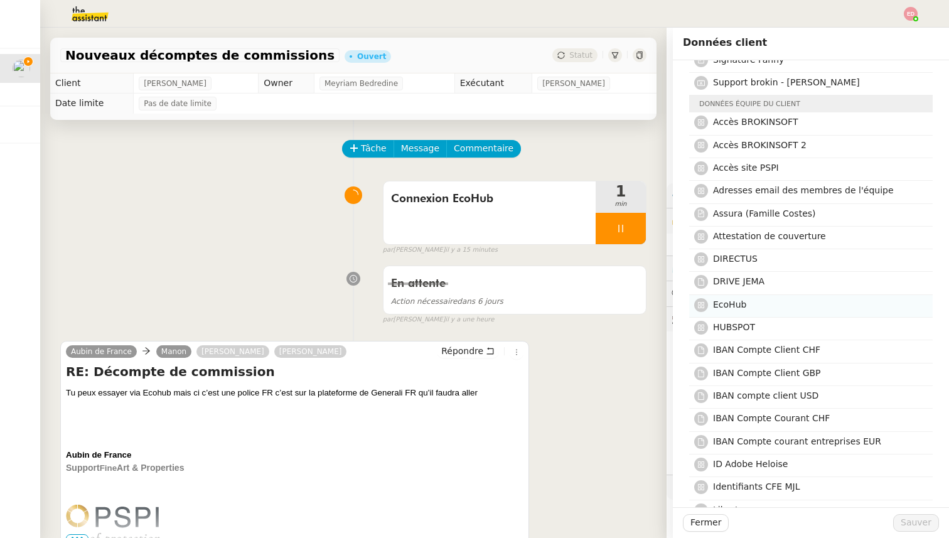
click at [737, 299] on span "EcoHub" at bounding box center [729, 304] width 33 height 10
click at [922, 517] on span "Sauver" at bounding box center [916, 522] width 31 height 14
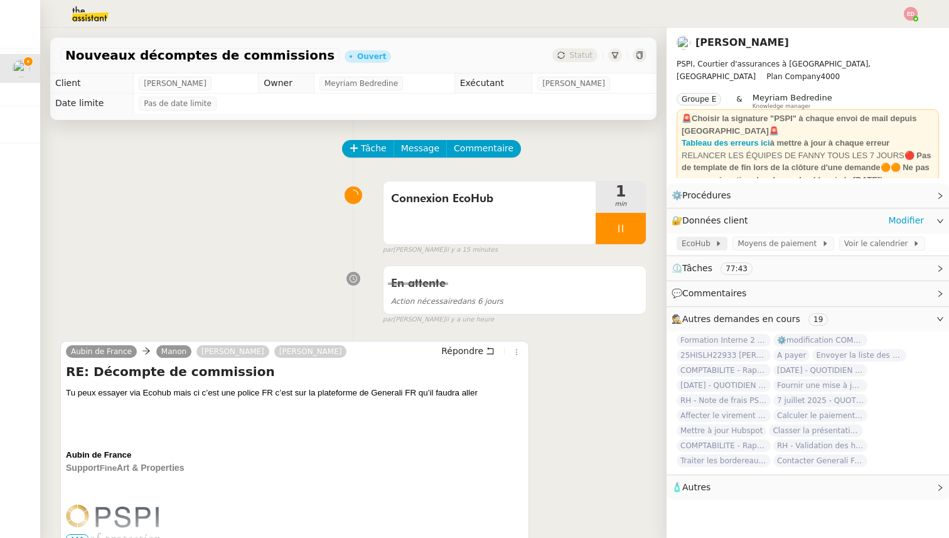
click at [699, 242] on span "EcoHub" at bounding box center [698, 243] width 33 height 13
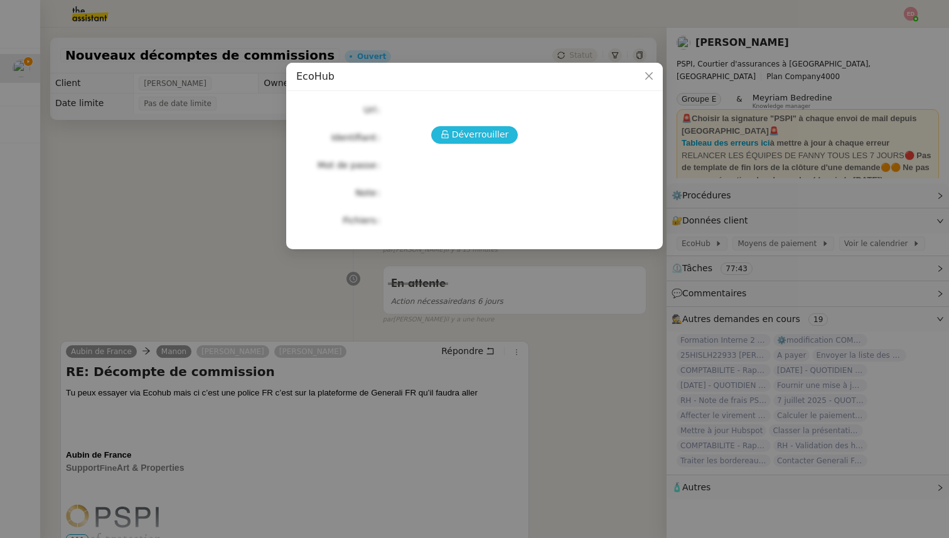
click at [473, 132] on span "Déverrouiller" at bounding box center [480, 134] width 57 height 14
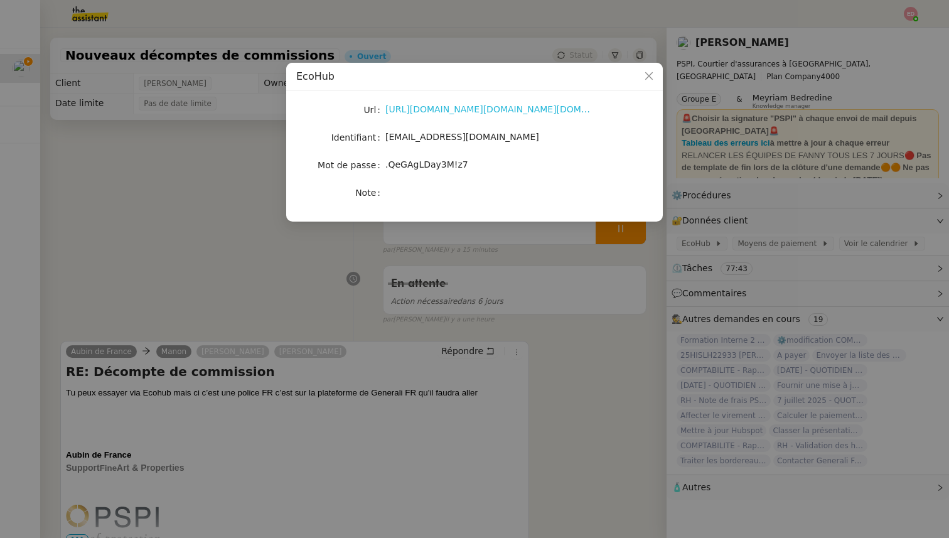
click at [433, 109] on link "https://myecohub.b2clogin.com/df2375cd-2c0f-4924-840c-5496a65b504d/oauth2/v2.0/…" at bounding box center [508, 109] width 245 height 10
click at [402, 159] on div ".QeGAgLDay3M!z7" at bounding box center [490, 165] width 208 height 14
click at [402, 161] on span ".QeGAgLDay3M!z7" at bounding box center [427, 164] width 83 height 10
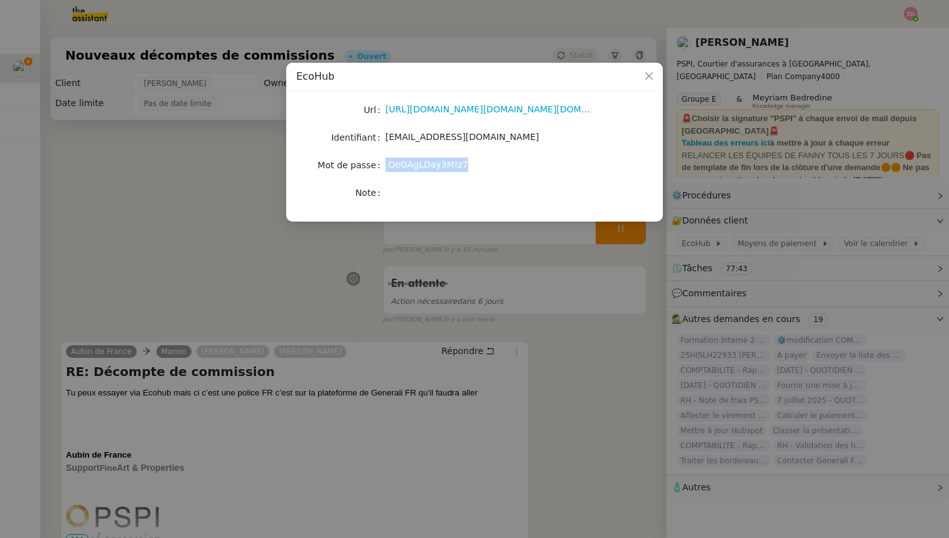
click at [402, 161] on span ".QeGAgLDay3M!z7" at bounding box center [427, 164] width 83 height 10
copy span ".QeGAgLDay3M!z7"
click at [367, 272] on nz-modal-container "EcoHub Url https://myecohub.b2clogin.com/df2375cd-2c0f-4924-840c-5496a65b504d/o…" at bounding box center [474, 269] width 949 height 538
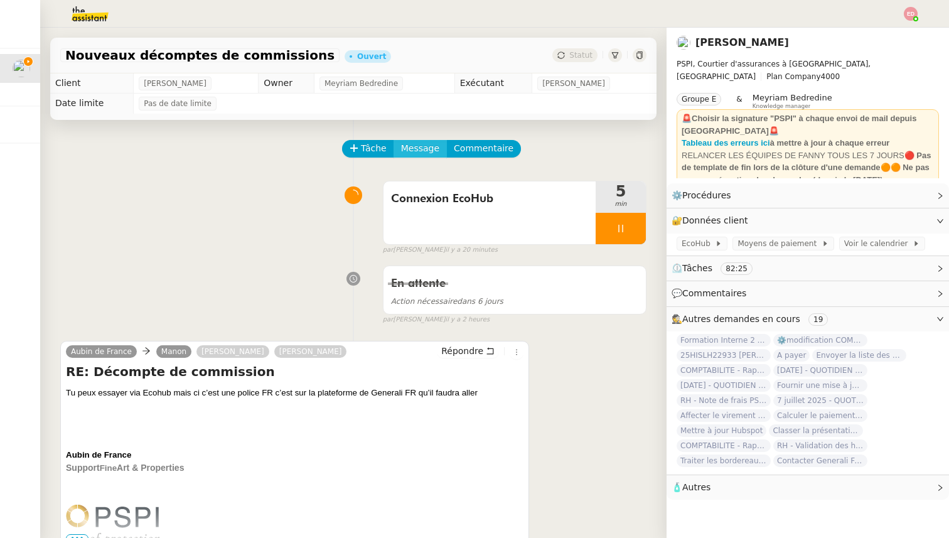
click at [419, 146] on span "Message" at bounding box center [420, 148] width 38 height 14
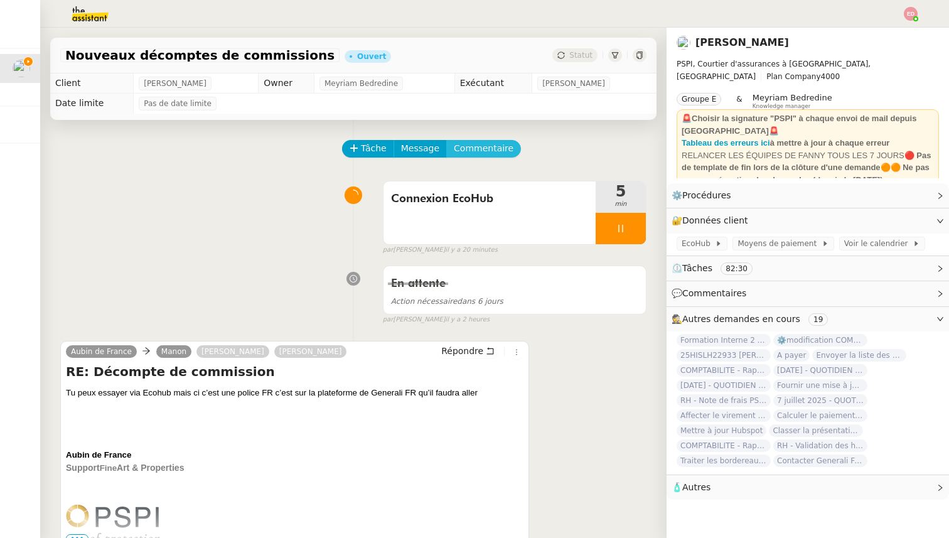
click at [497, 151] on span "Commentaire" at bounding box center [484, 148] width 60 height 14
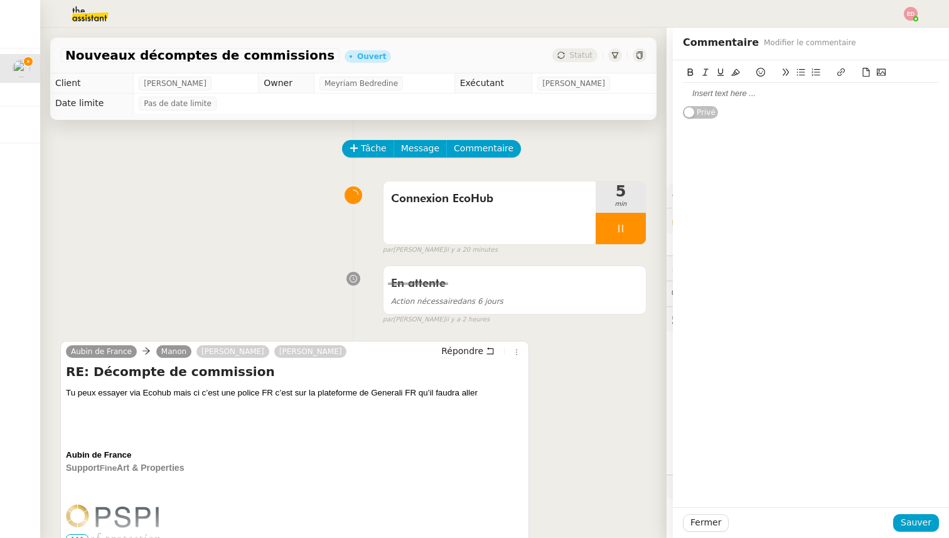
click at [708, 95] on div at bounding box center [811, 93] width 256 height 11
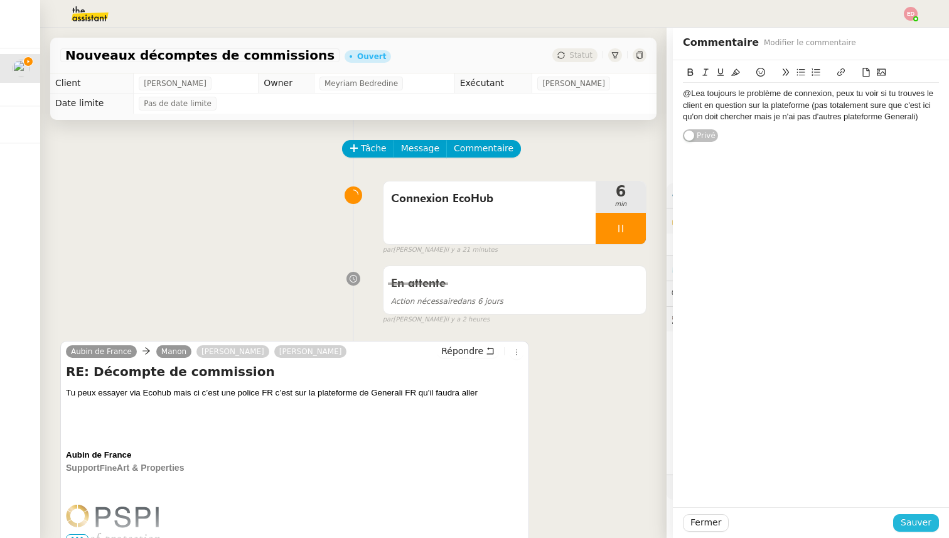
click at [914, 520] on span "Sauver" at bounding box center [916, 522] width 31 height 14
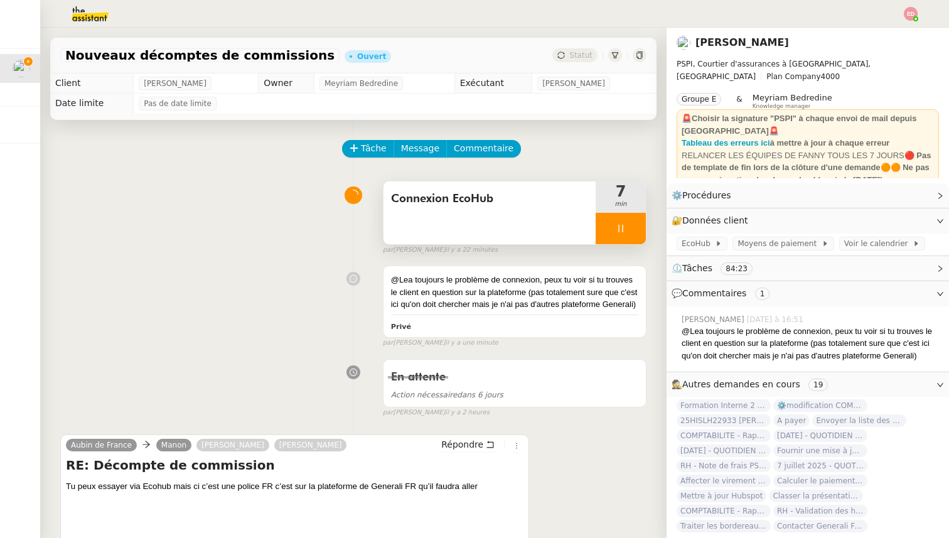
click at [638, 235] on div at bounding box center [621, 228] width 50 height 31
click at [638, 235] on button at bounding box center [633, 228] width 25 height 31
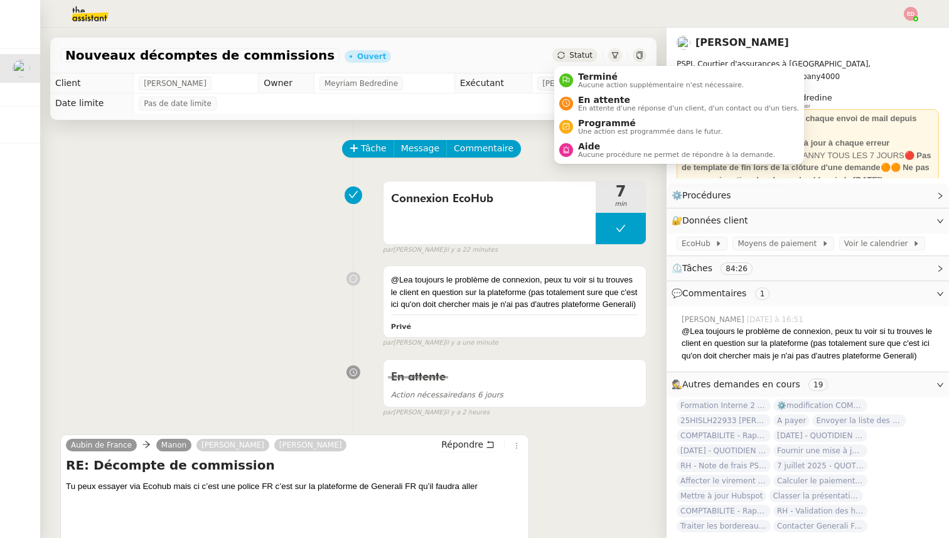
click at [576, 58] on span "Statut" at bounding box center [580, 55] width 23 height 9
click at [594, 146] on span "Aide" at bounding box center [676, 146] width 197 height 10
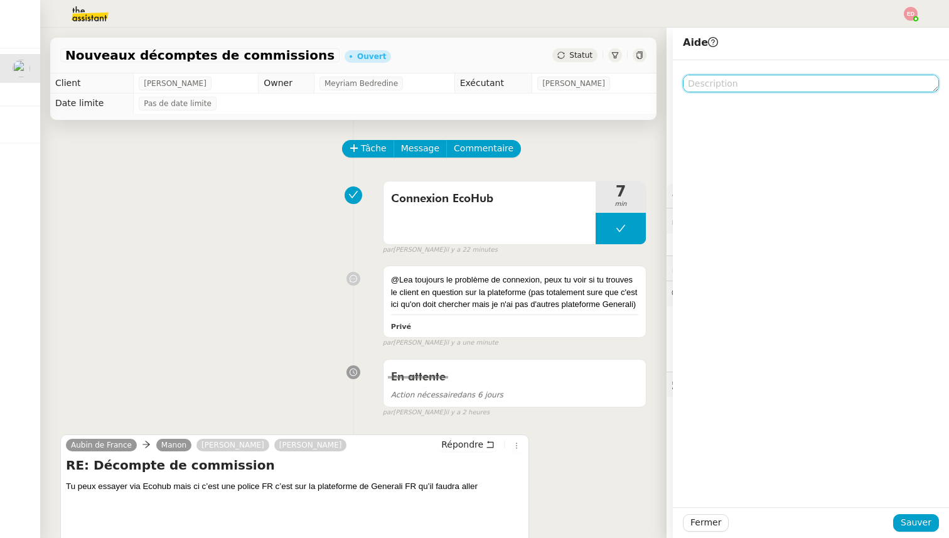
click at [794, 90] on textarea at bounding box center [811, 84] width 256 height 18
type textarea "Lea"
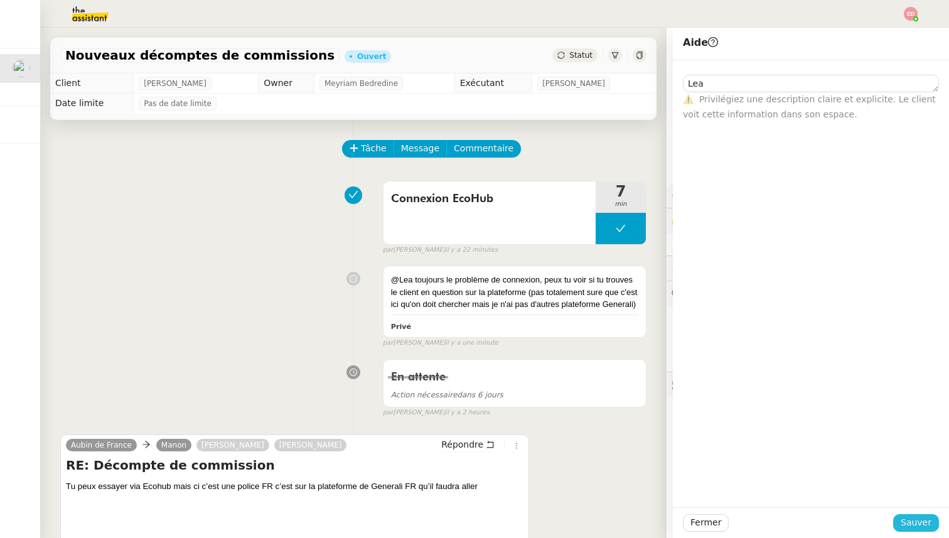
click at [914, 517] on span "Sauver" at bounding box center [916, 522] width 31 height 14
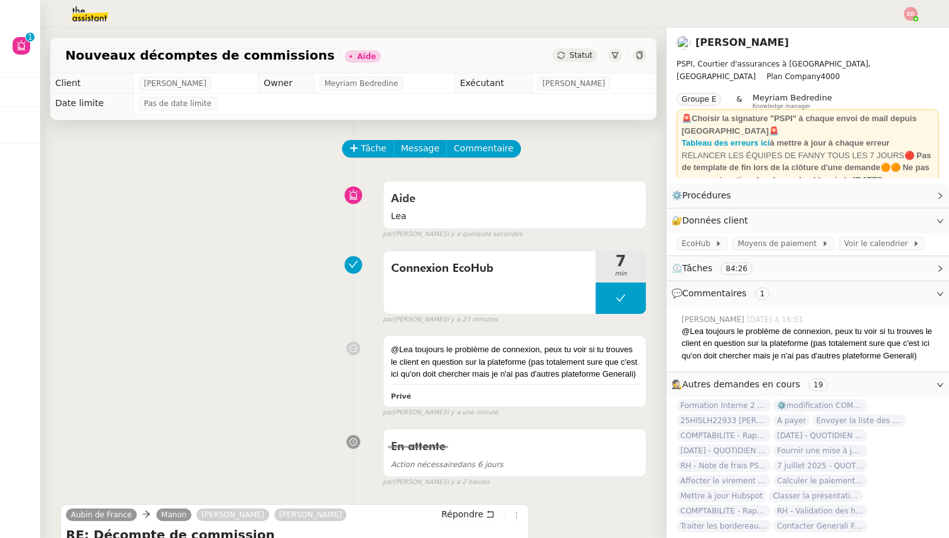
click at [913, 14] on img at bounding box center [911, 14] width 14 height 14
click at [870, 31] on span "Suivi" at bounding box center [866, 36] width 21 height 10
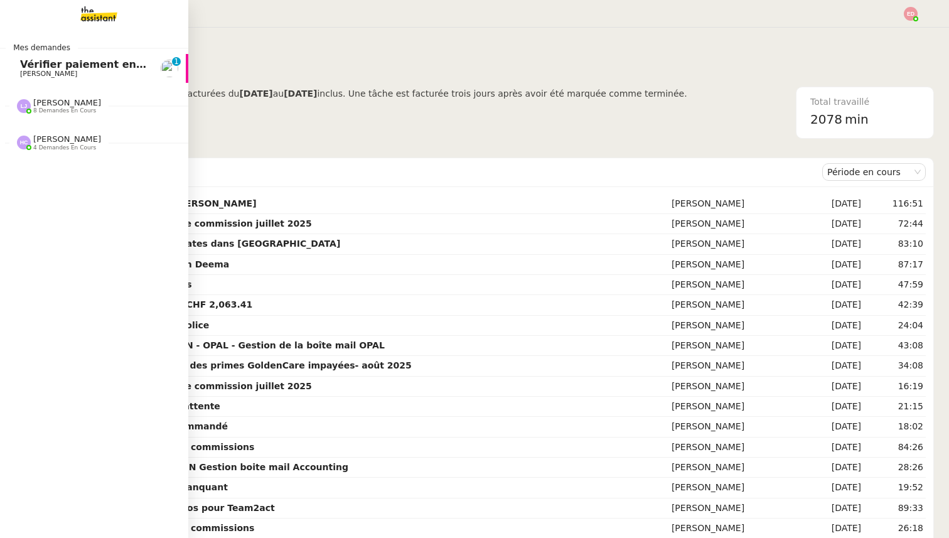
click at [28, 65] on span "Vérifier paiement en Euros pour Team2act" at bounding box center [139, 64] width 239 height 12
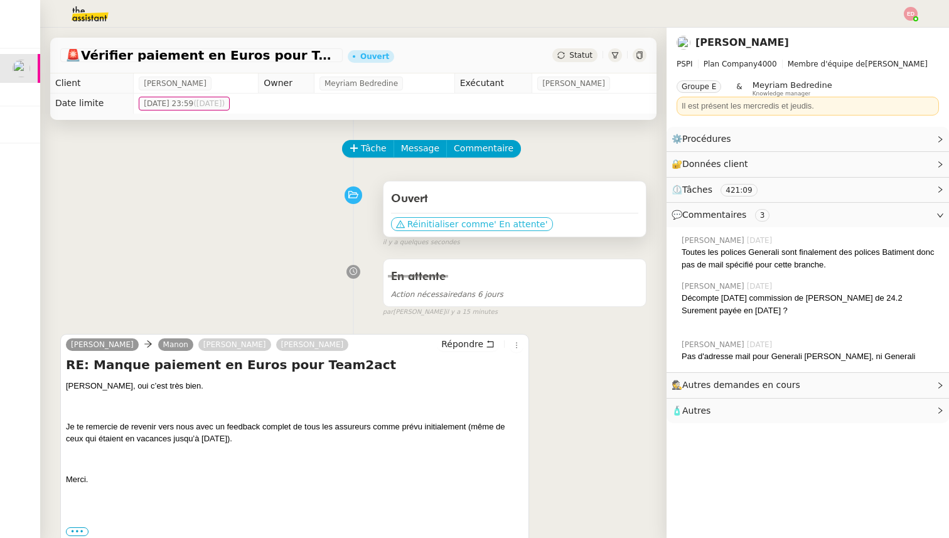
click at [449, 225] on span "Réinitialiser comme" at bounding box center [450, 224] width 87 height 13
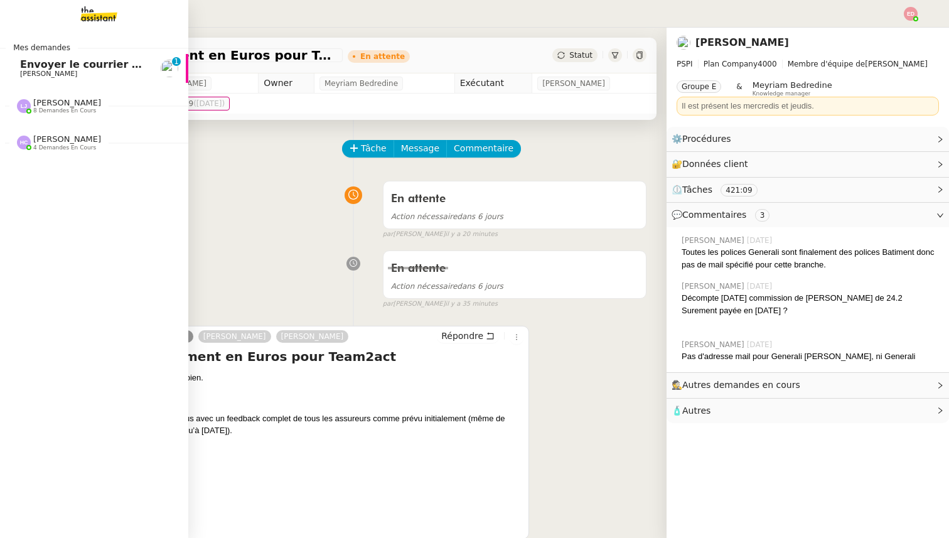
click at [69, 65] on span "Envoyer le courrier recommandé" at bounding box center [112, 64] width 185 height 12
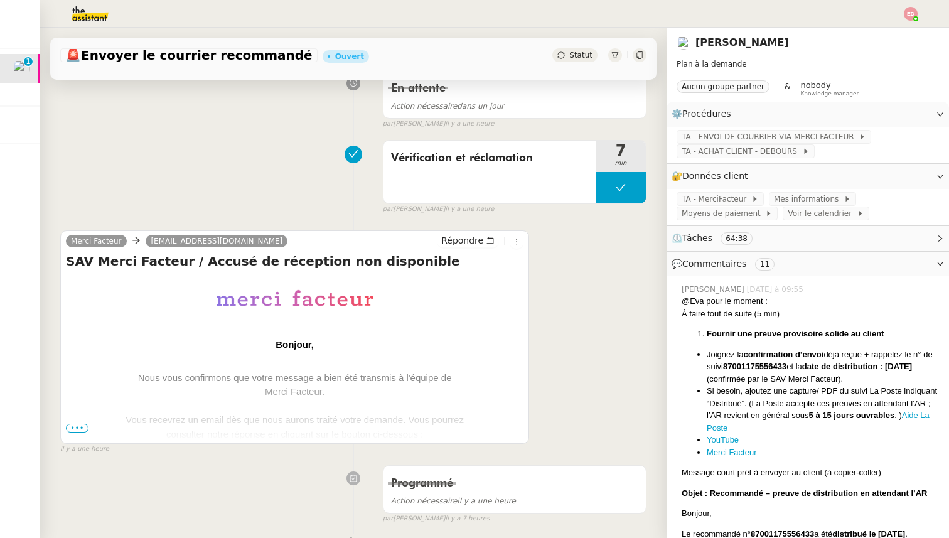
scroll to position [187, 0]
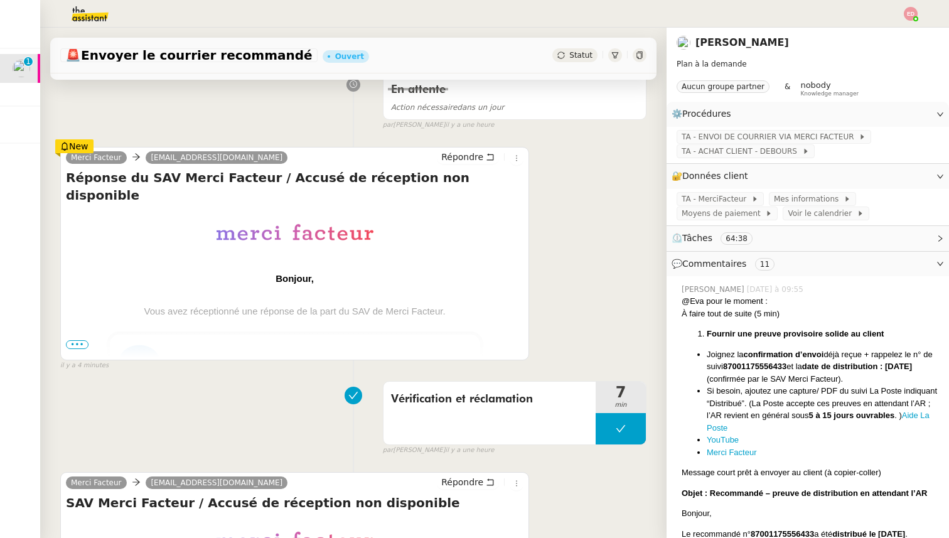
click at [72, 342] on span "•••" at bounding box center [77, 344] width 23 height 9
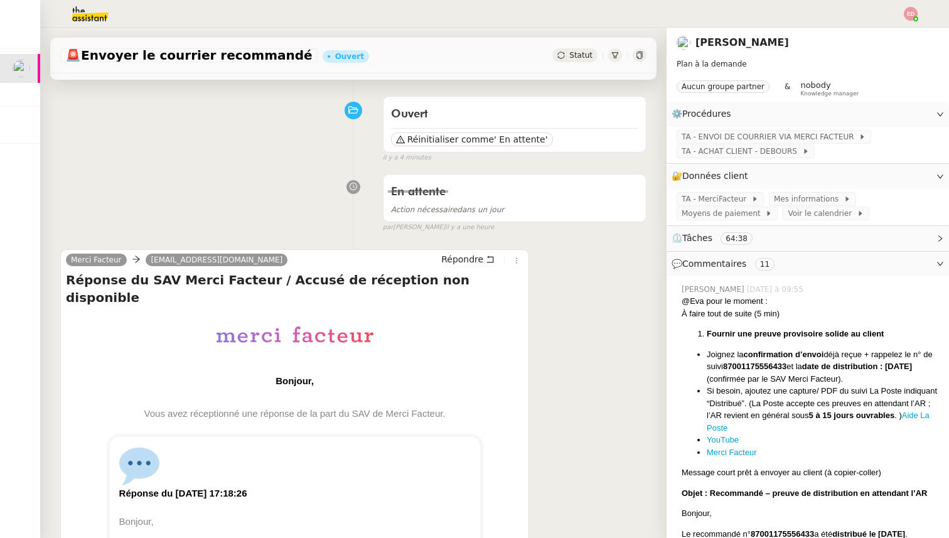
scroll to position [0, 0]
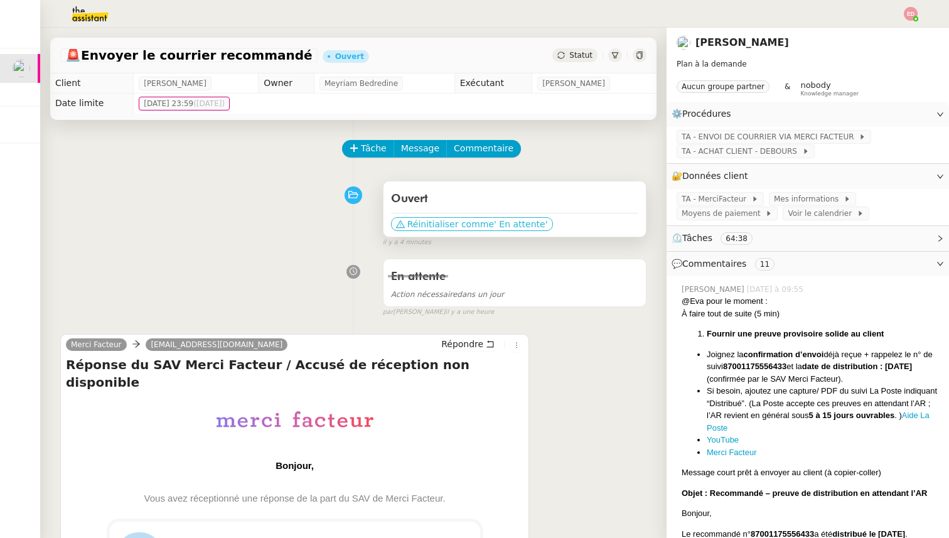
click at [497, 224] on span "' En attente'" at bounding box center [520, 224] width 53 height 13
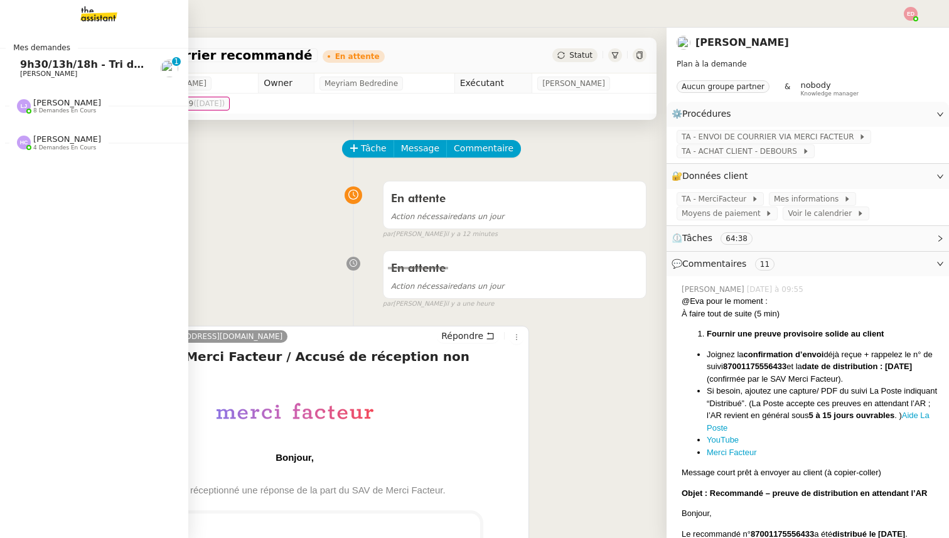
click at [36, 69] on span "9h30/13h/18h - Tri de la boite mail PRO - [DATE]" at bounding box center [155, 64] width 271 height 12
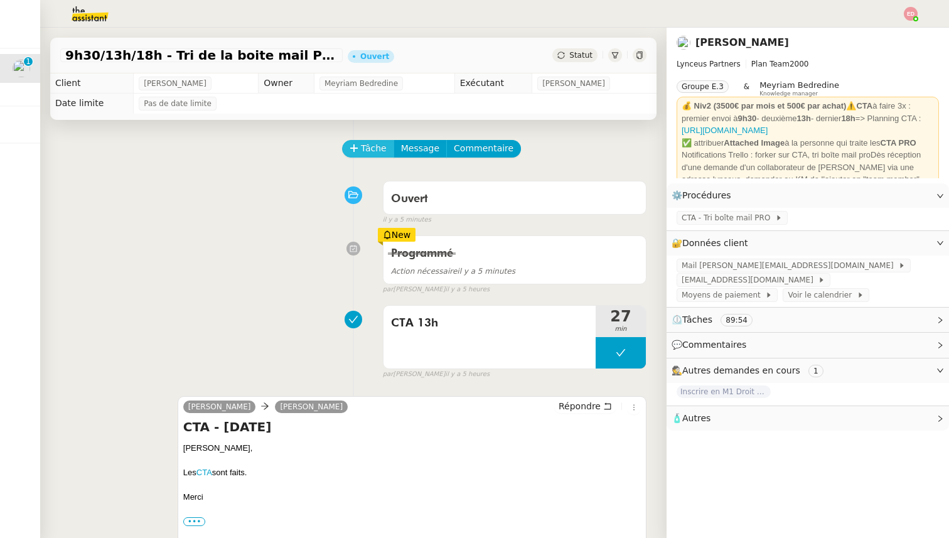
click at [366, 149] on span "Tâche" at bounding box center [374, 148] width 26 height 14
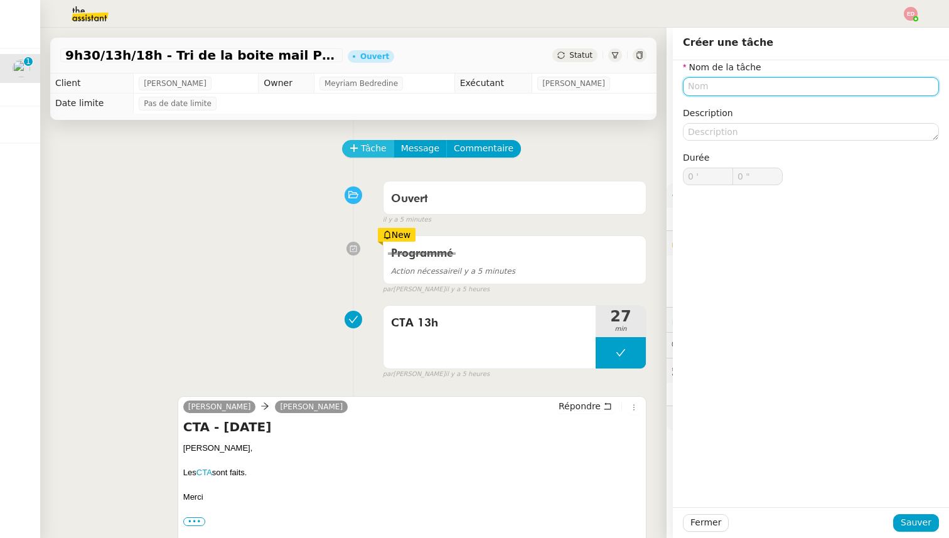
type input "T"
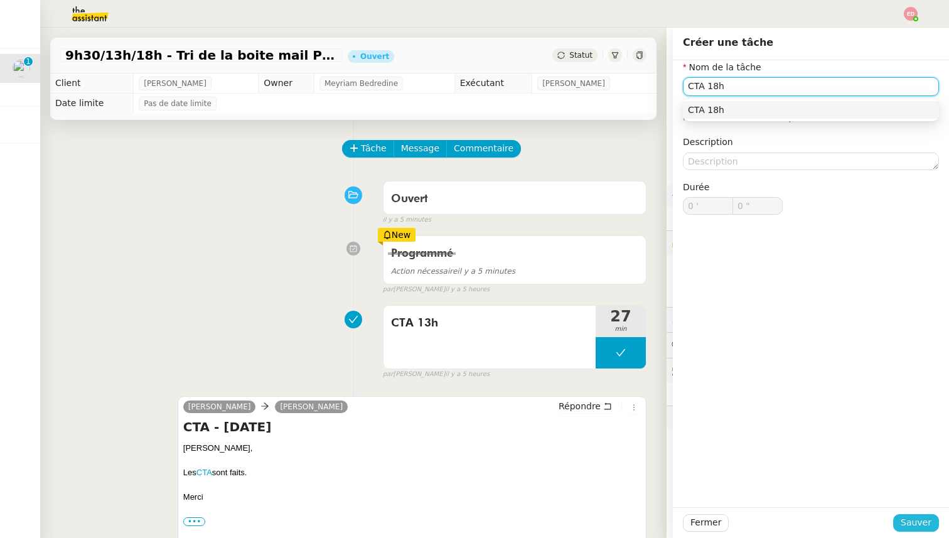
type input "CTA 18h"
click at [912, 529] on span "Sauver" at bounding box center [916, 522] width 31 height 14
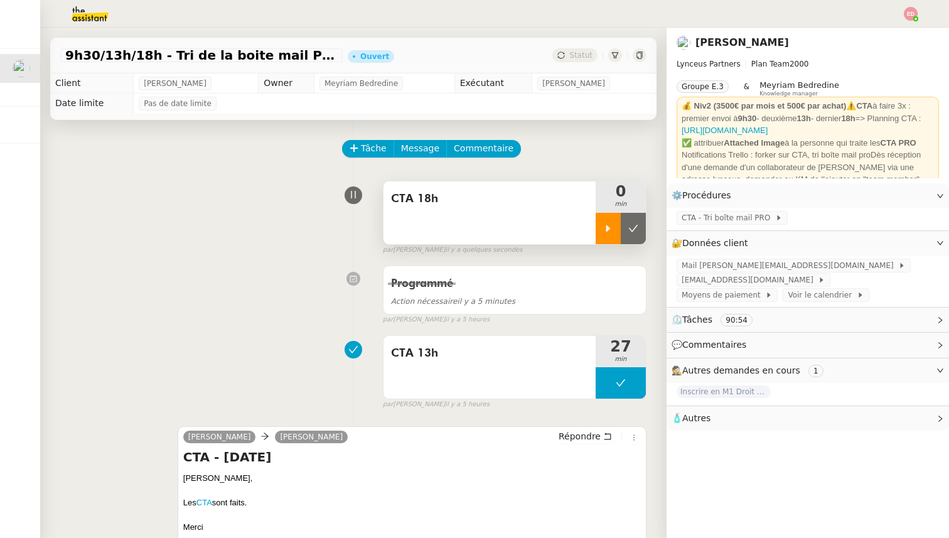
click at [615, 236] on div at bounding box center [608, 228] width 25 height 31
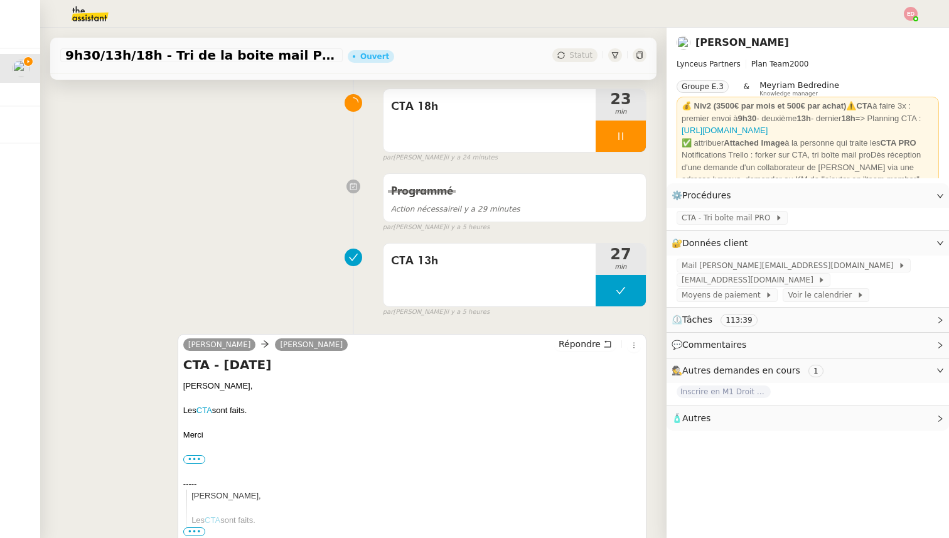
scroll to position [102, 0]
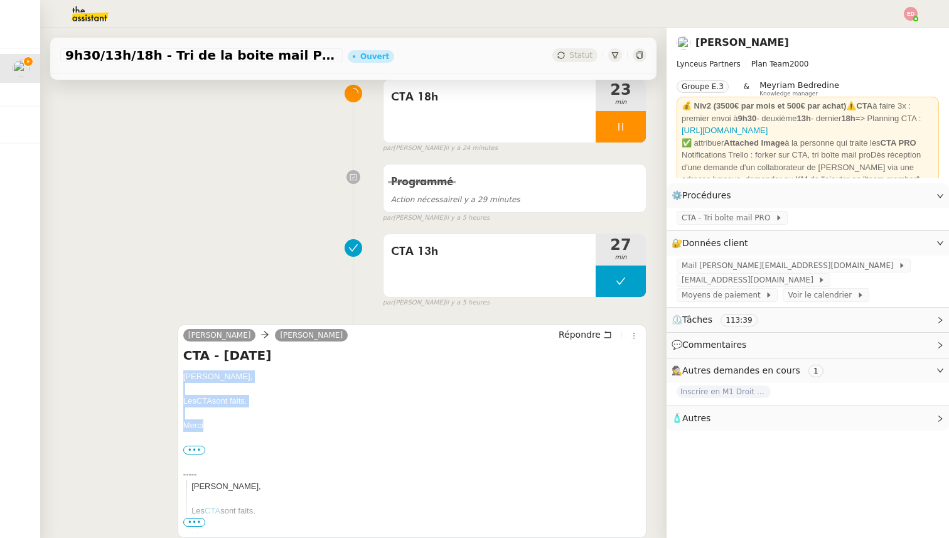
drag, startPoint x: 204, startPoint y: 424, endPoint x: 178, endPoint y: 377, distance: 54.0
click at [178, 377] on div "[PERSON_NAME] [PERSON_NAME] Répondre CTA - [DATE] [PERSON_NAME], Les CTA sont f…" at bounding box center [412, 431] width 469 height 213
copy div "[PERSON_NAME], Les CTA sont faits. [GEOGRAPHIC_DATA]"
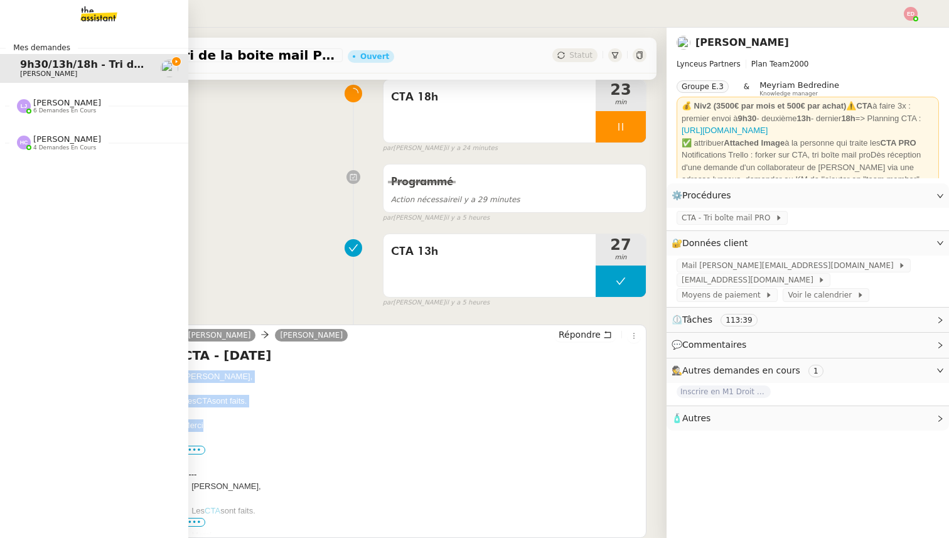
click at [55, 103] on span "[PERSON_NAME]" at bounding box center [67, 102] width 68 height 9
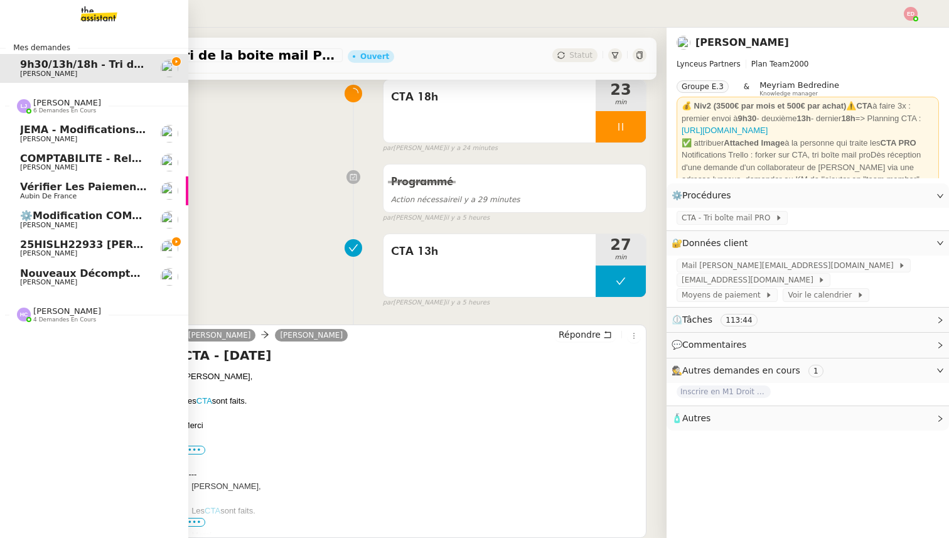
click at [51, 251] on span "[PERSON_NAME]" at bounding box center [48, 253] width 57 height 8
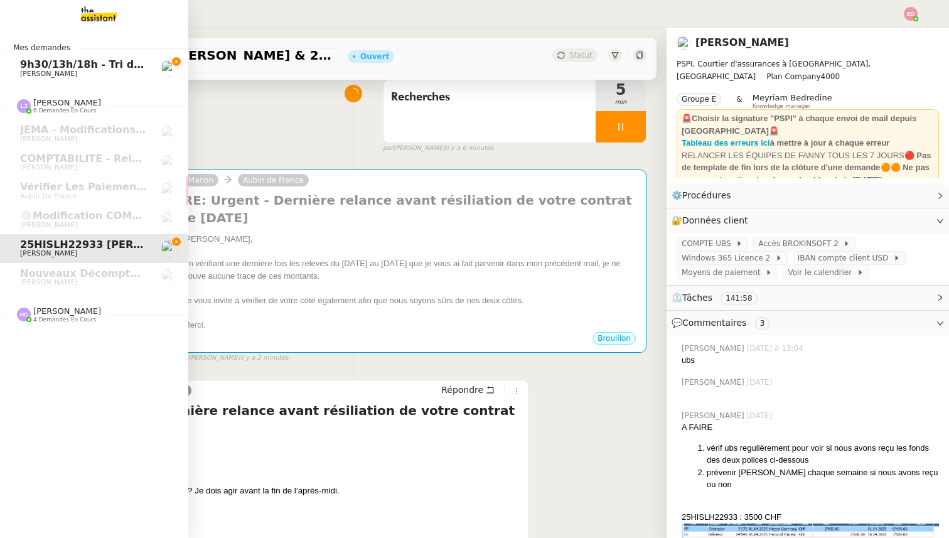
click at [46, 308] on span "[PERSON_NAME]" at bounding box center [67, 310] width 68 height 9
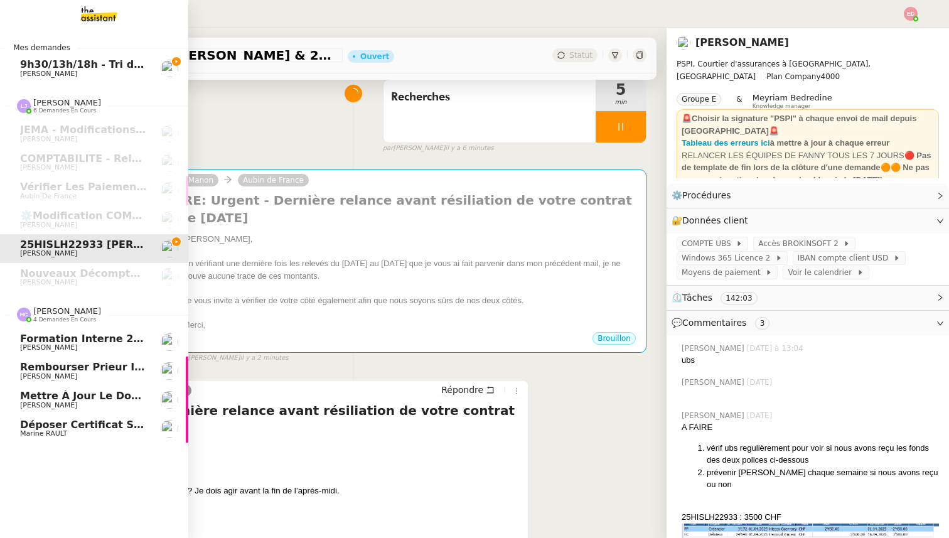
click at [48, 399] on span "Mettre à jour le dossier sinistre" at bounding box center [113, 396] width 186 height 12
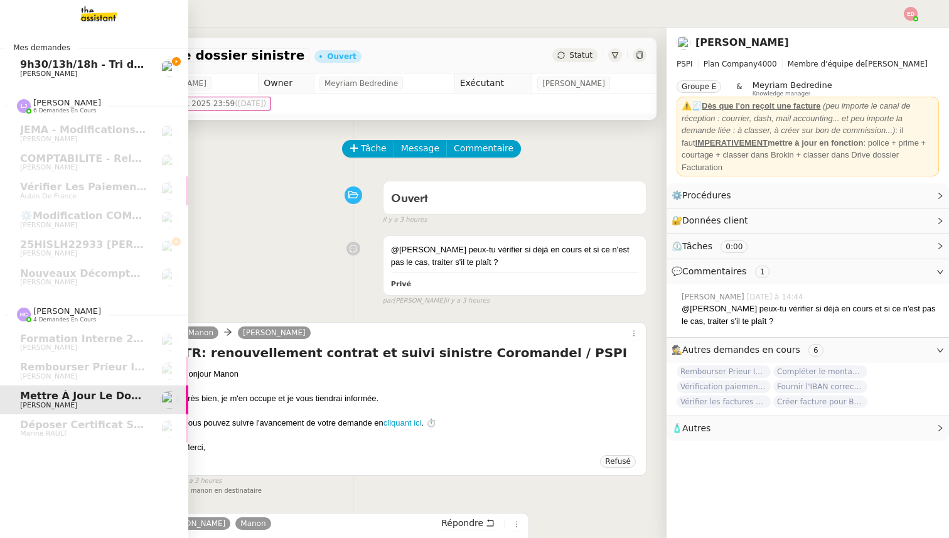
click at [43, 68] on span "9h30/13h/18h - Tri de la boite mail PRO - [DATE]" at bounding box center [155, 64] width 271 height 12
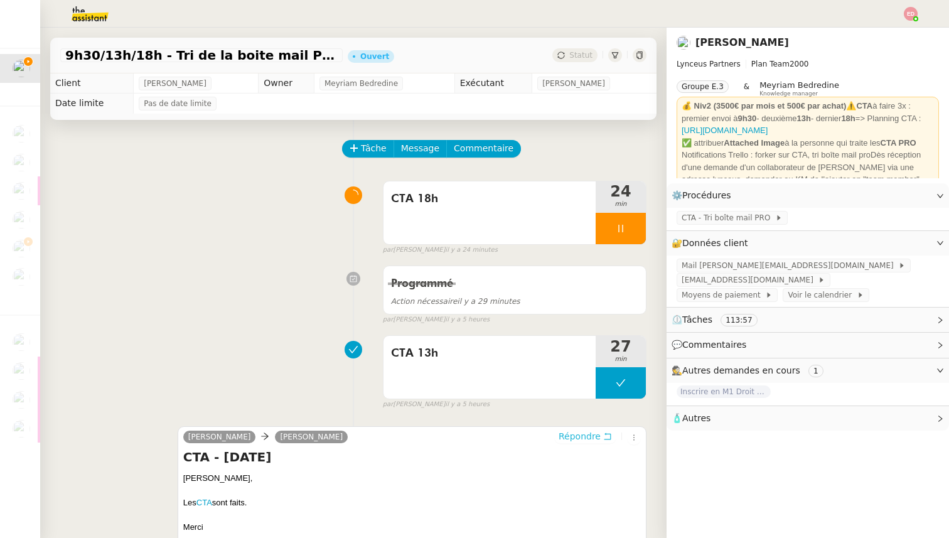
click at [591, 438] on span "Répondre" at bounding box center [580, 436] width 42 height 13
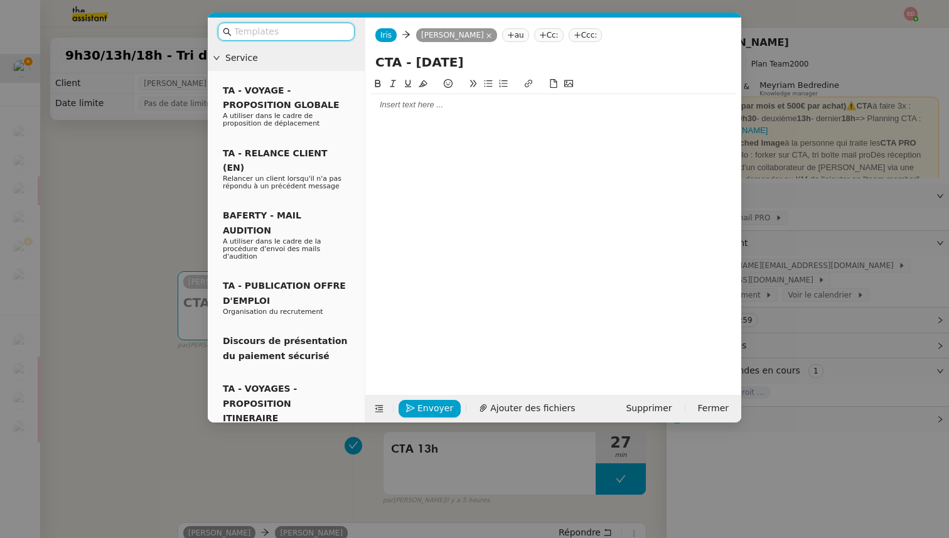
click at [416, 109] on div at bounding box center [553, 104] width 366 height 11
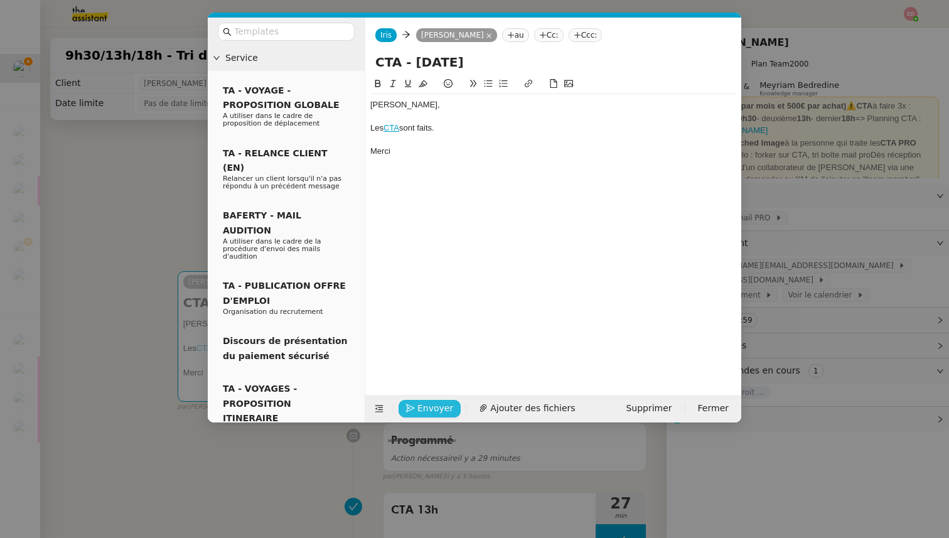
click at [414, 407] on icon "button" at bounding box center [410, 408] width 9 height 9
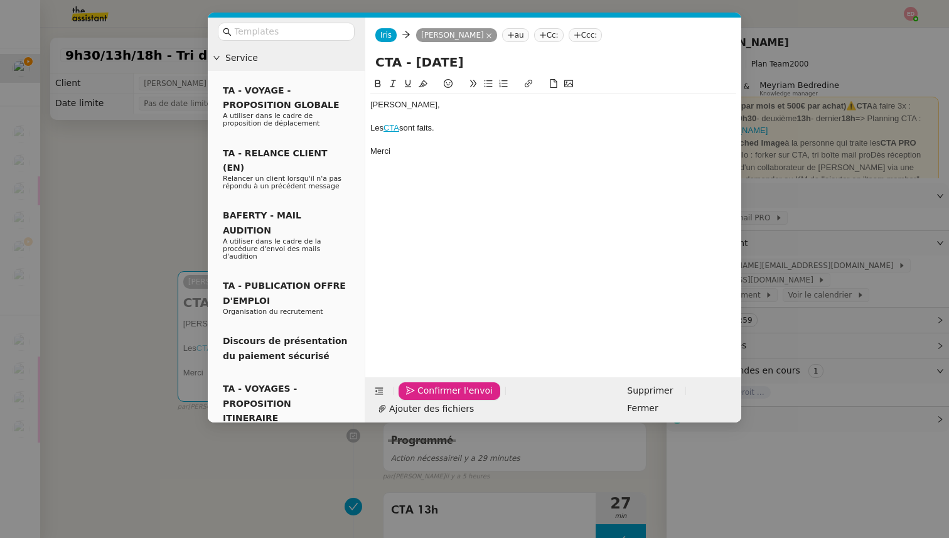
click at [414, 395] on icon "button" at bounding box center [410, 390] width 9 height 9
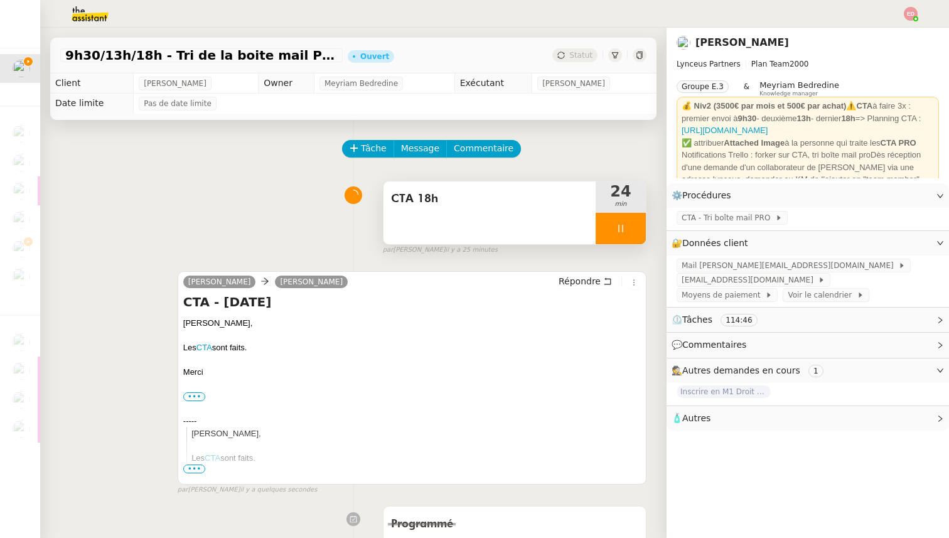
click at [638, 229] on div at bounding box center [621, 228] width 50 height 31
click at [638, 229] on icon at bounding box center [633, 229] width 10 height 10
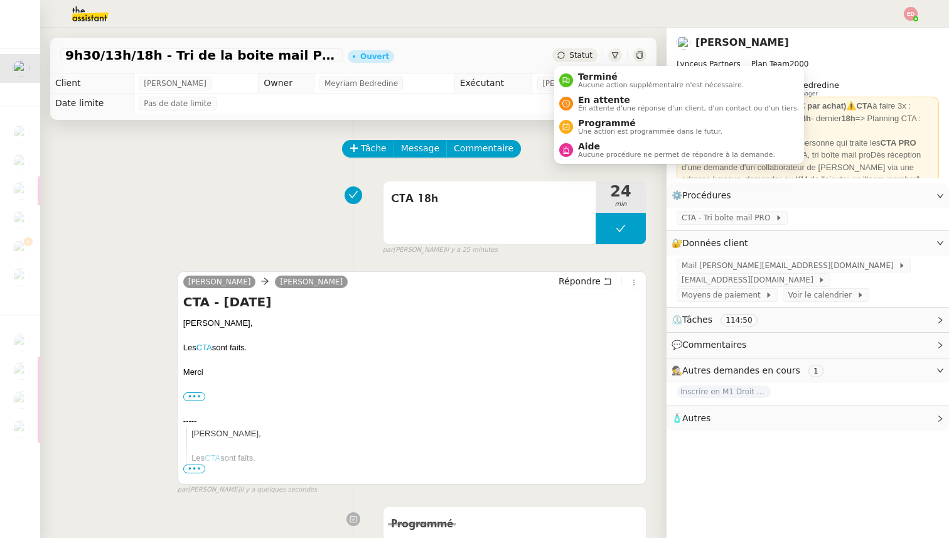
click at [583, 55] on span "Statut" at bounding box center [580, 55] width 23 height 9
click at [598, 124] on span "Programmé" at bounding box center [650, 123] width 144 height 10
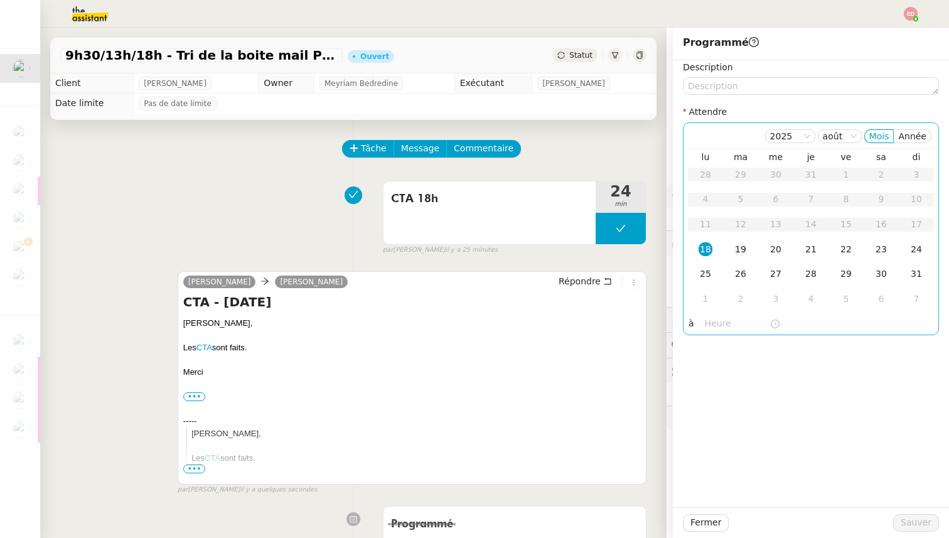
click at [740, 250] on div "19" at bounding box center [741, 249] width 14 height 14
click at [714, 328] on input "text" at bounding box center [737, 323] width 65 height 14
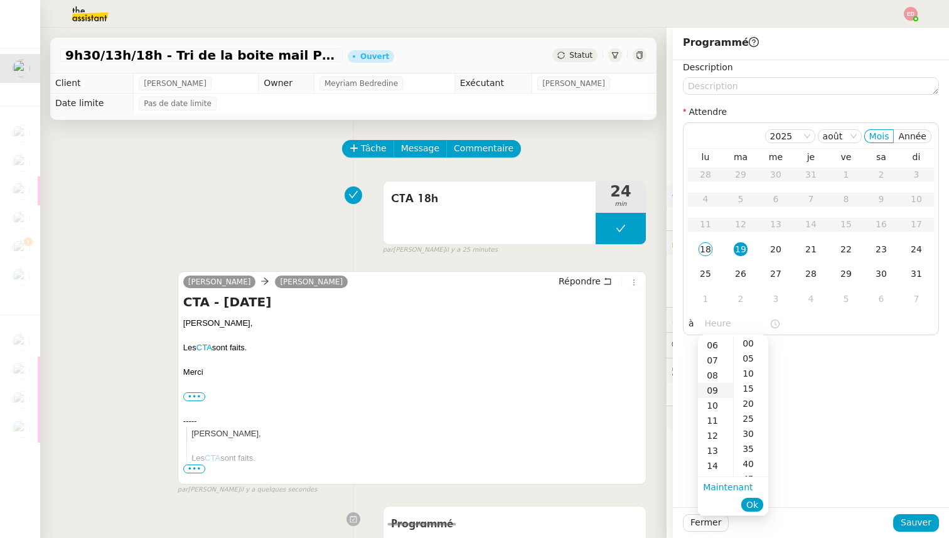
click at [718, 389] on div "09" at bounding box center [715, 390] width 35 height 15
type input "09:00"
click at [752, 345] on div "00" at bounding box center [751, 343] width 35 height 15
click at [755, 496] on li "Ok" at bounding box center [753, 505] width 22 height 18
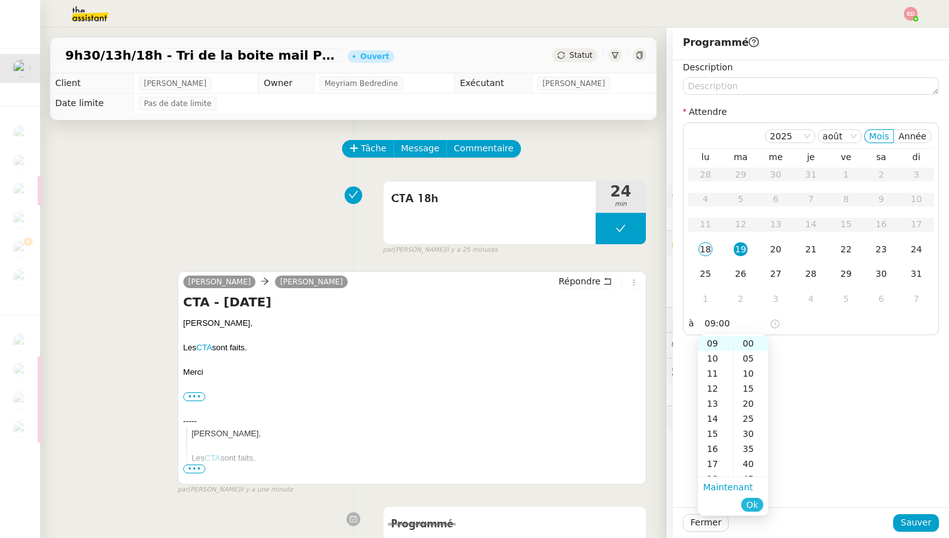
click at [757, 504] on span "Ok" at bounding box center [753, 505] width 12 height 13
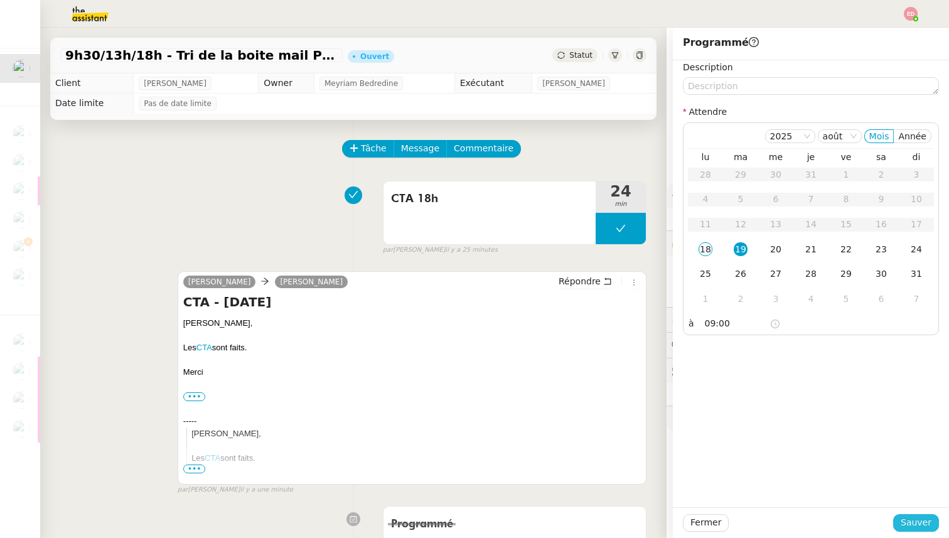
click at [910, 521] on span "Sauver" at bounding box center [916, 522] width 31 height 14
